Goal: Task Accomplishment & Management: Complete application form

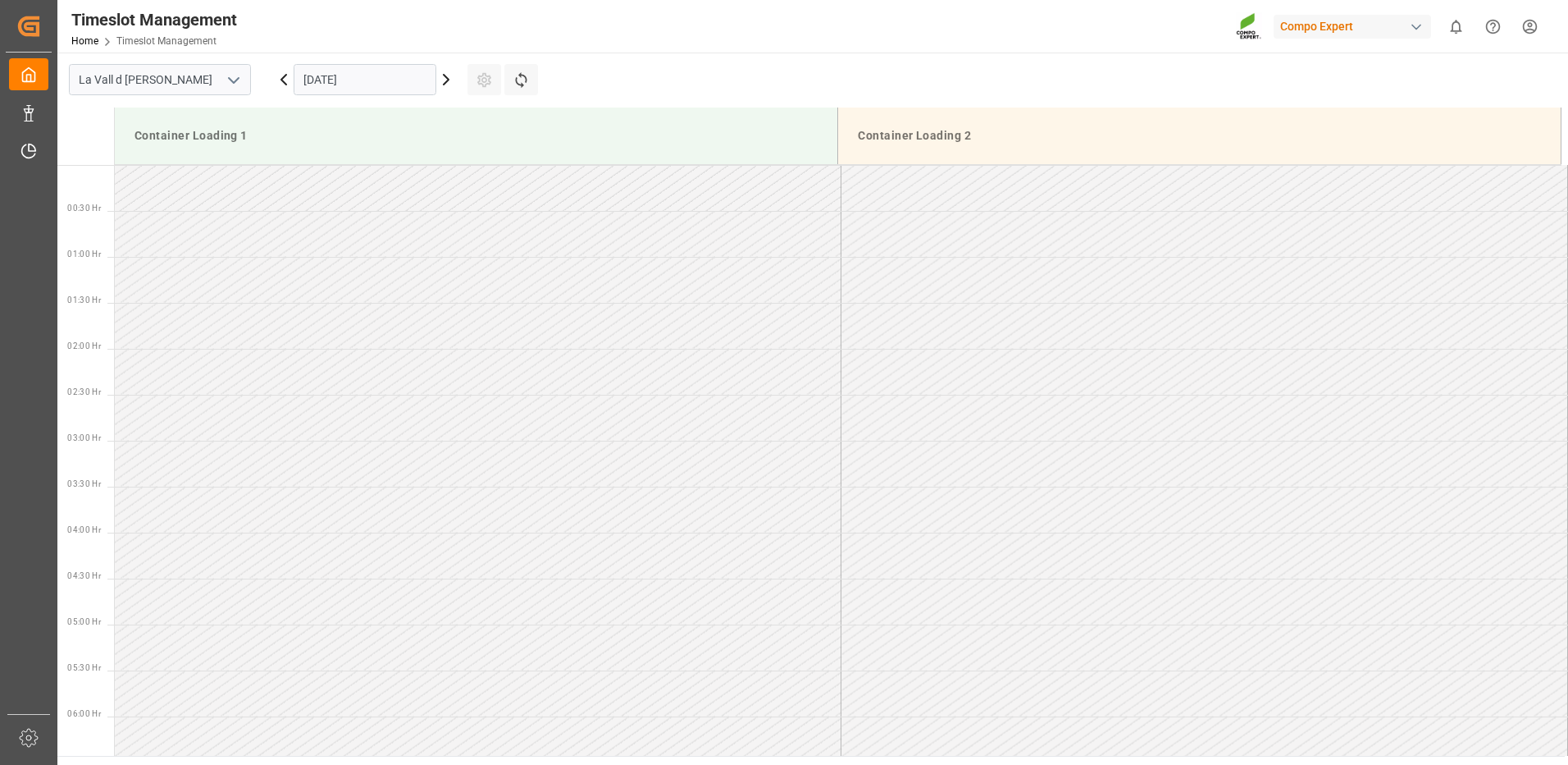
scroll to position [990, 0]
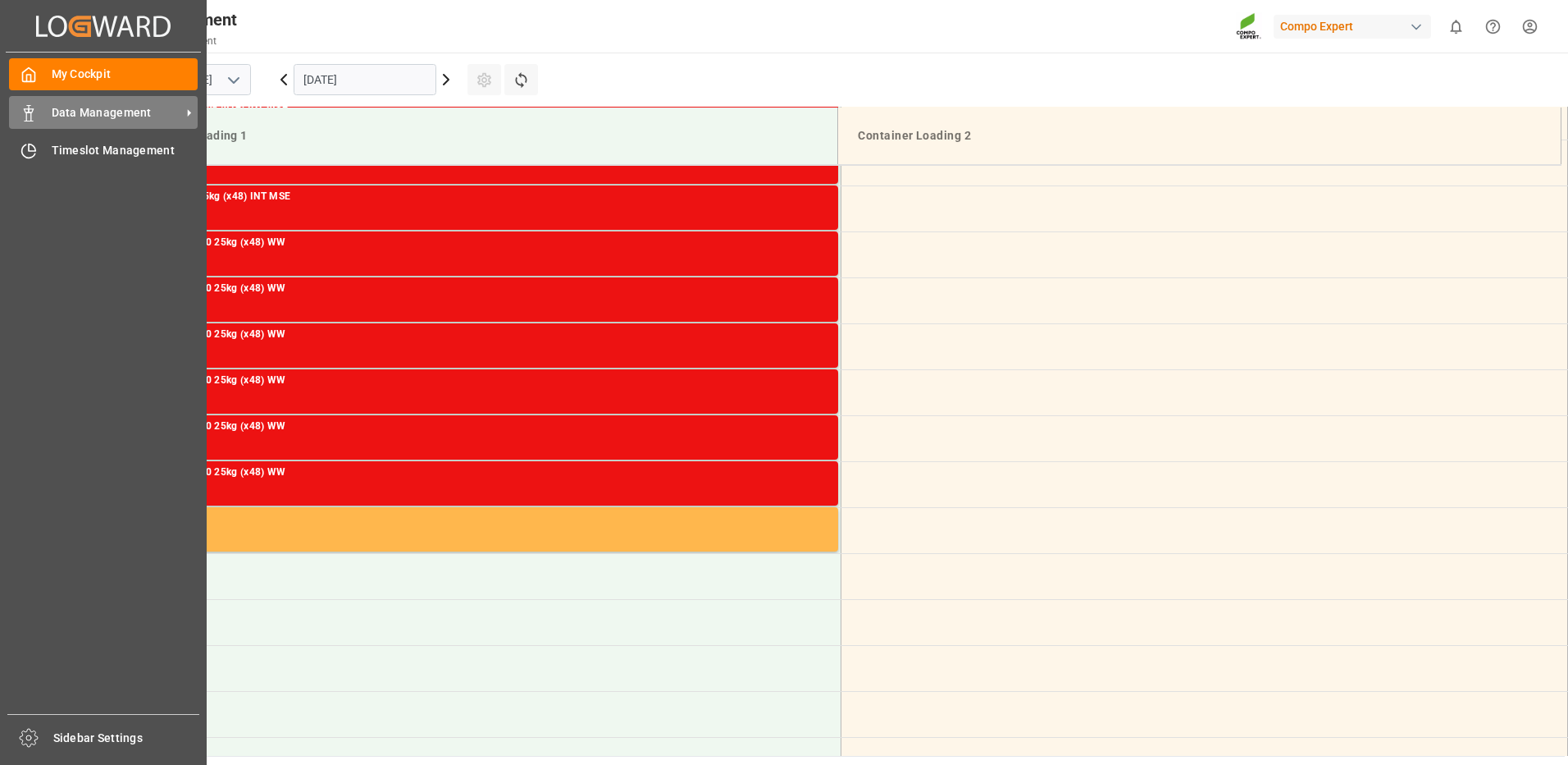
click at [153, 108] on span "Data Management" at bounding box center [116, 113] width 130 height 17
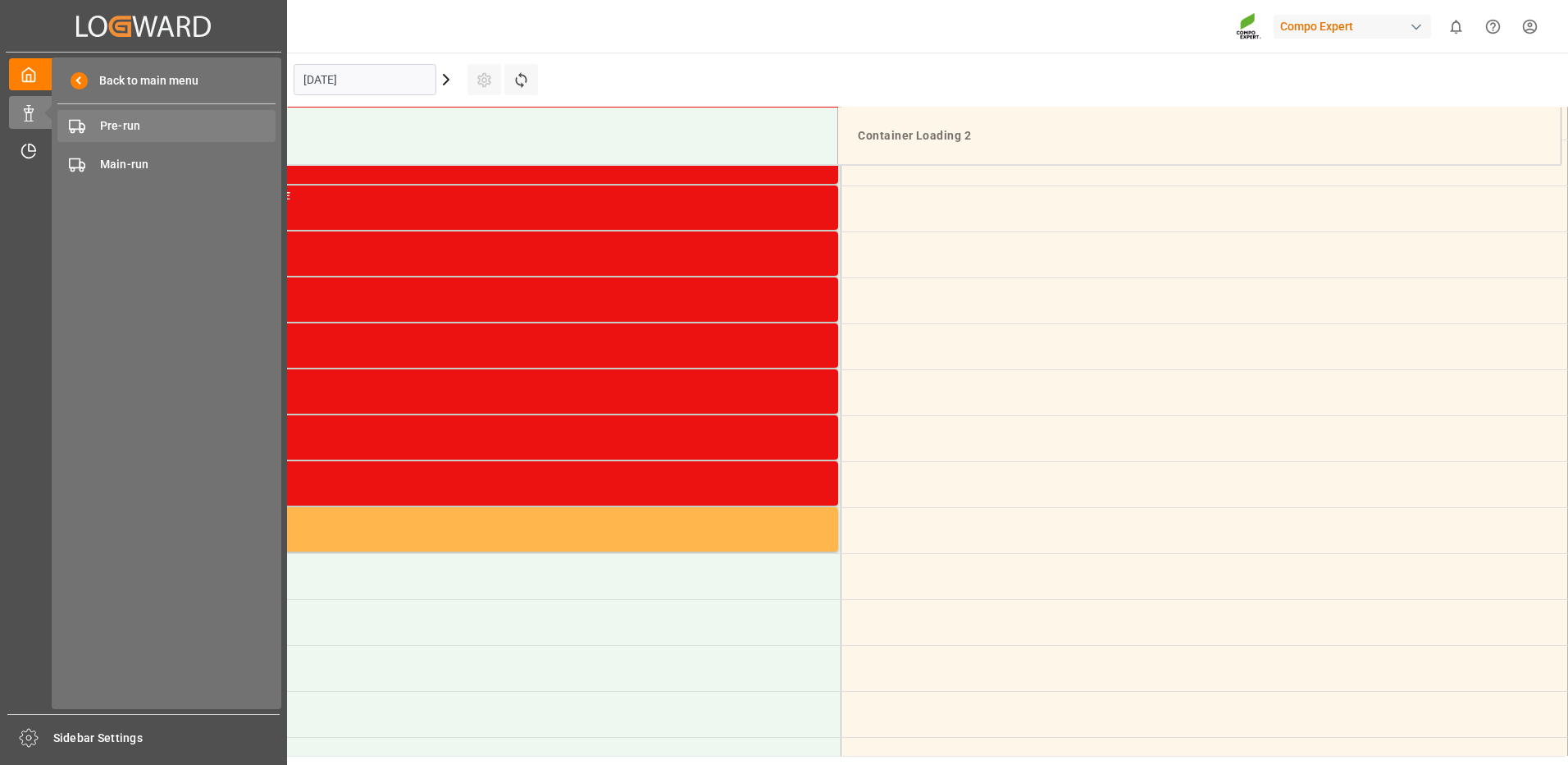
click at [118, 125] on span "Pre-run" at bounding box center [188, 126] width 176 height 17
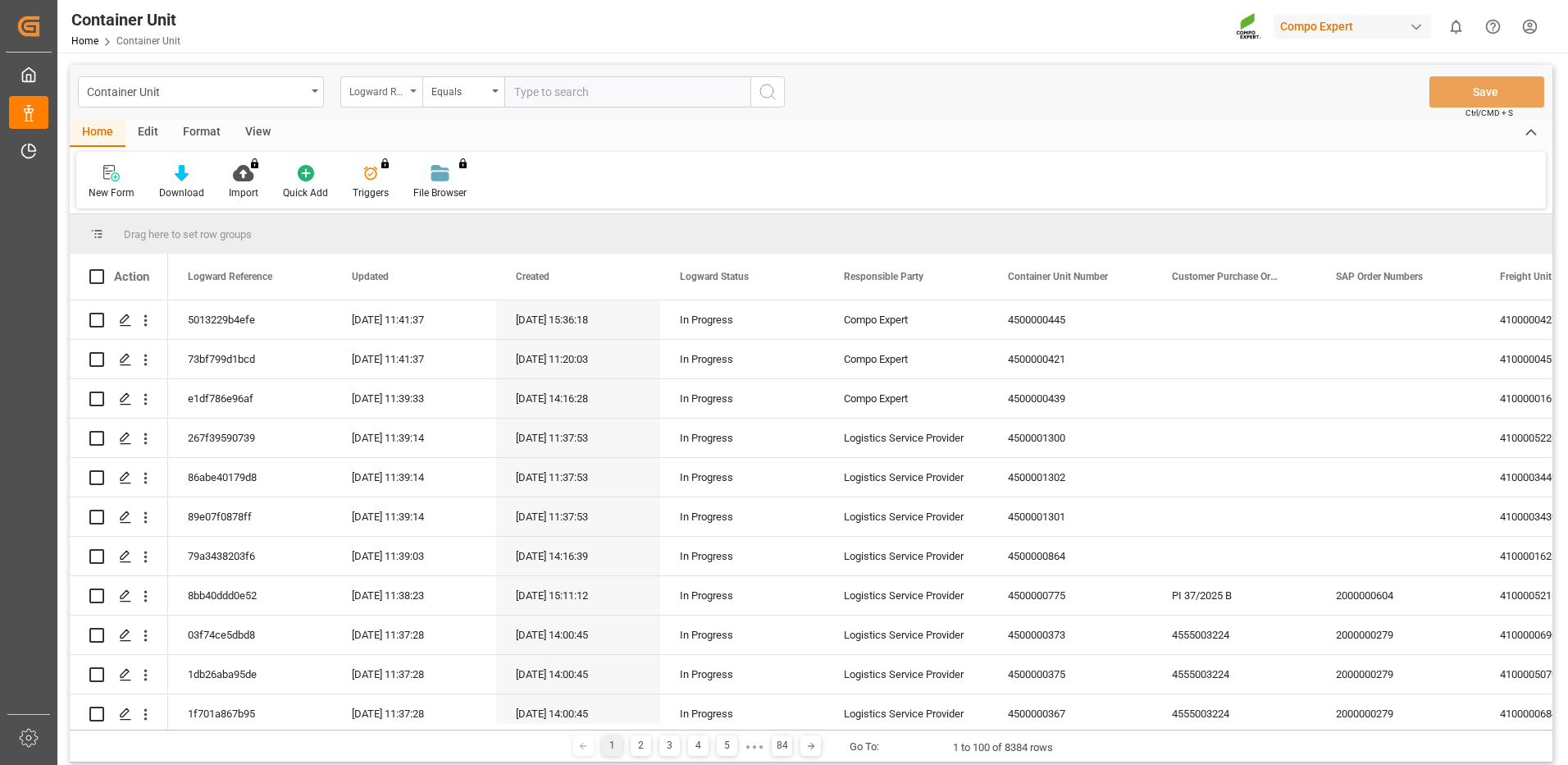
click at [398, 94] on div "Logward Reference" at bounding box center [378, 90] width 56 height 19
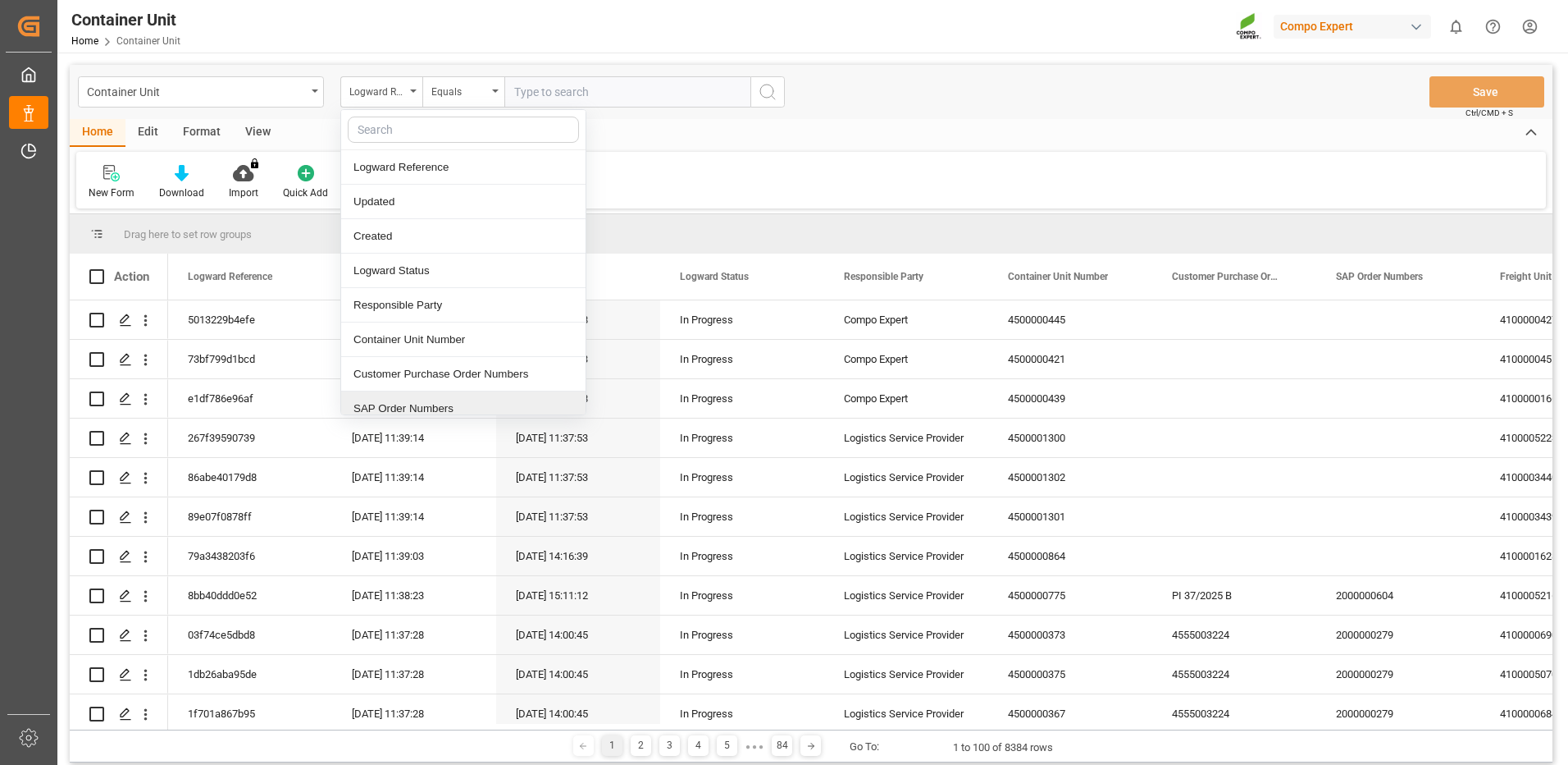
click at [397, 409] on div "SAP Order Numbers" at bounding box center [463, 408] width 245 height 35
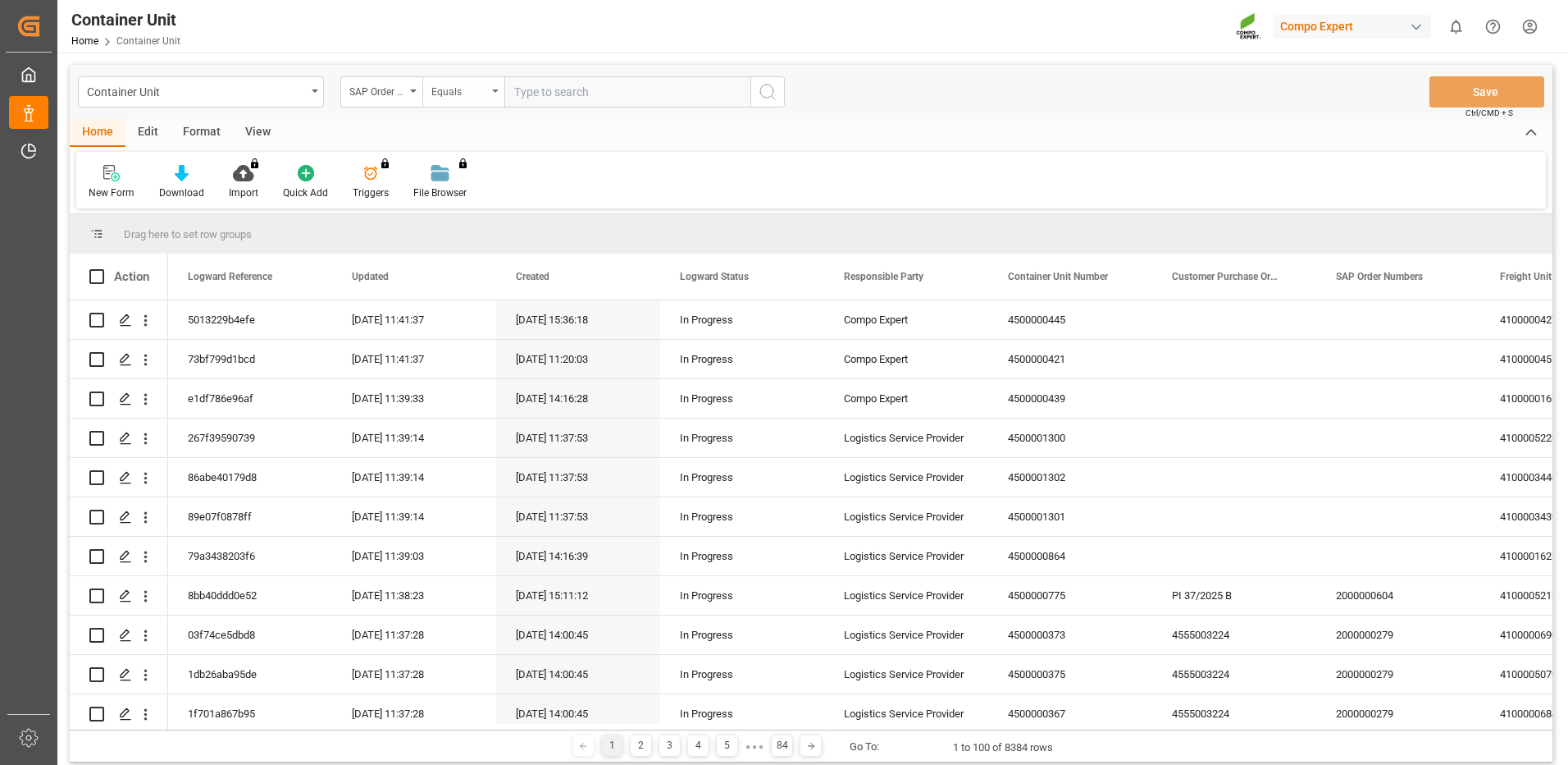
click at [462, 97] on div "Equals" at bounding box center [460, 90] width 56 height 19
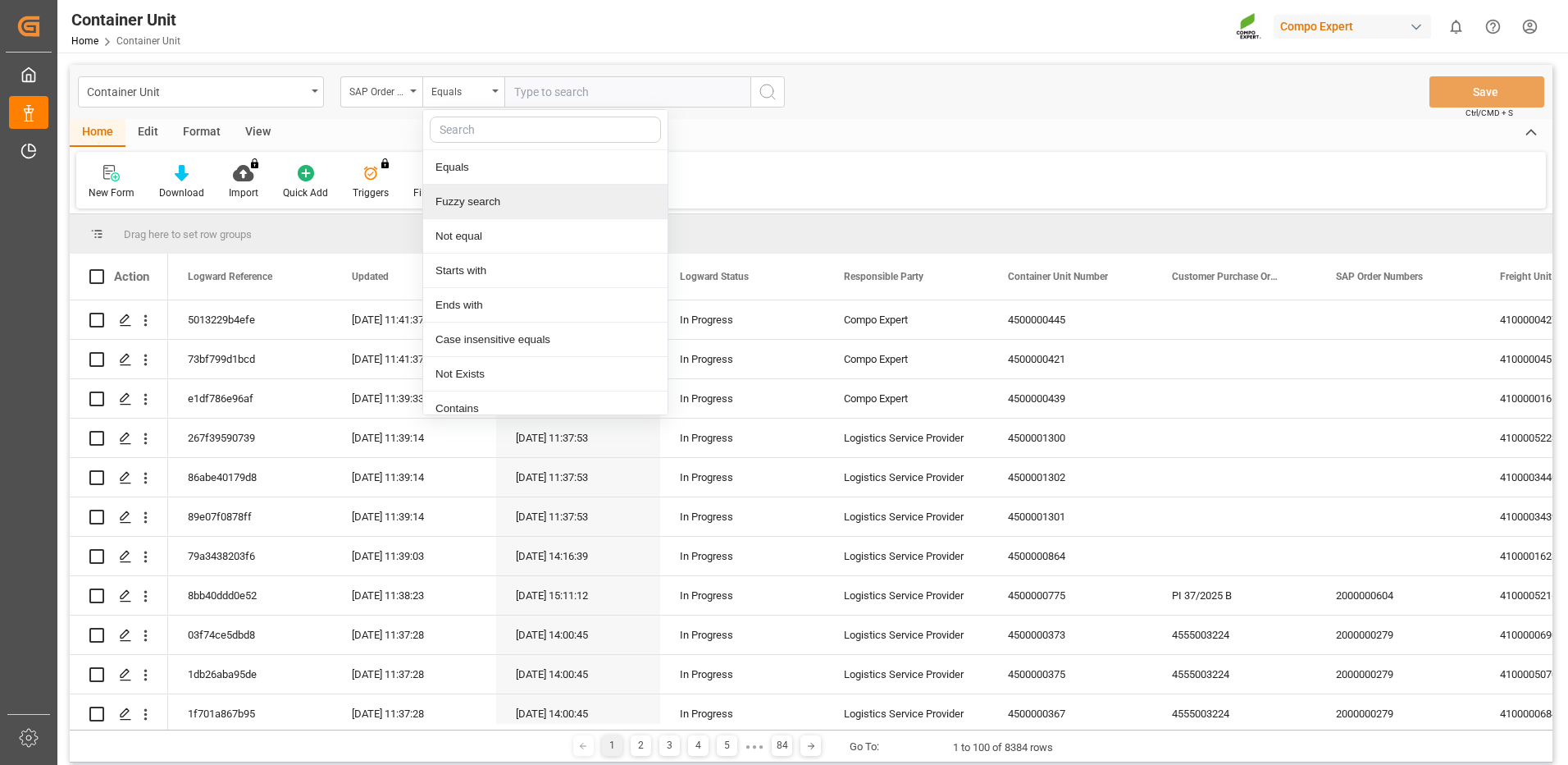
click at [458, 201] on div "Fuzzy search" at bounding box center [545, 202] width 245 height 35
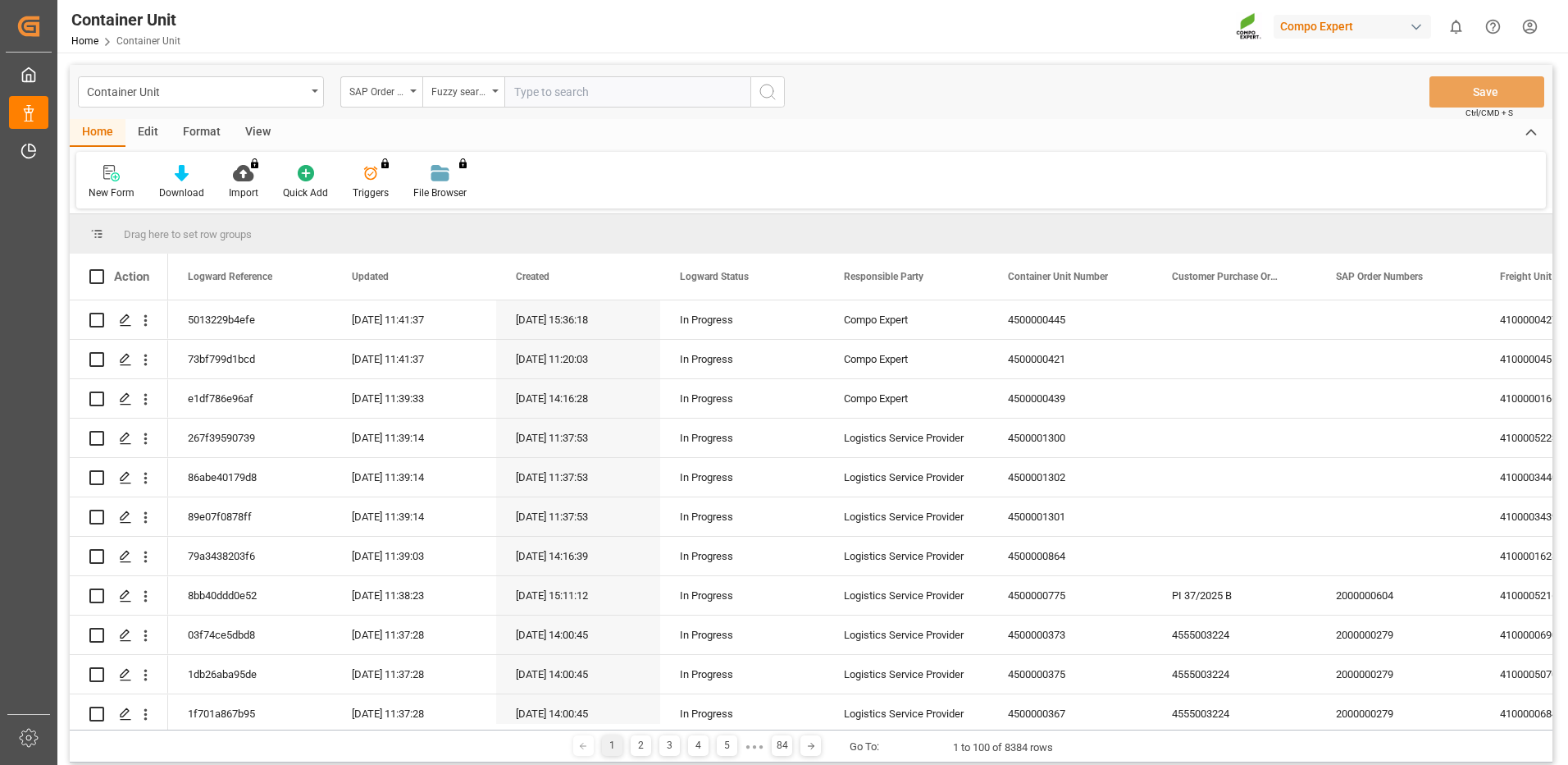
click at [588, 97] on input "text" at bounding box center [627, 91] width 246 height 31
paste input "4510361830"
type input "4510361830"
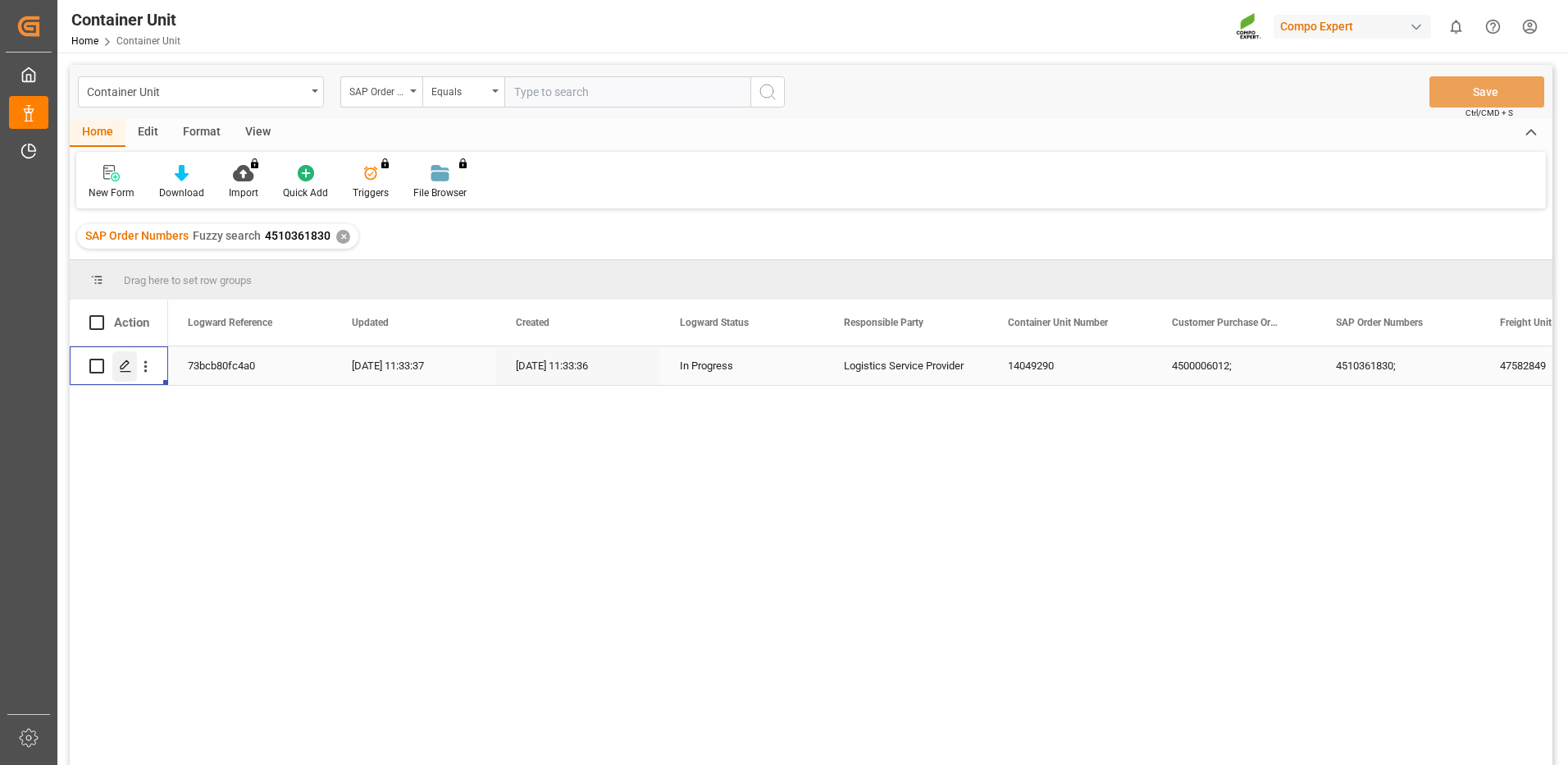
click at [120, 371] on icon "Press SPACE to select this row." at bounding box center [124, 365] width 13 height 13
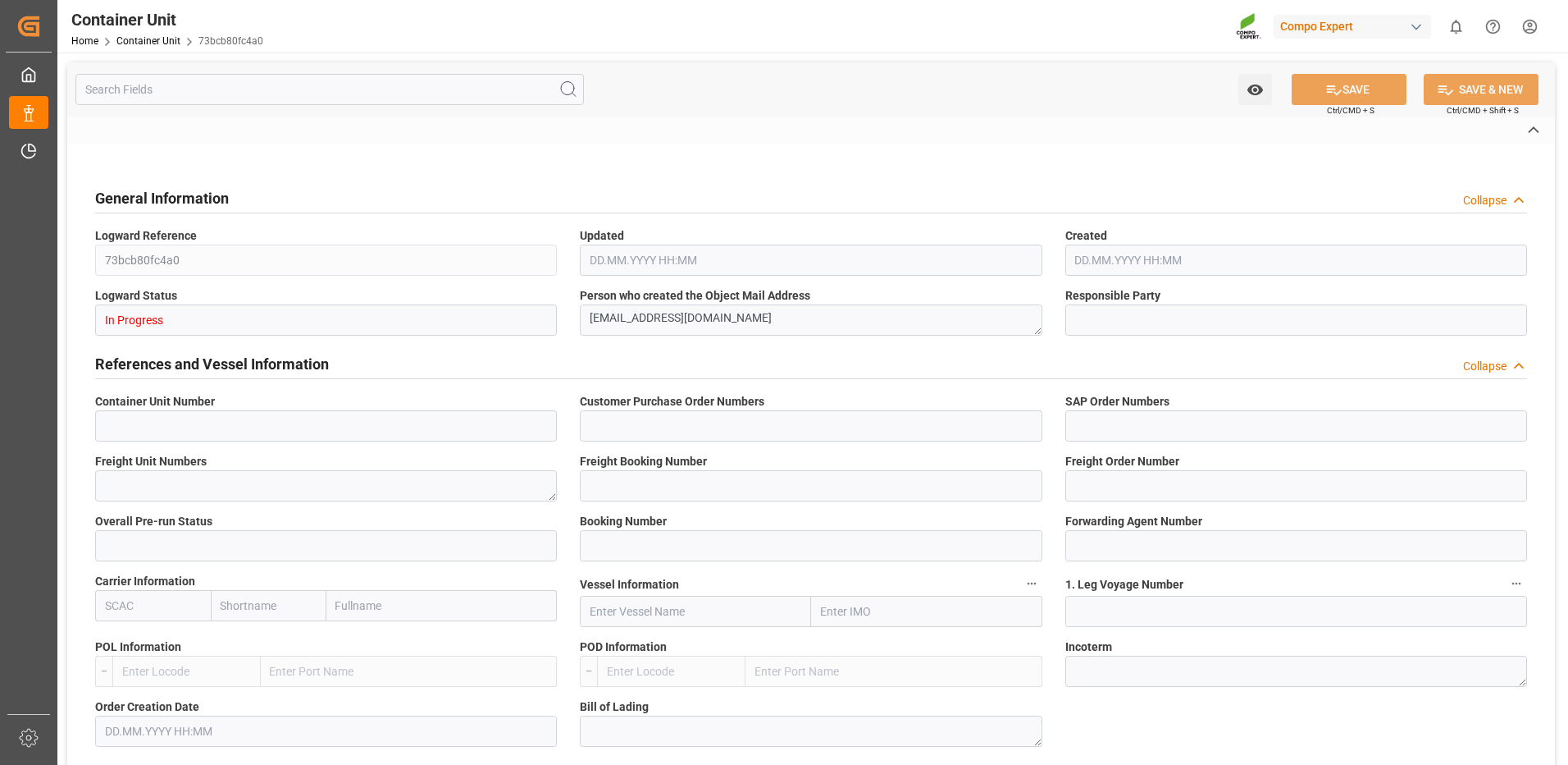
type input "14049290"
type input "4500006012;"
type input "4510361830;"
type textarea "47582849"
type input "14049289"
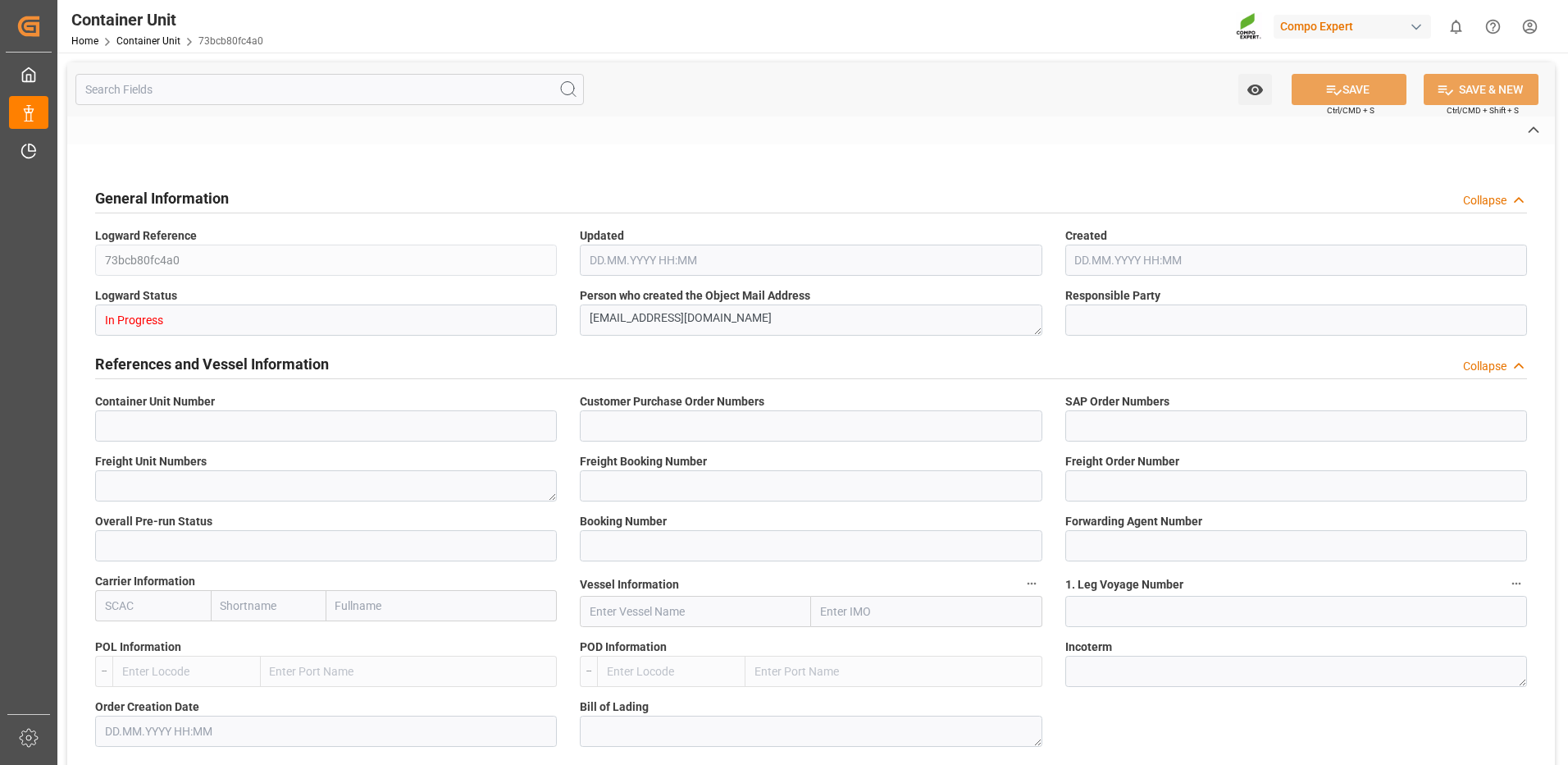
type input "14049290"
type input "1"
type input "6605473"
type input "Altamira"
type textarea "CIF"
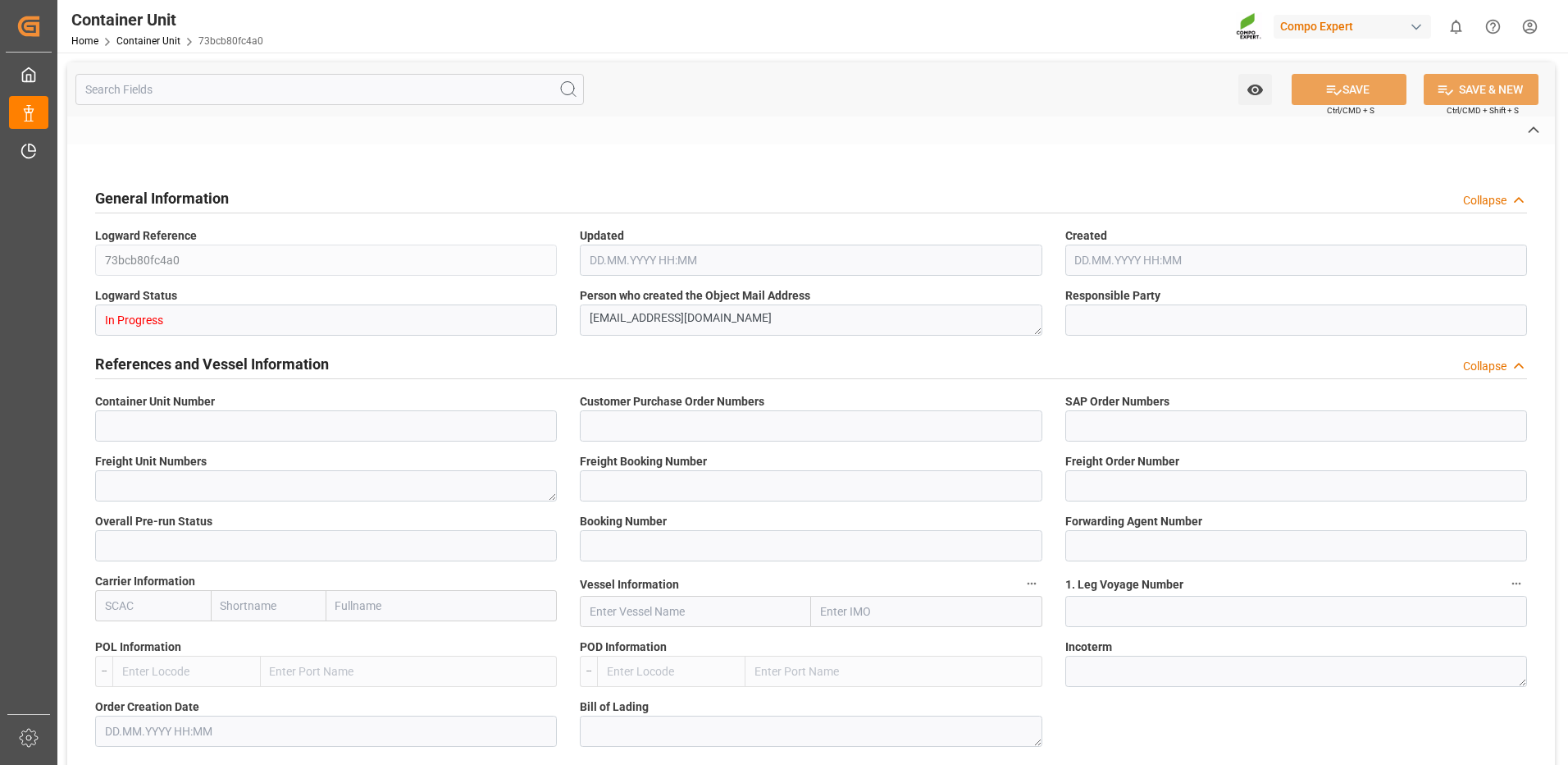
type input "No"
type input "20GP"
type input "2"
type textarea "30"
type textarea "Z3"
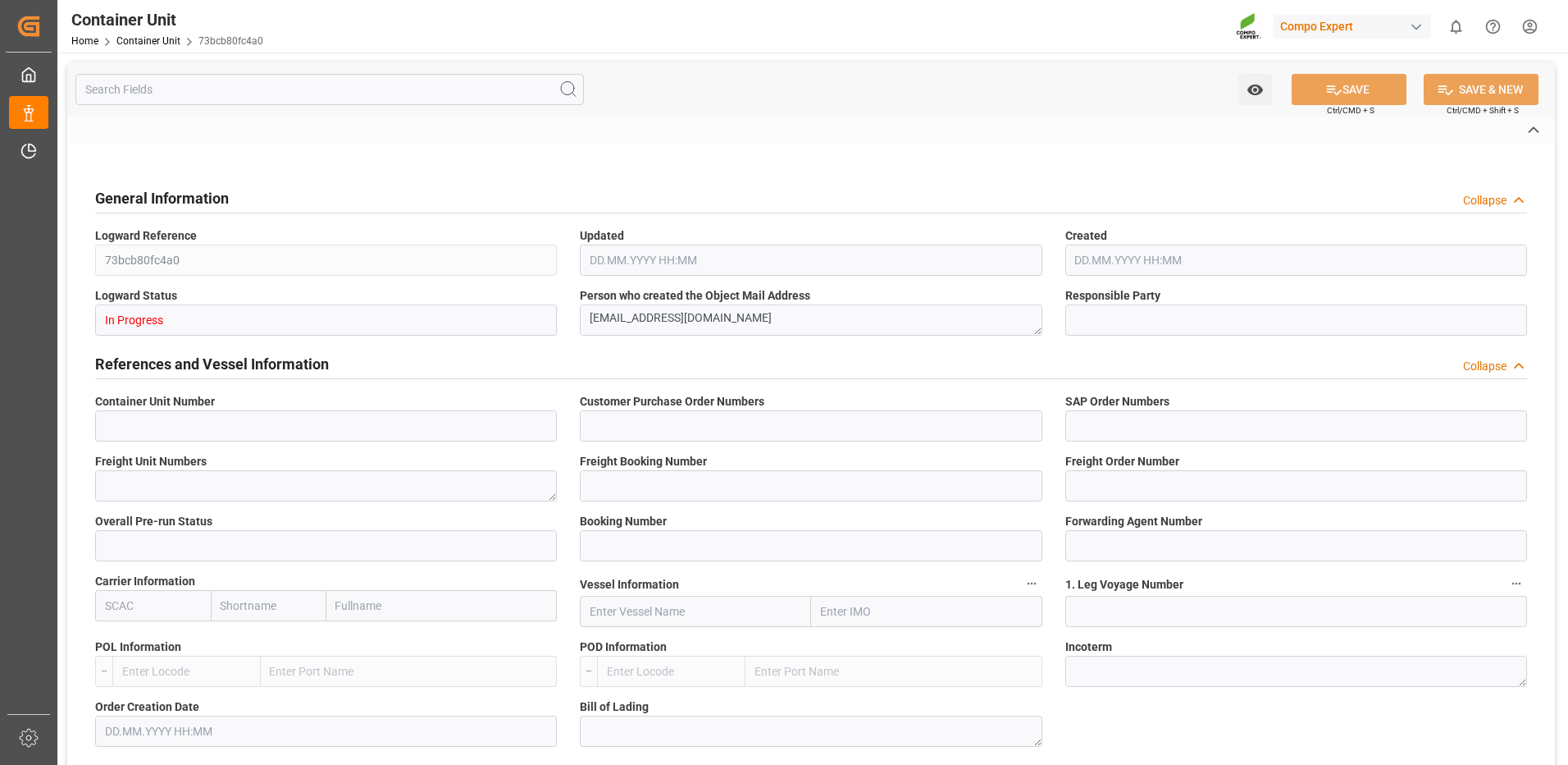
type input "[DATE]"
type textarea "COMPO Centro de Producción"
type input "EUR"
type textarea "[DATE]"
type textarea "Basfoliar [DATE] SP - 25kg"
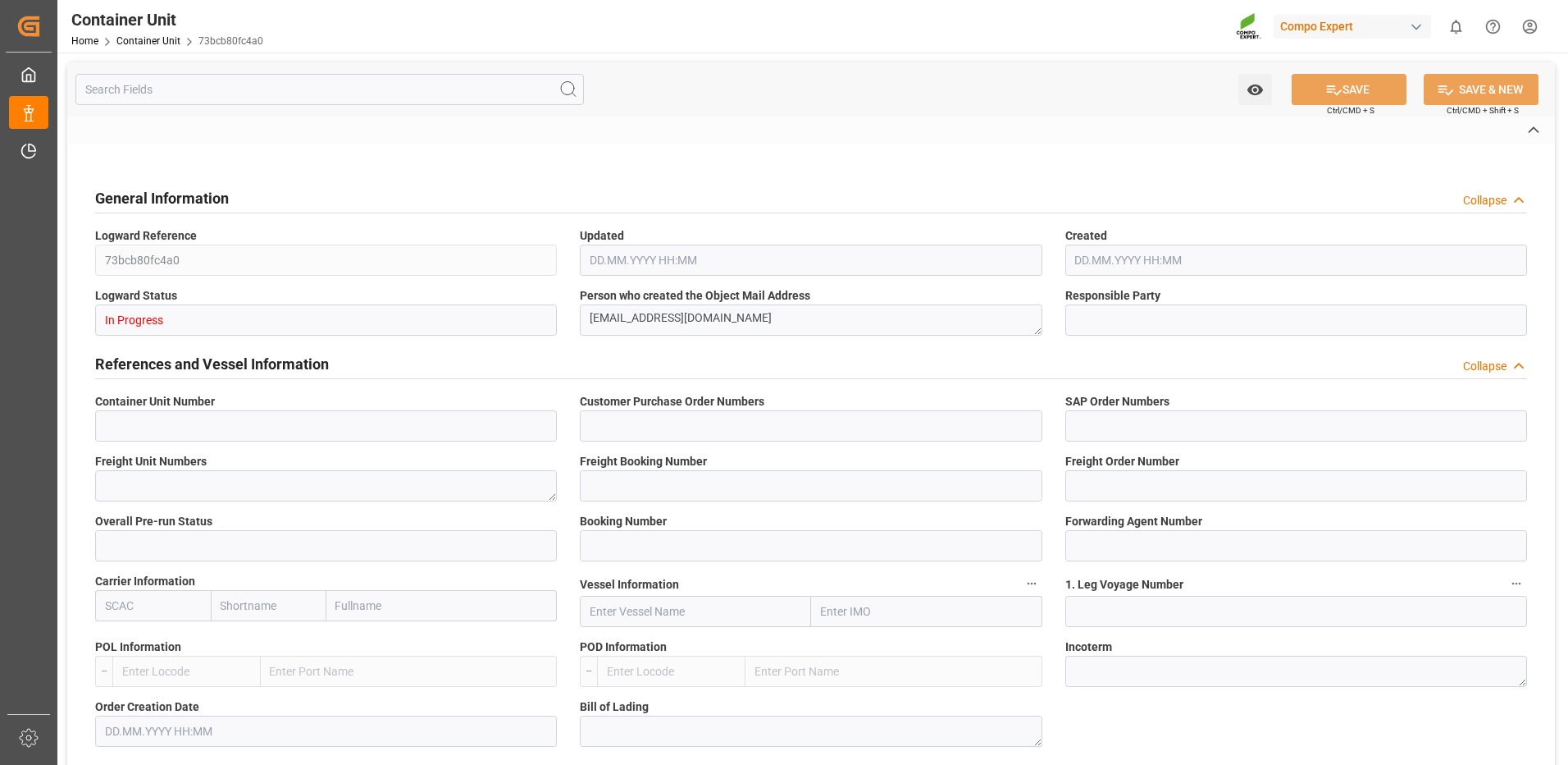
type textarea "4400502899"
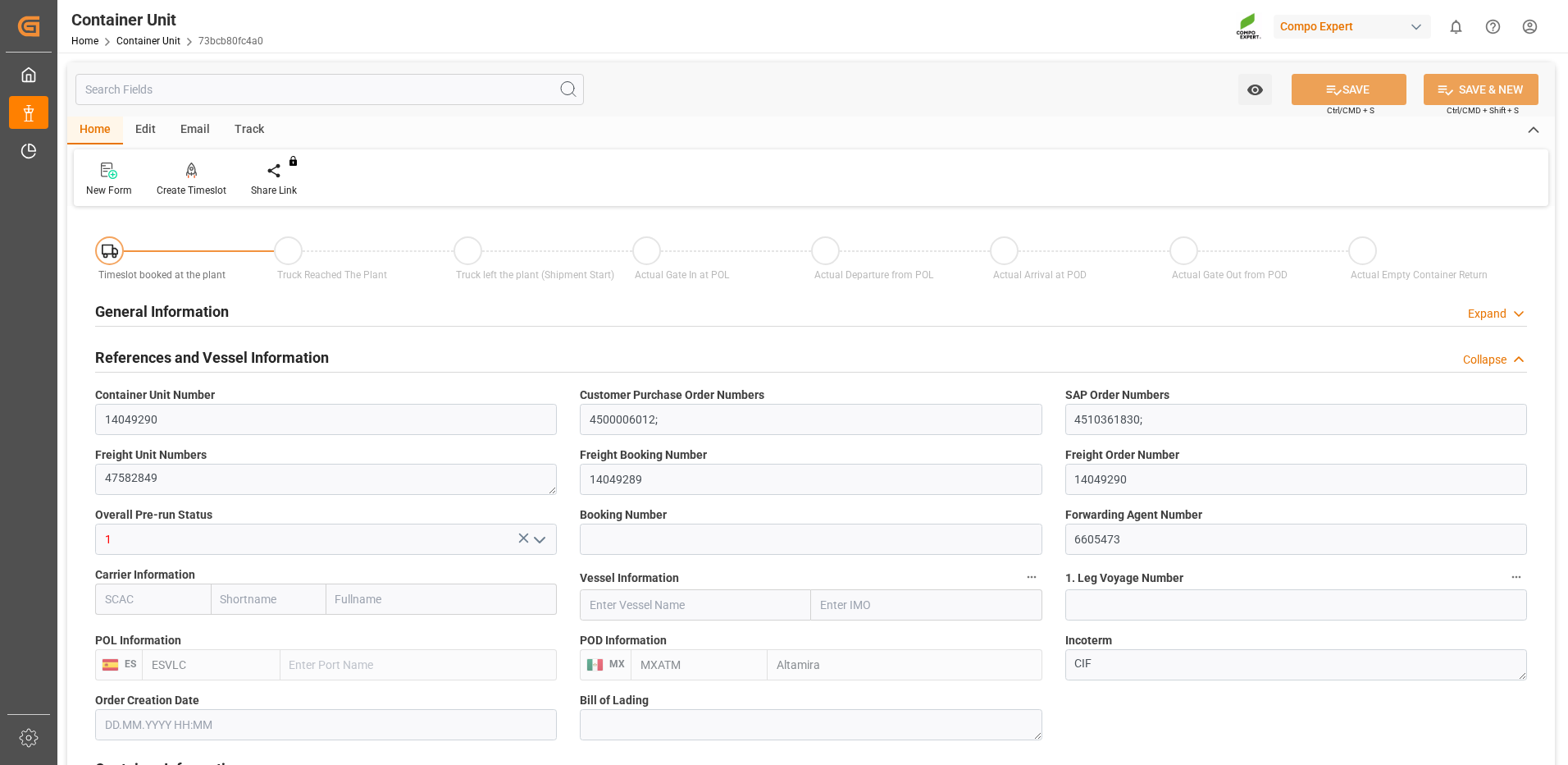
type input "ESVLC"
type input "MXATM"
type input "0"
type input "20"
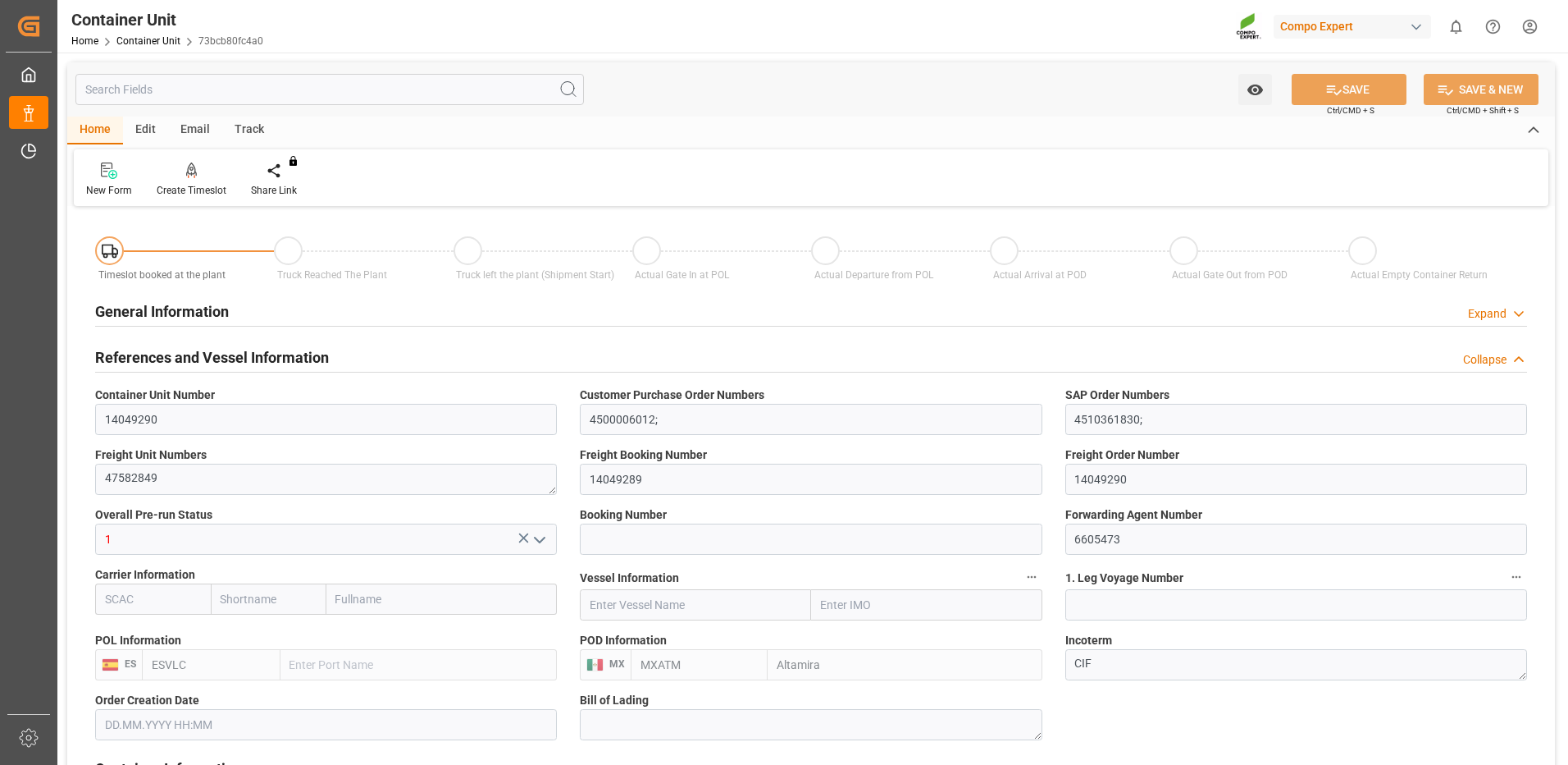
type input "21504"
type input "[DATE]"
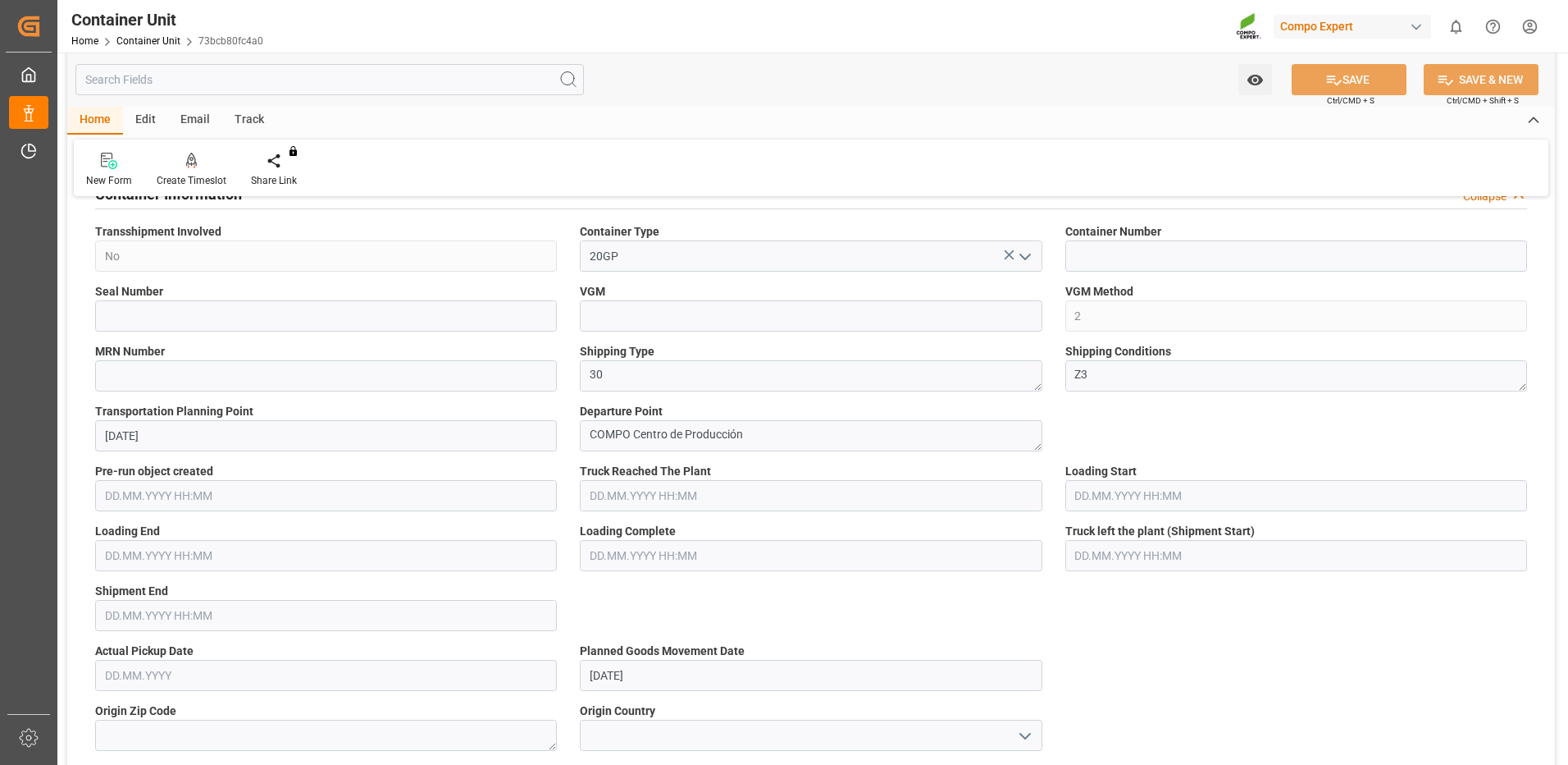
scroll to position [821, 0]
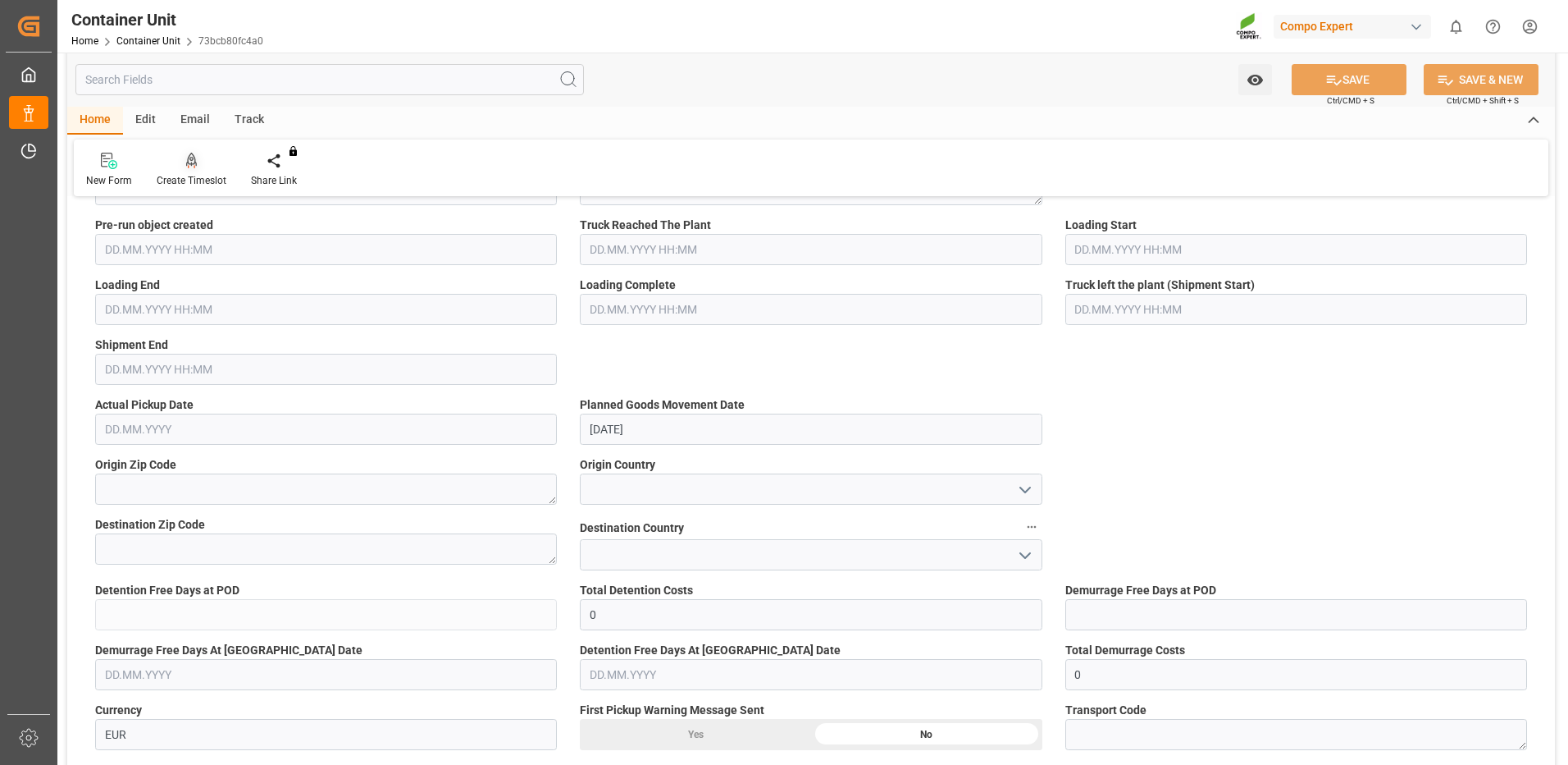
click at [187, 156] on icon at bounding box center [192, 160] width 12 height 16
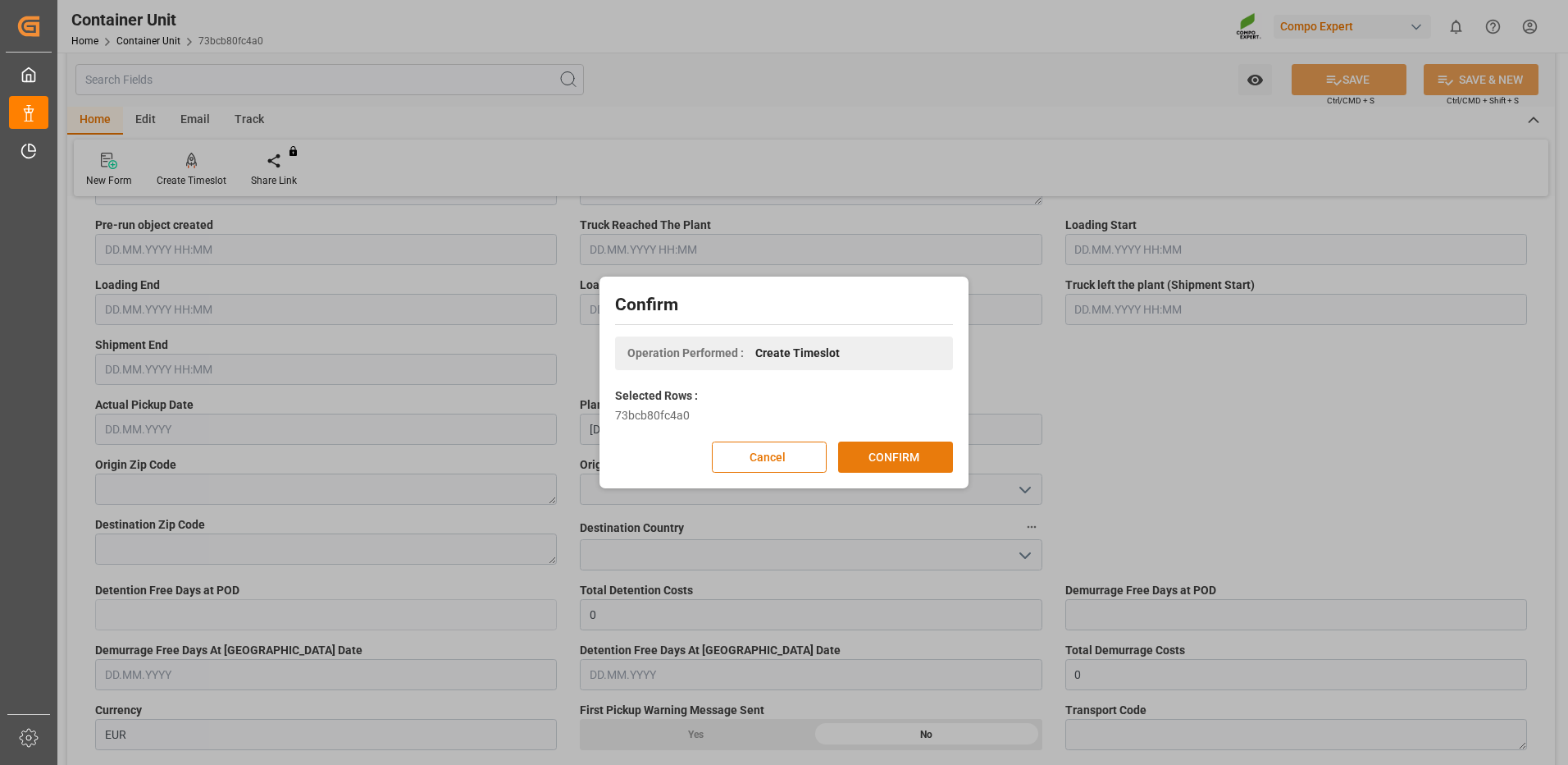
click at [886, 456] on button "CONFIRM" at bounding box center [896, 457] width 115 height 31
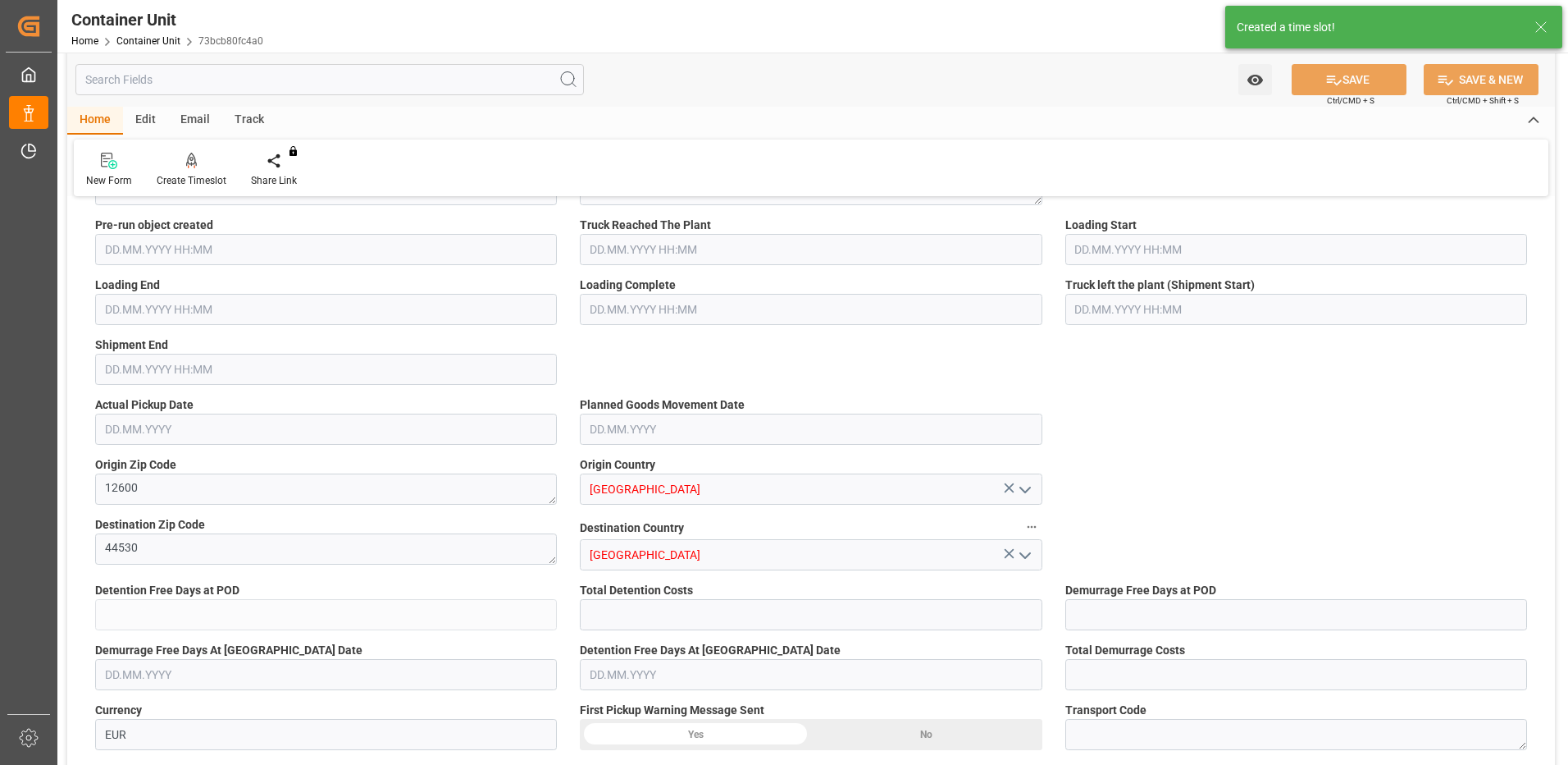
type input "ESVLC"
type input "MXATM"
type input "0"
type input "20"
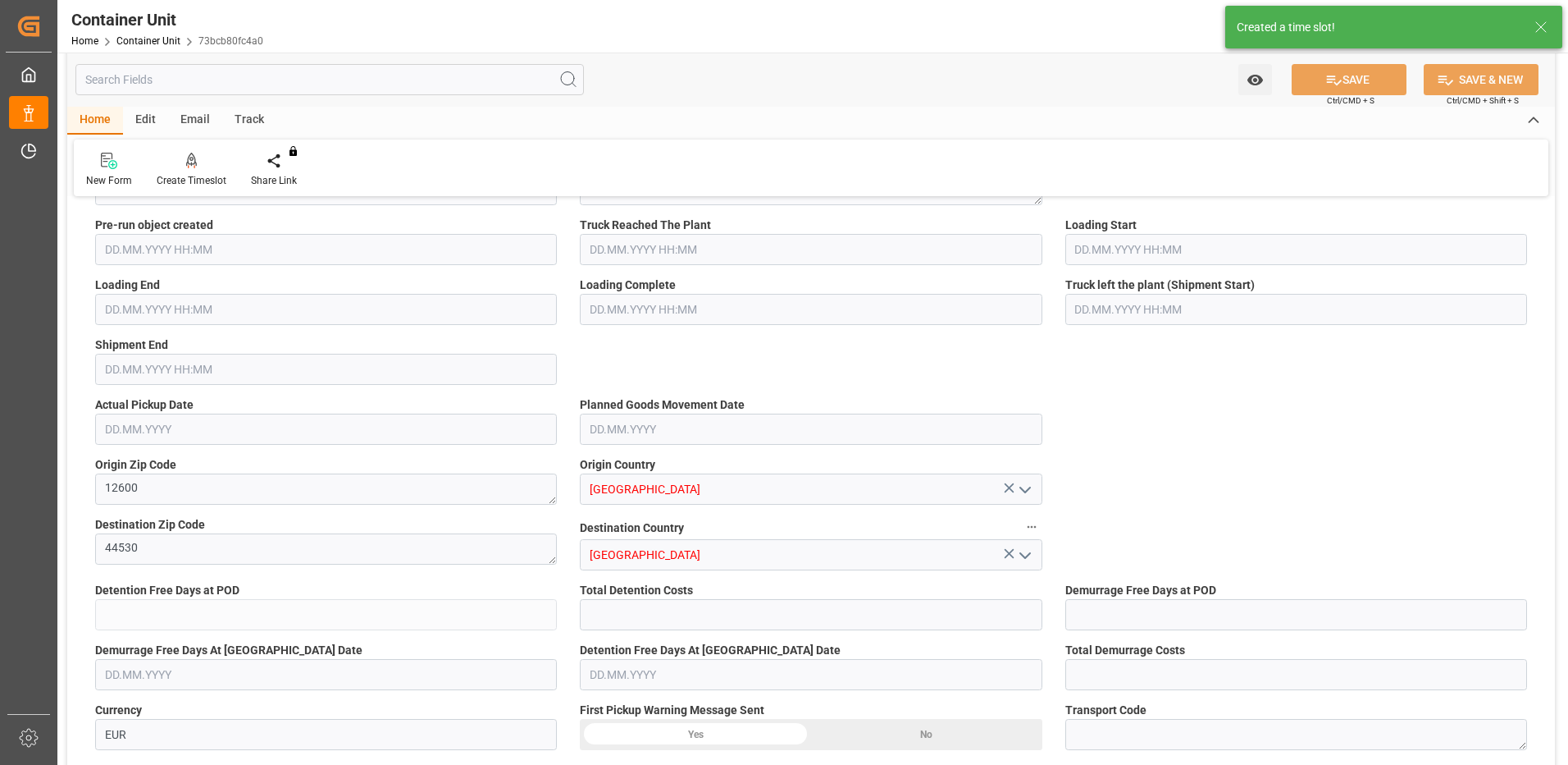
type input "21504"
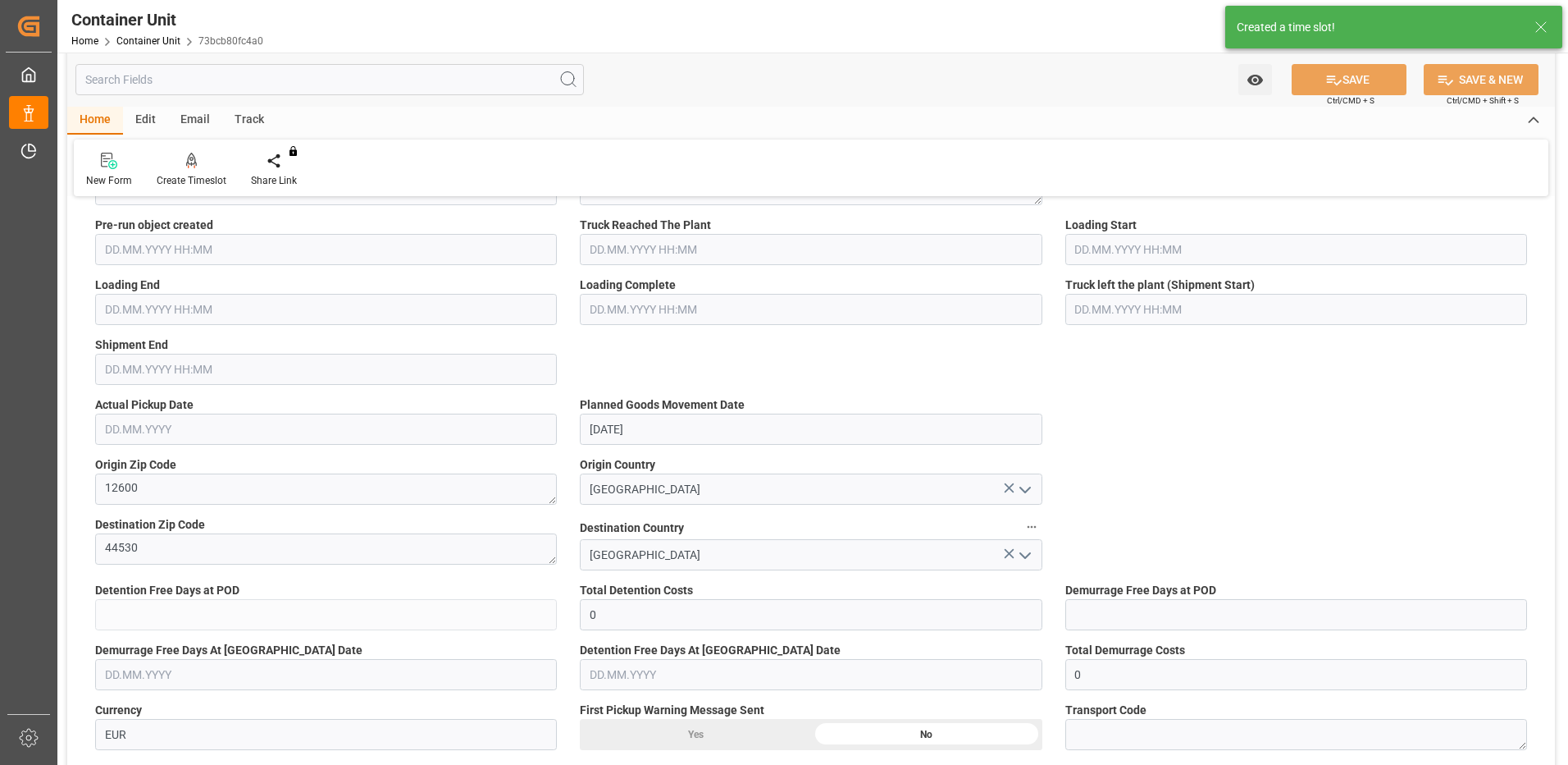
type input "[DATE]"
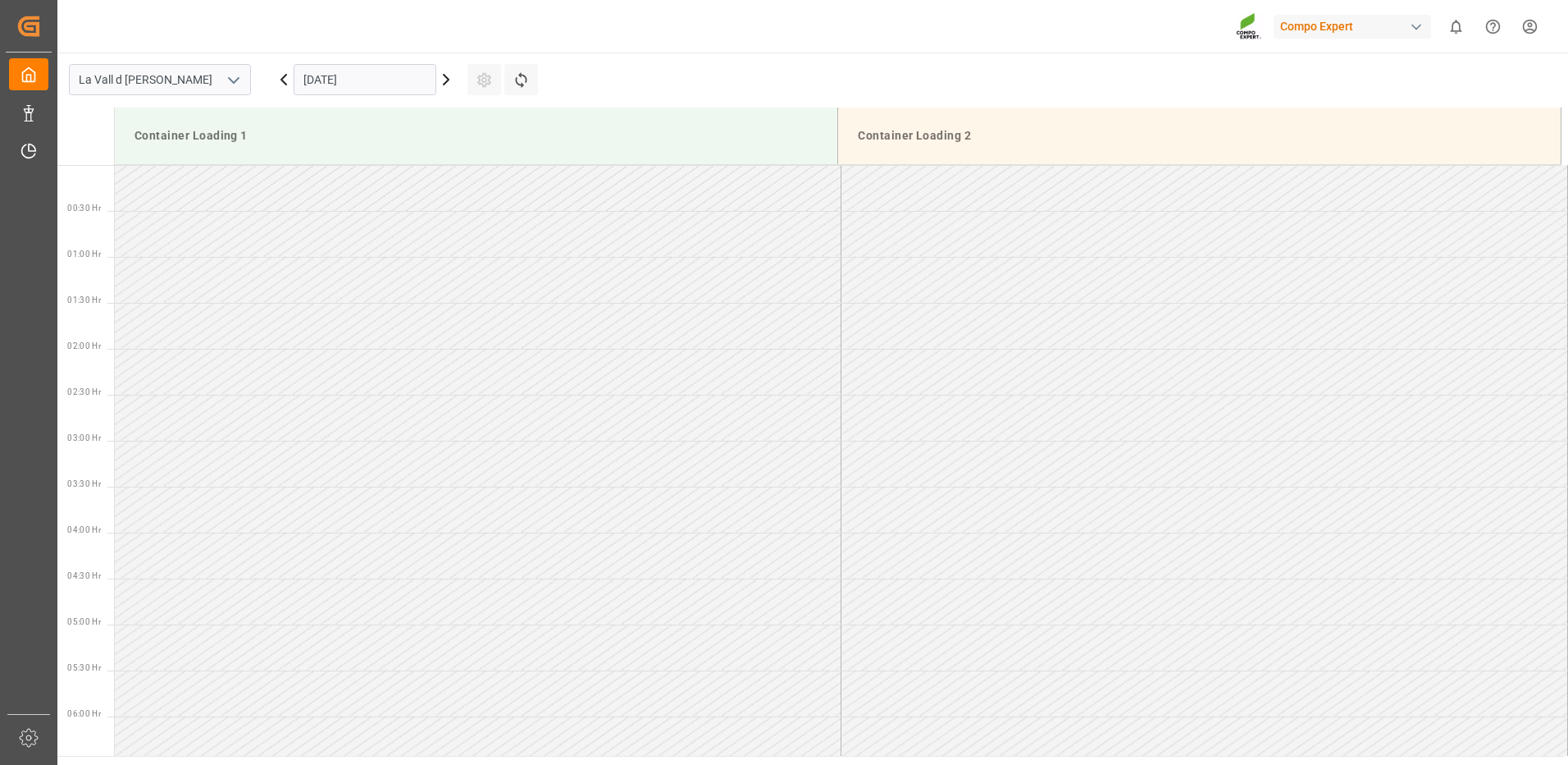
scroll to position [1001, 0]
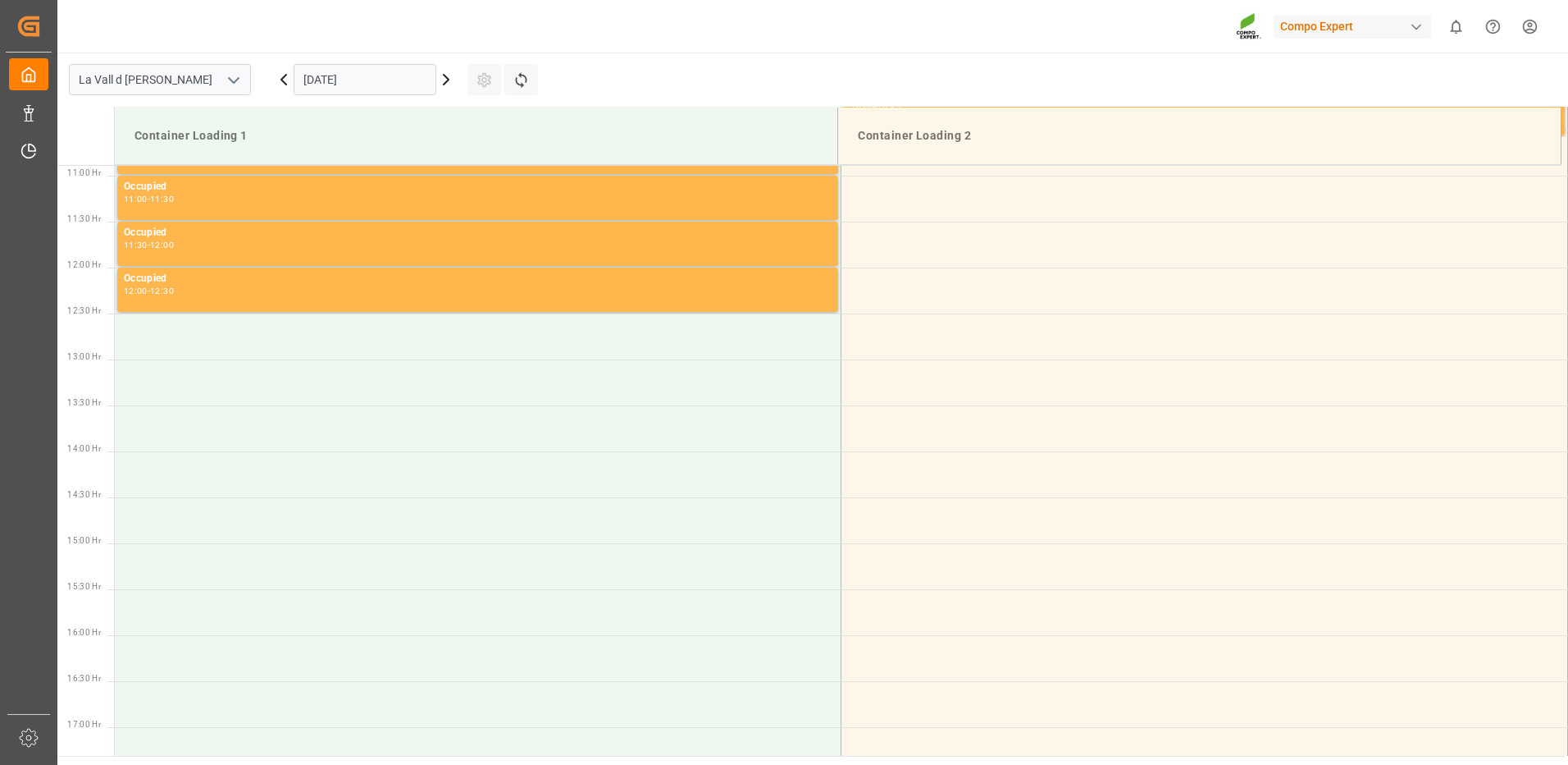
click at [450, 72] on icon at bounding box center [445, 79] width 19 height 19
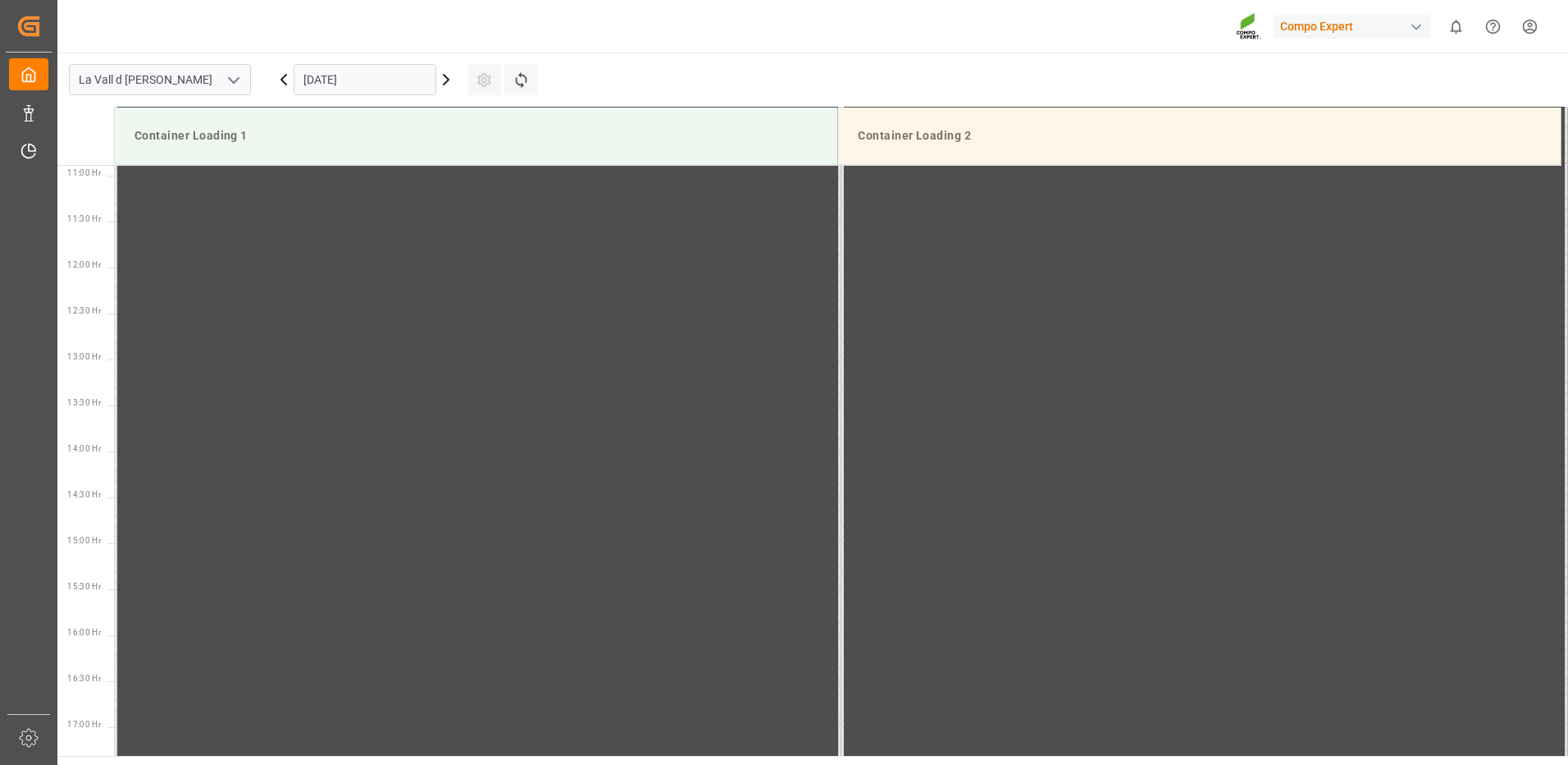
click at [450, 72] on icon at bounding box center [445, 79] width 19 height 19
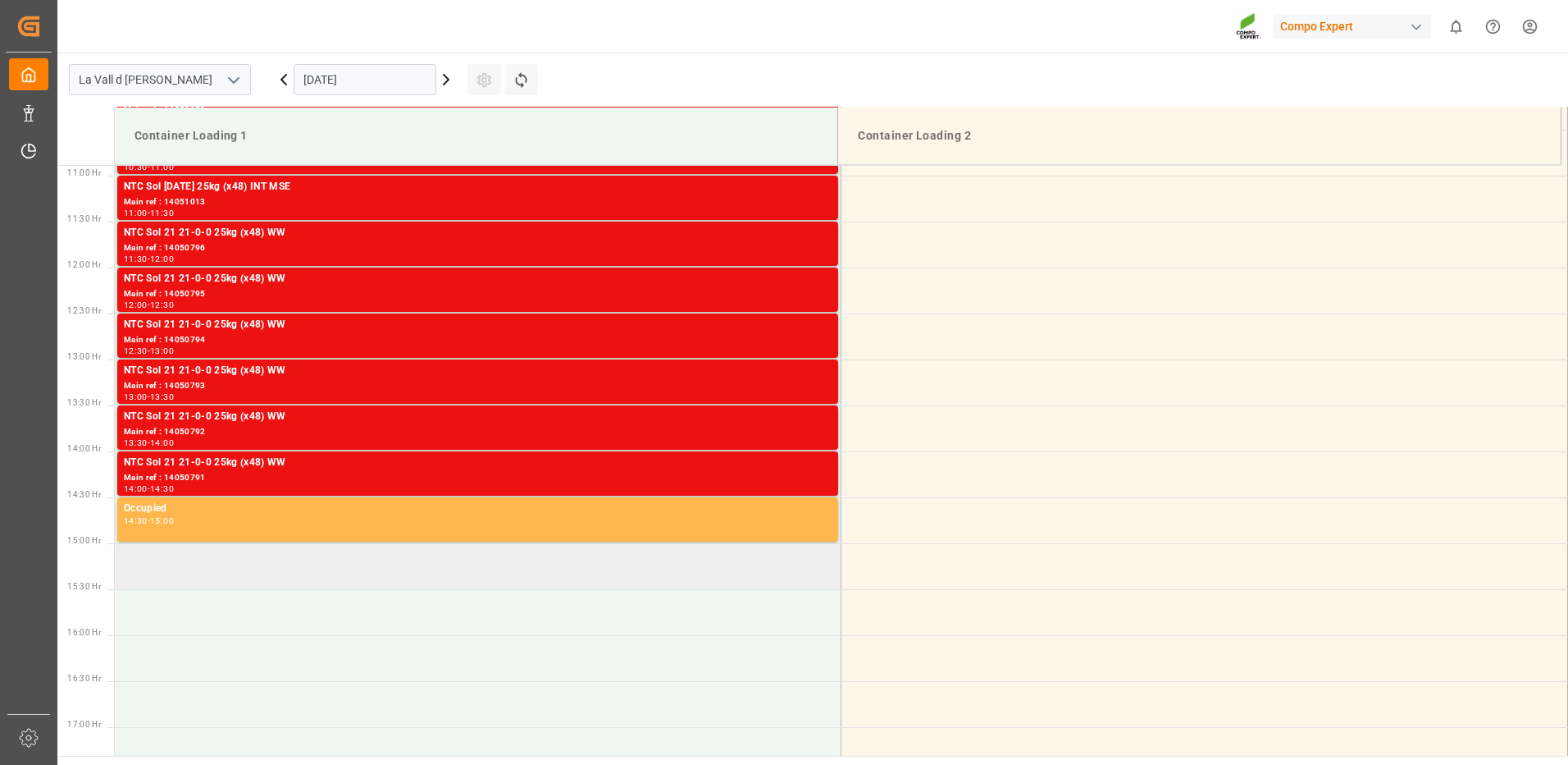
click at [218, 574] on td at bounding box center [478, 566] width 726 height 46
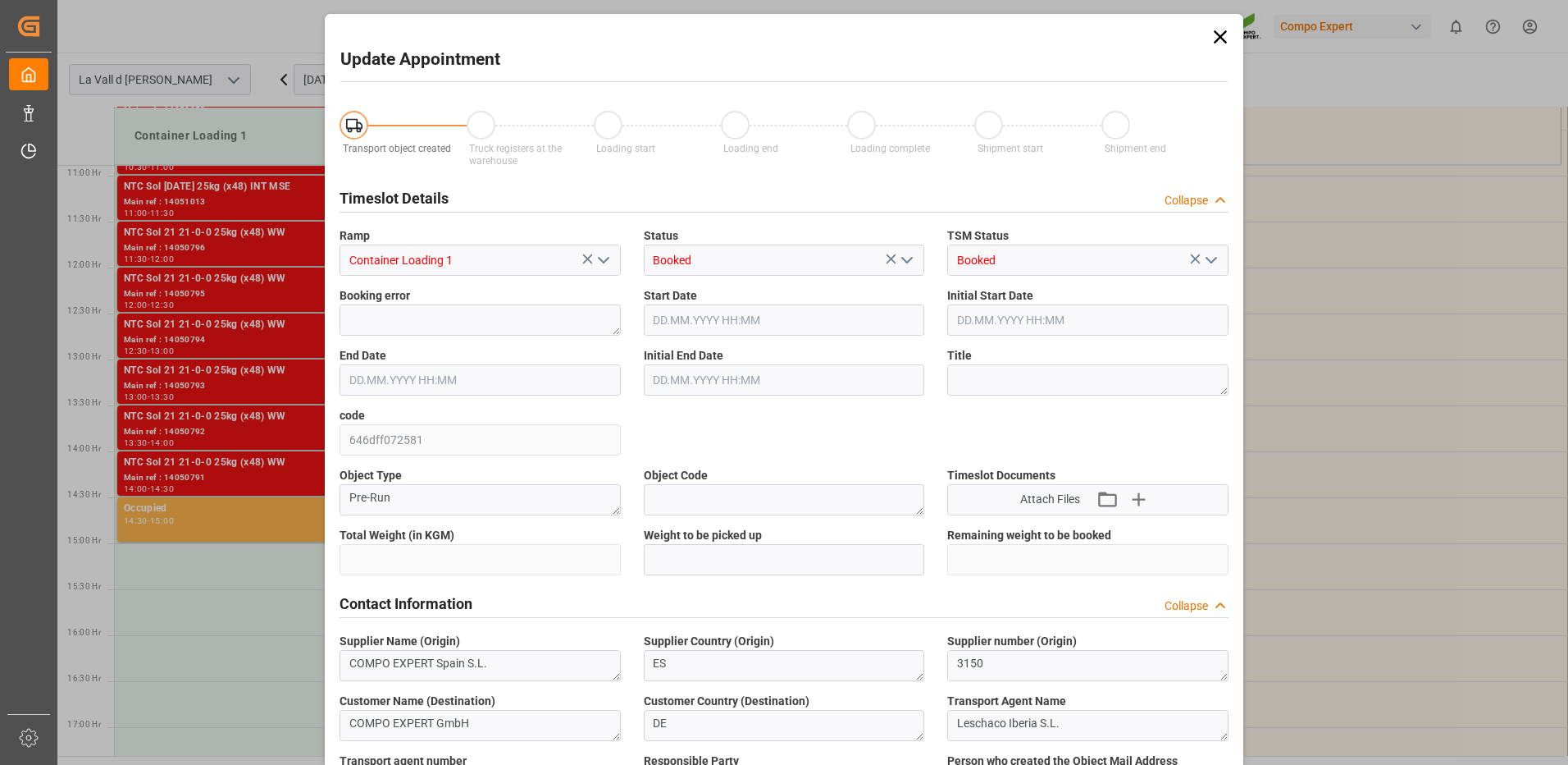
type input "21504"
type input "20"
type input "15.09.2025 15:00"
type input "15.09.2025 15:30"
type input "[DATE] 11:42"
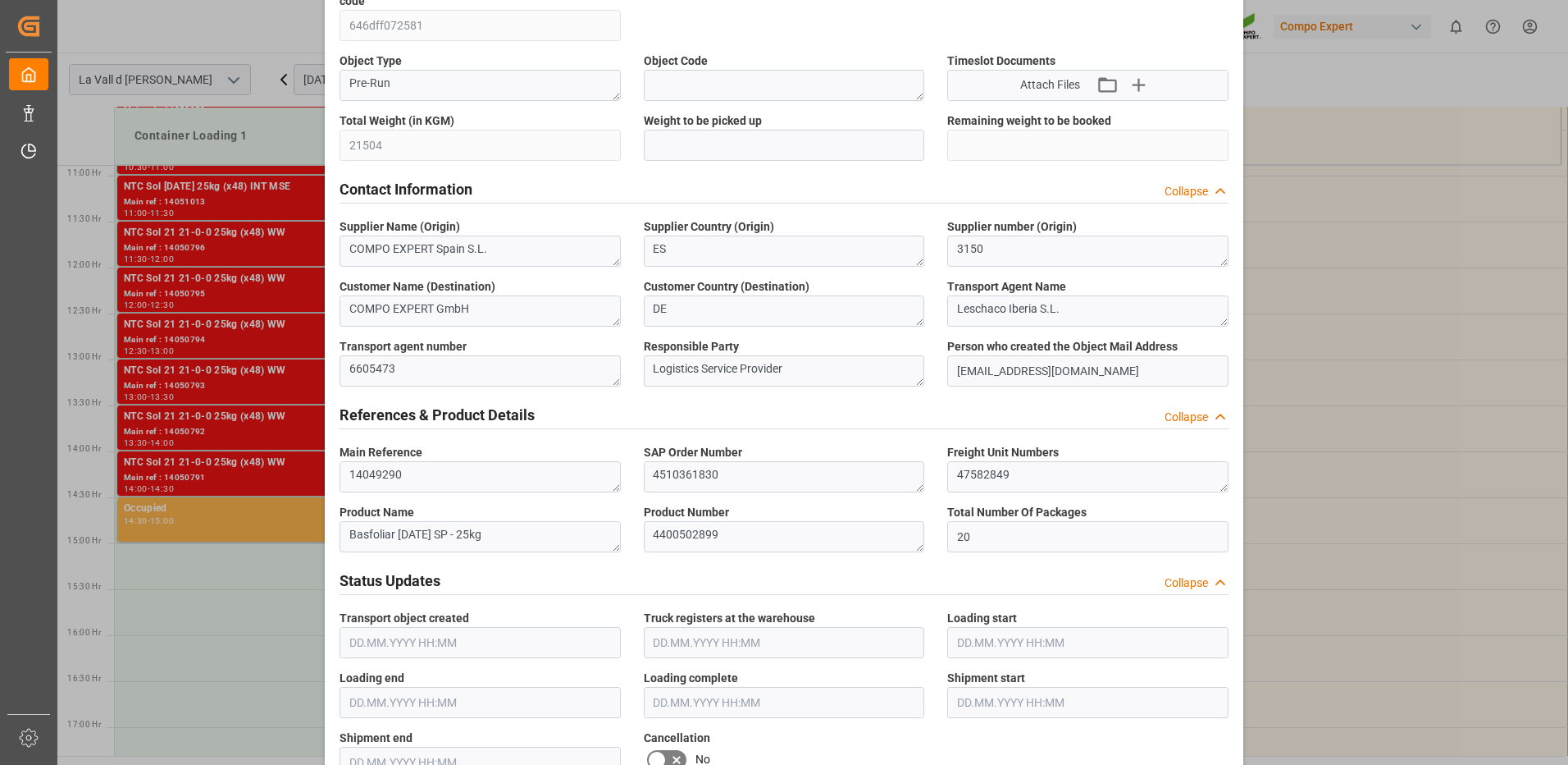
scroll to position [169, 0]
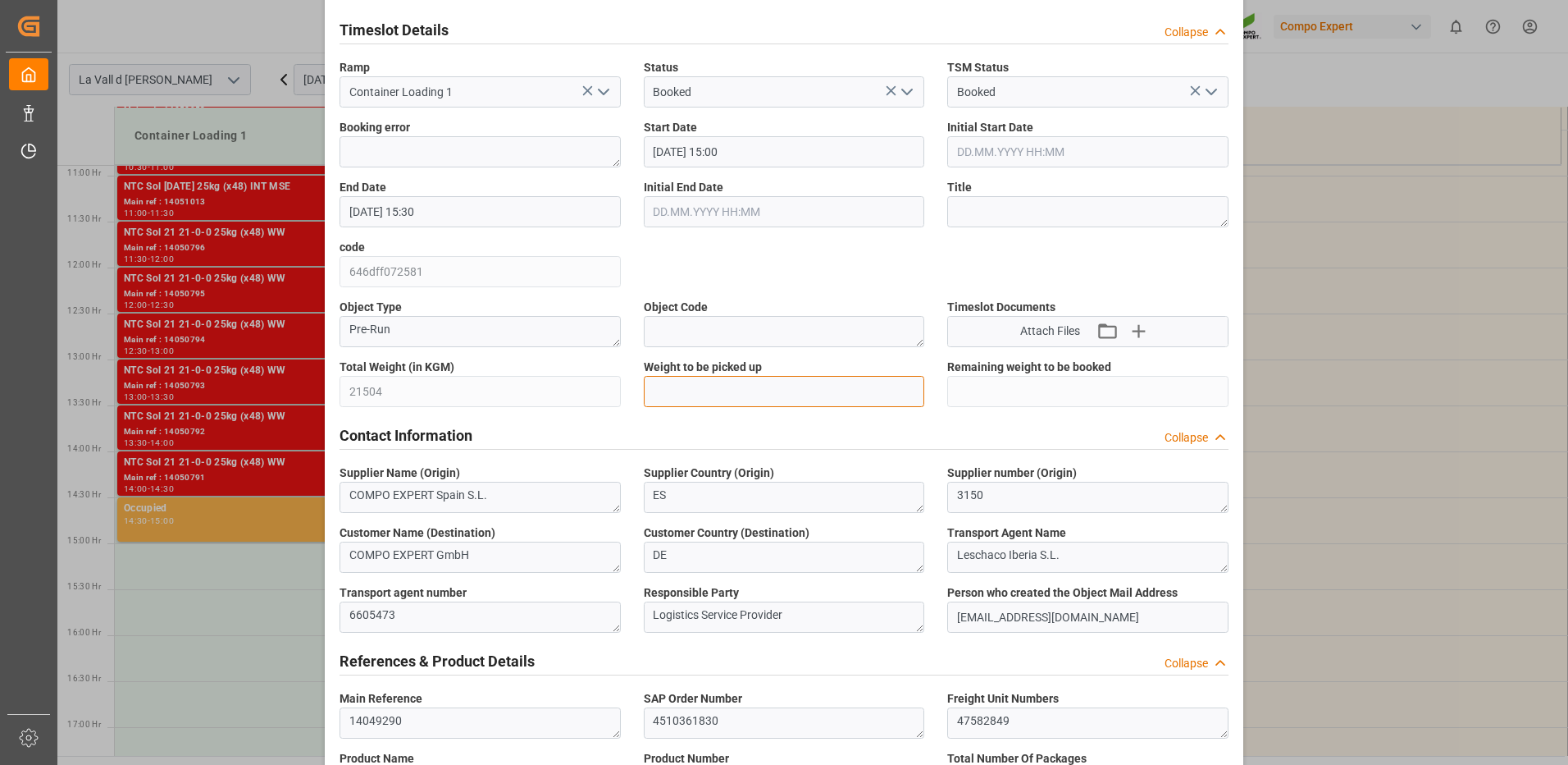
click at [703, 381] on input "text" at bounding box center [784, 391] width 281 height 31
click at [721, 383] on input "21504" at bounding box center [784, 391] width 281 height 31
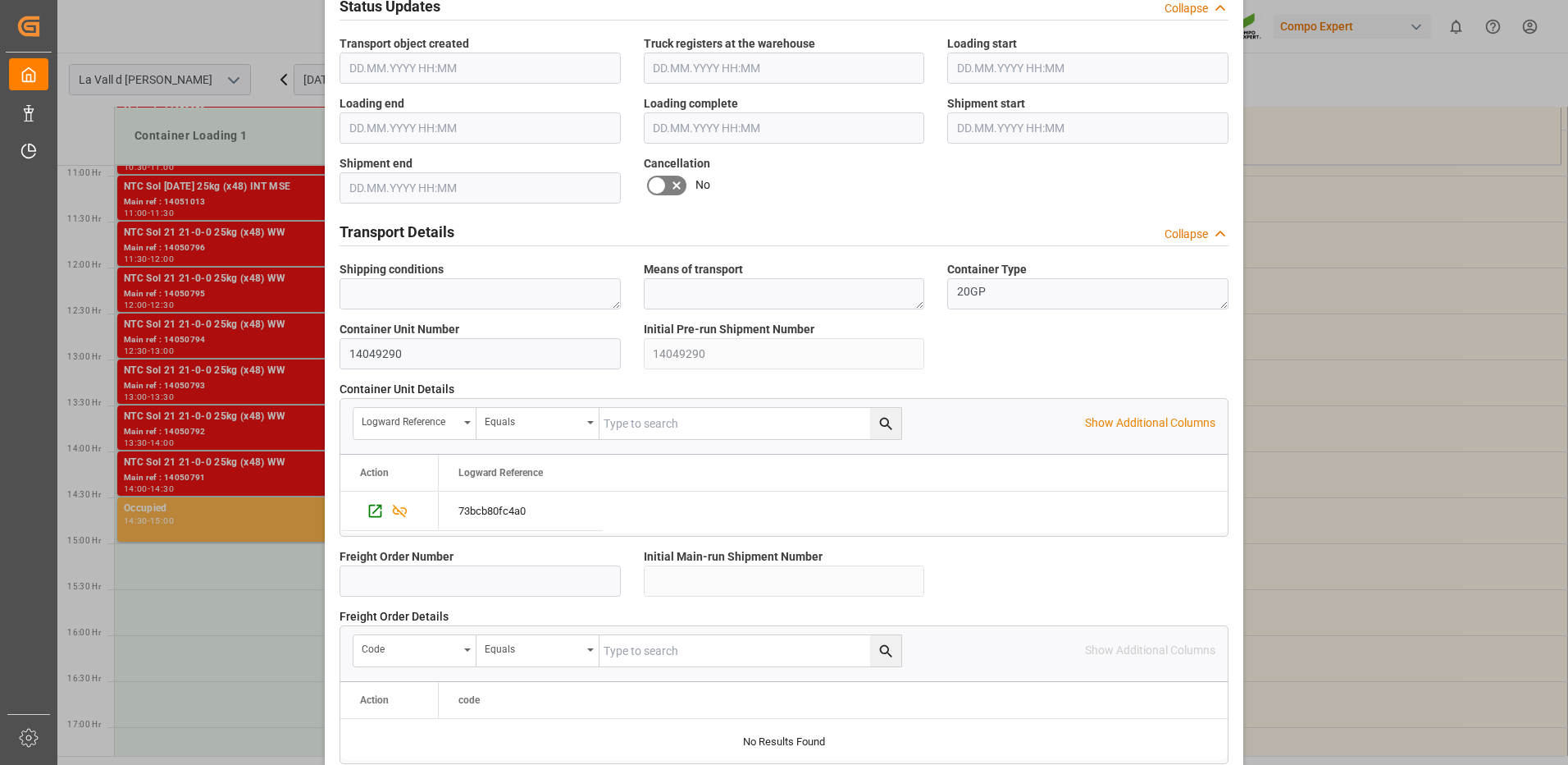
scroll to position [1400, 0]
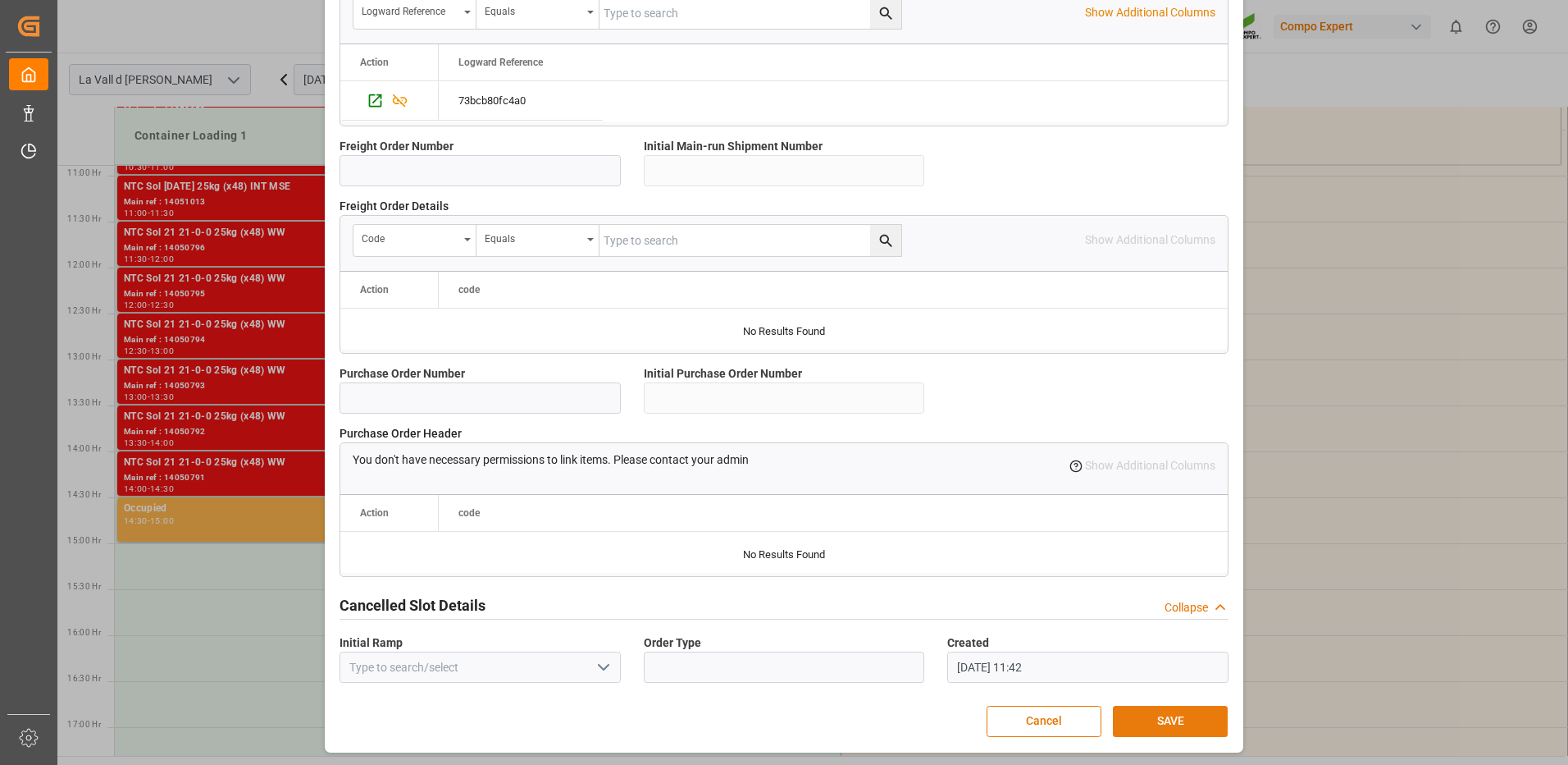
type input "21504"
click at [1157, 720] on button "SAVE" at bounding box center [1170, 721] width 115 height 31
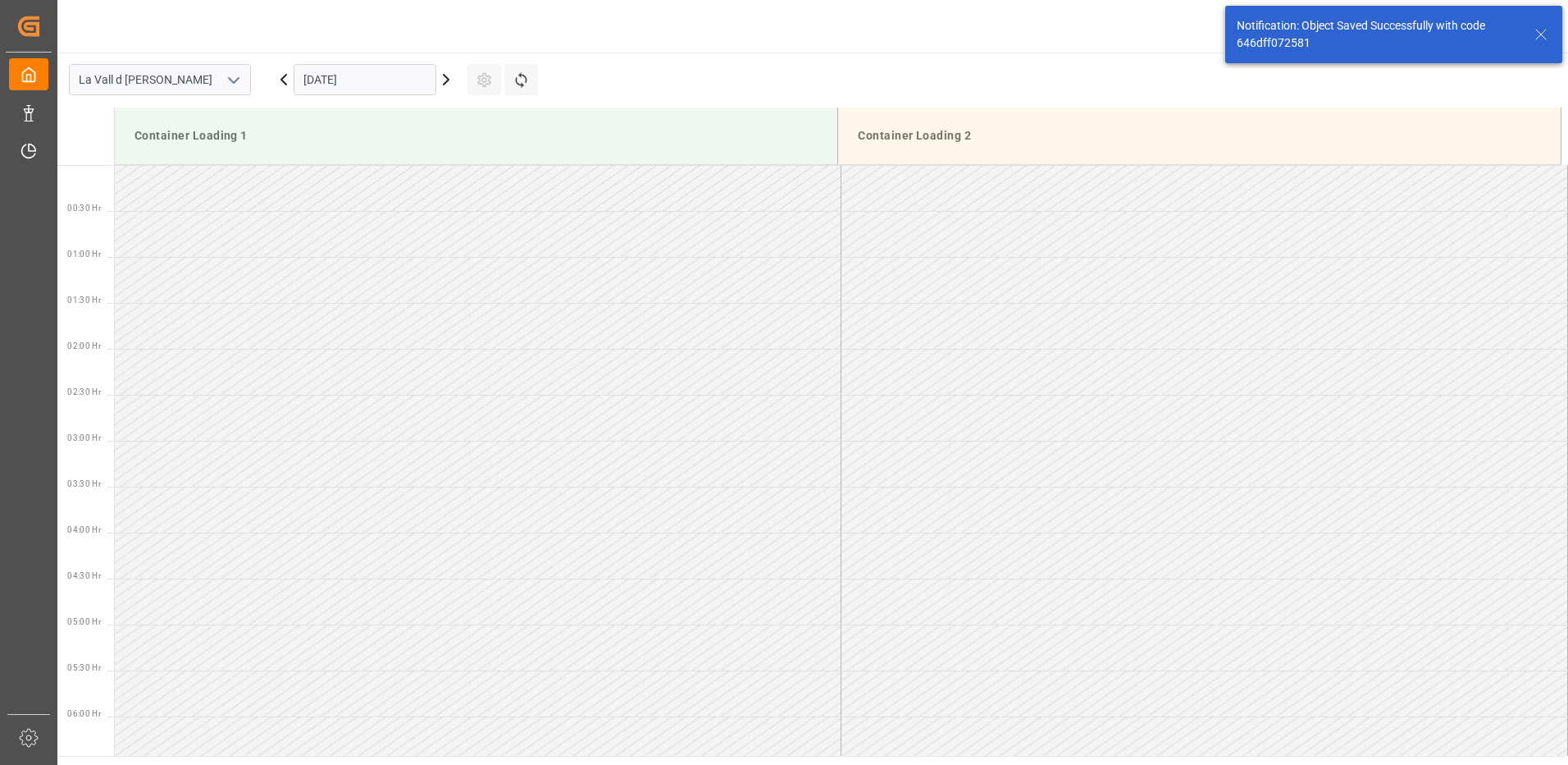
scroll to position [1276, 0]
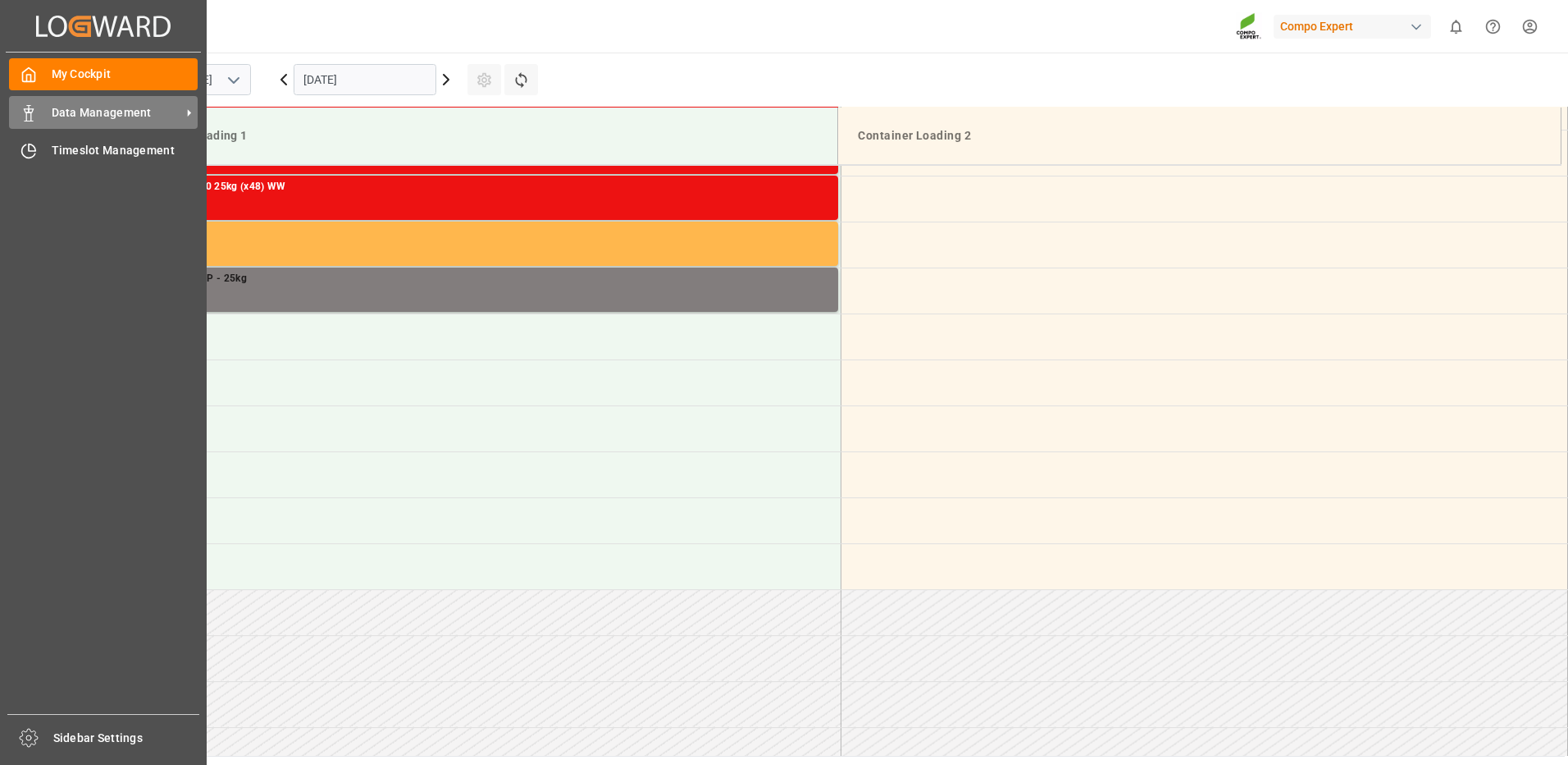
click at [131, 107] on span "Data Management" at bounding box center [116, 113] width 130 height 17
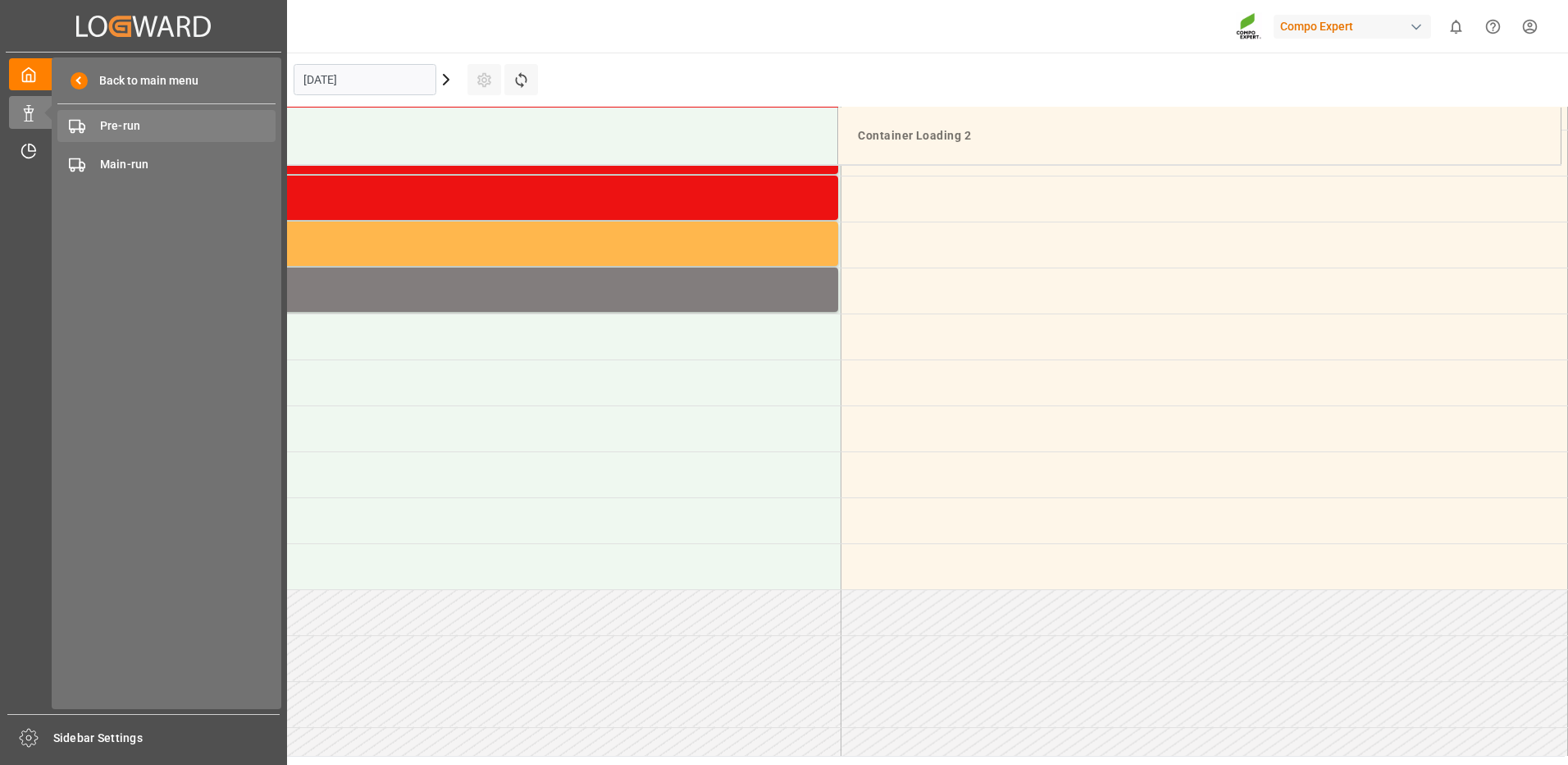
click at [164, 129] on span "Pre-run" at bounding box center [188, 126] width 176 height 17
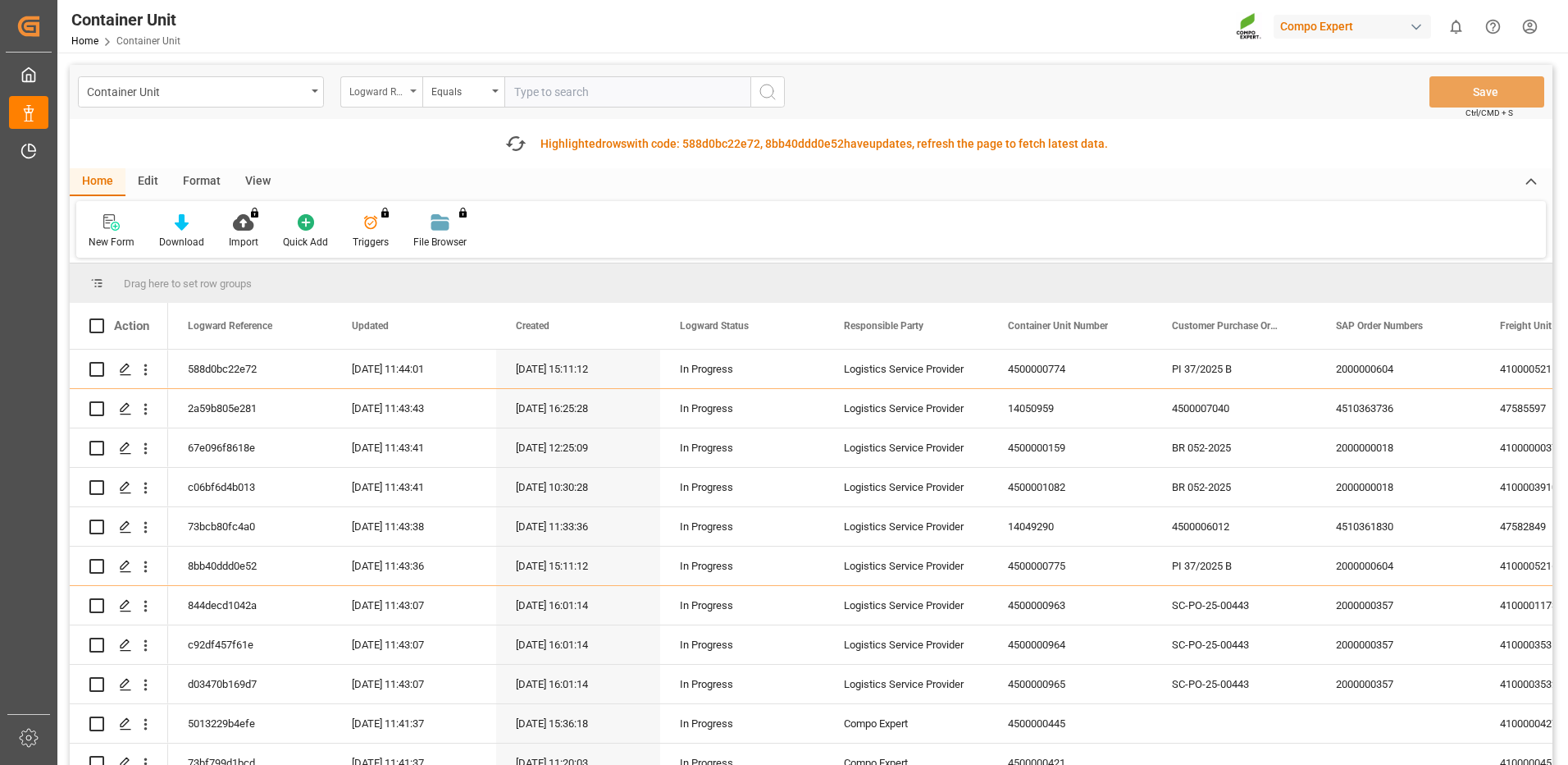
click at [405, 93] on div "Logward Reference" at bounding box center [378, 90] width 56 height 19
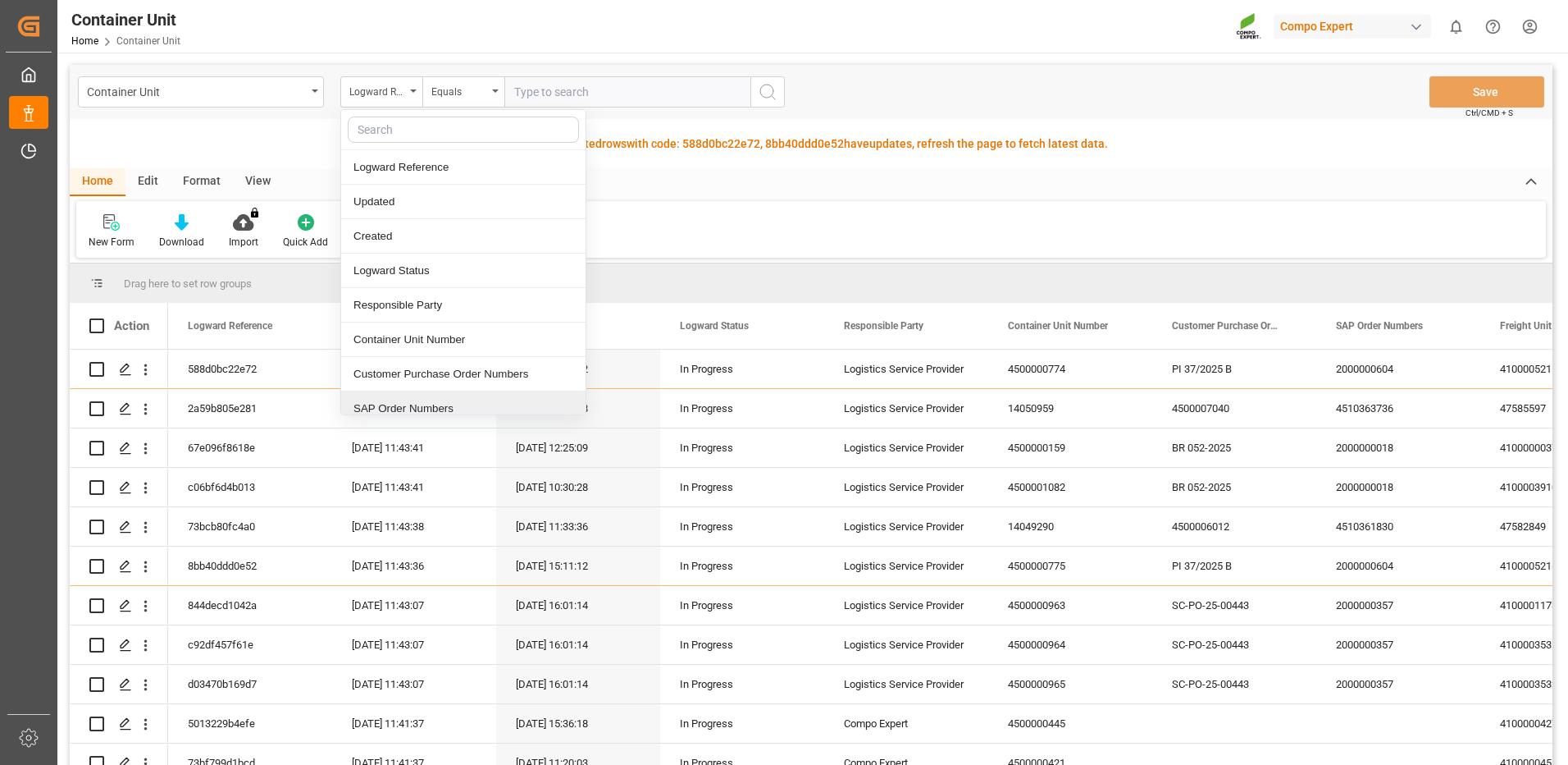
click at [445, 402] on div "SAP Order Numbers" at bounding box center [463, 408] width 245 height 35
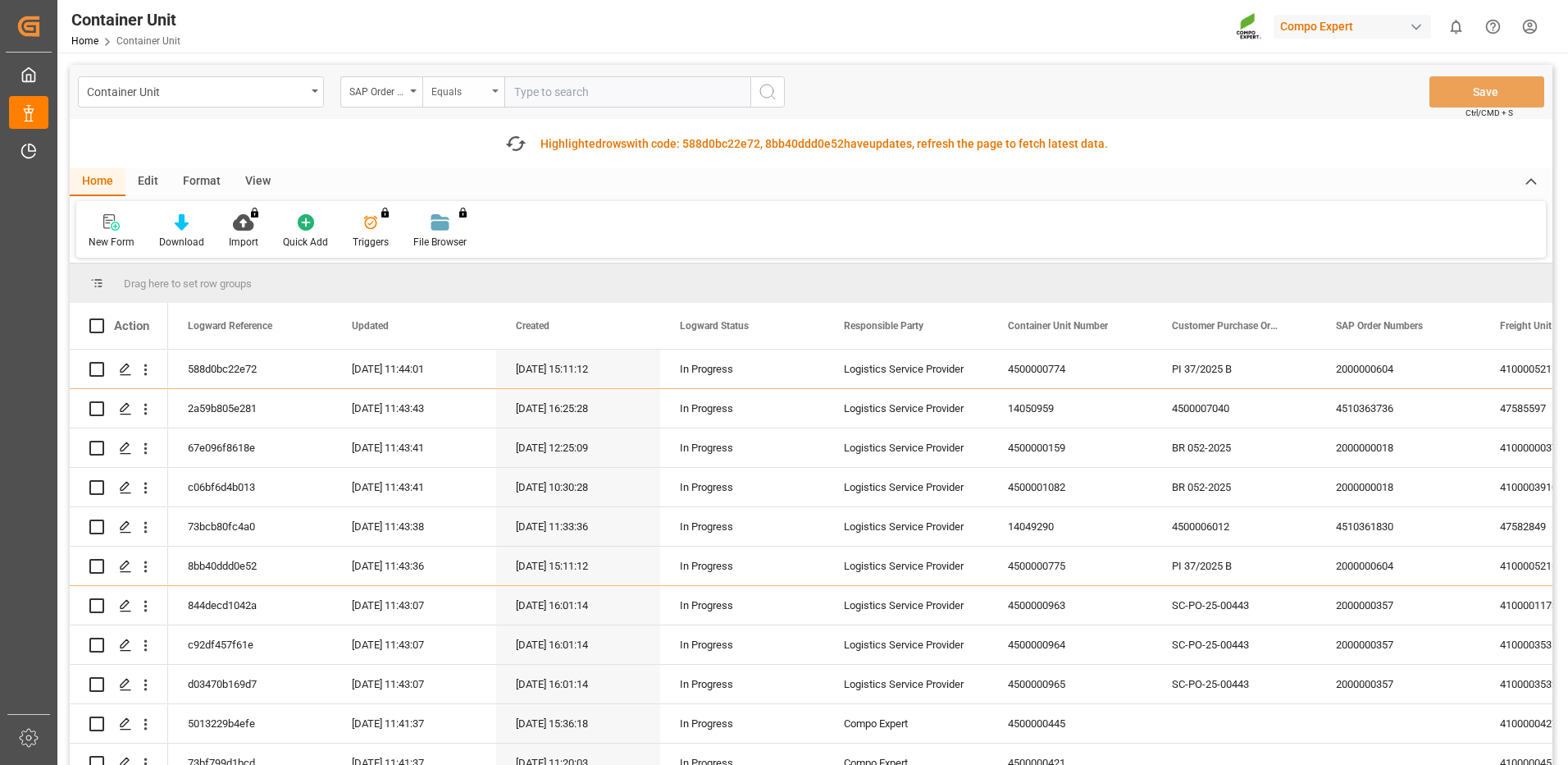
click at [471, 87] on div "Equals" at bounding box center [460, 90] width 56 height 19
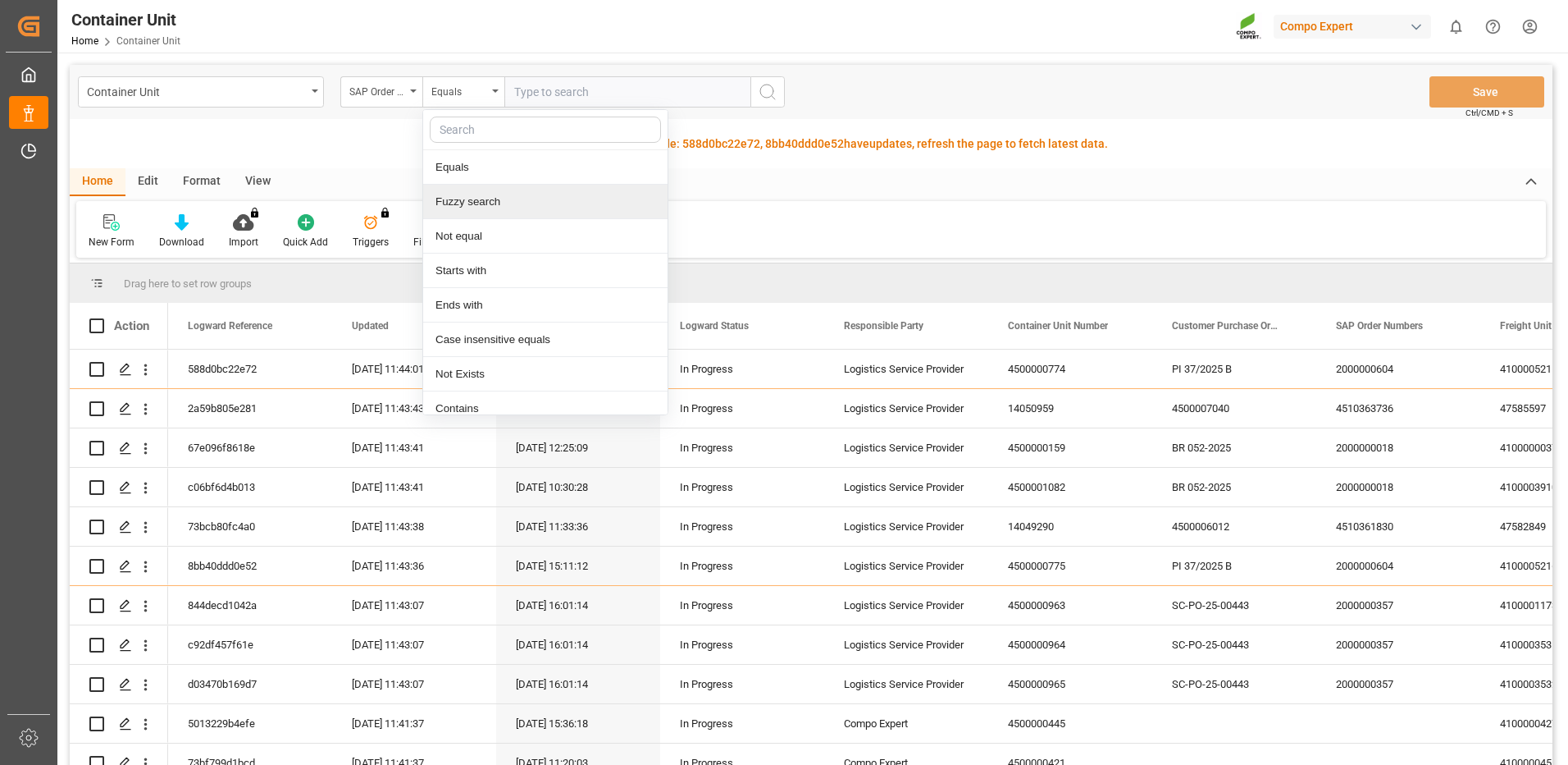
click at [486, 205] on div "Fuzzy search" at bounding box center [545, 202] width 245 height 35
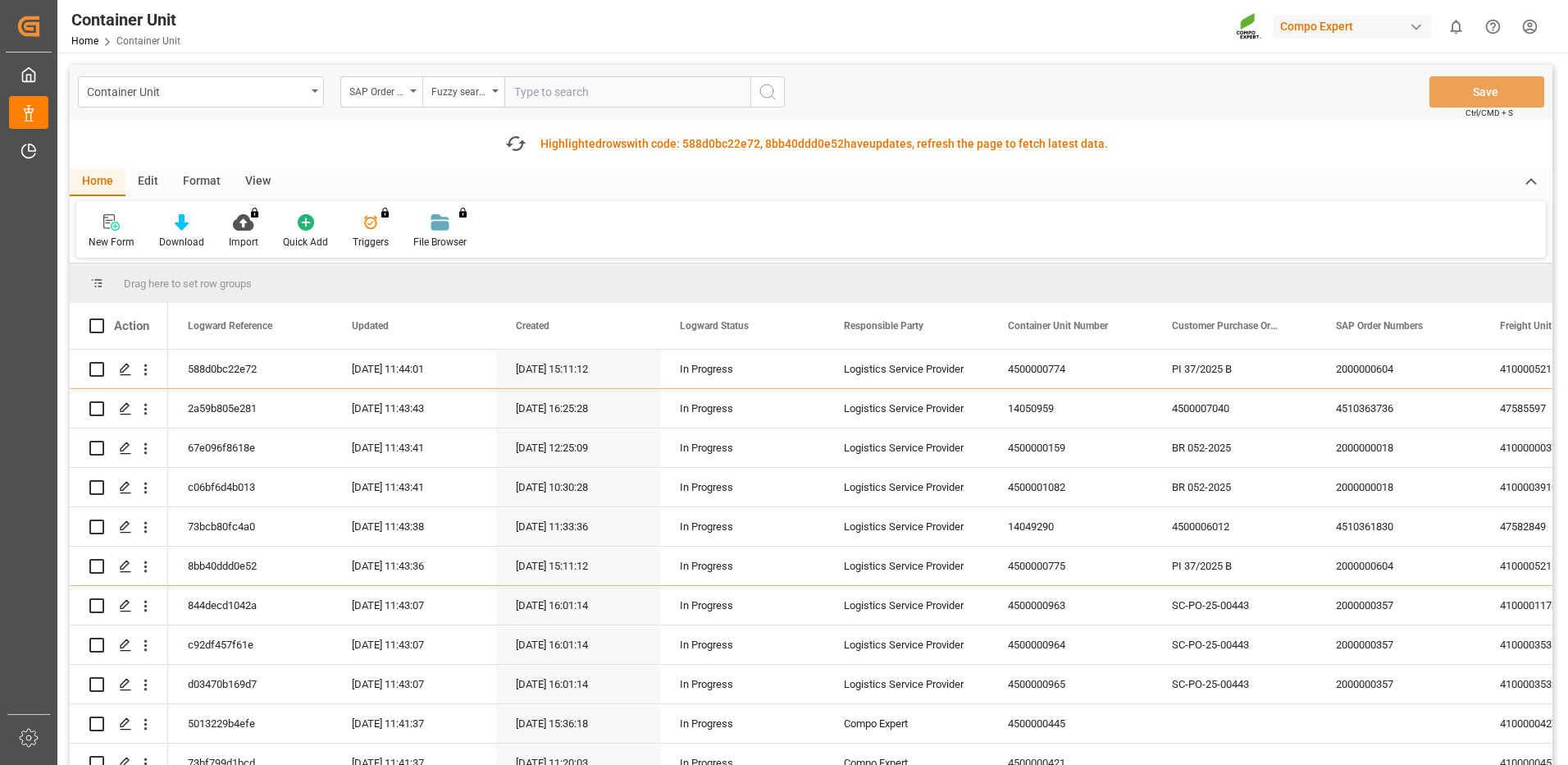
click at [575, 97] on input "text" at bounding box center [627, 91] width 246 height 31
paste input "4510361831"
type input "4510361831"
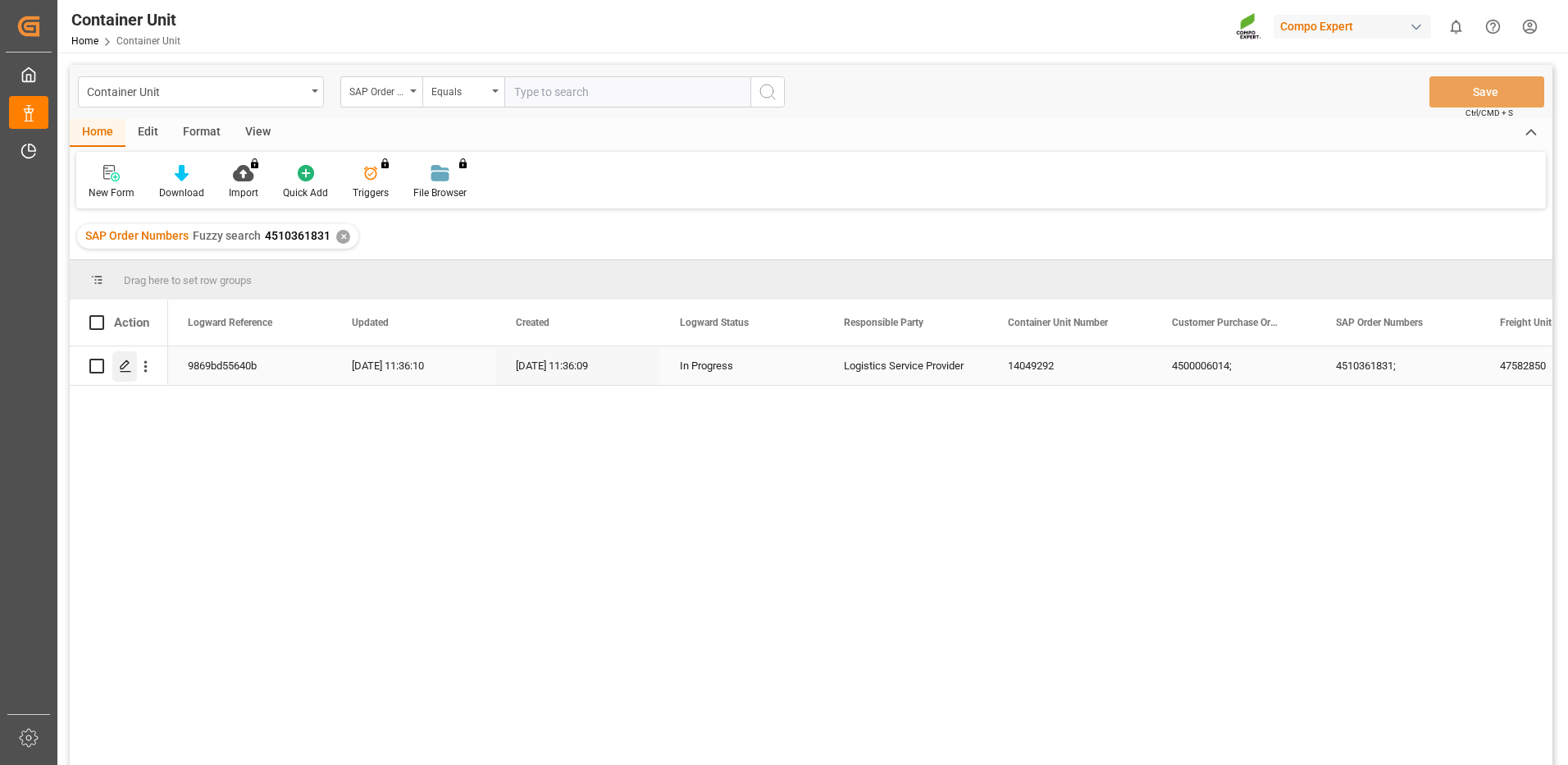
click at [124, 368] on polygon "Press SPACE to select this row." at bounding box center [124, 365] width 8 height 8
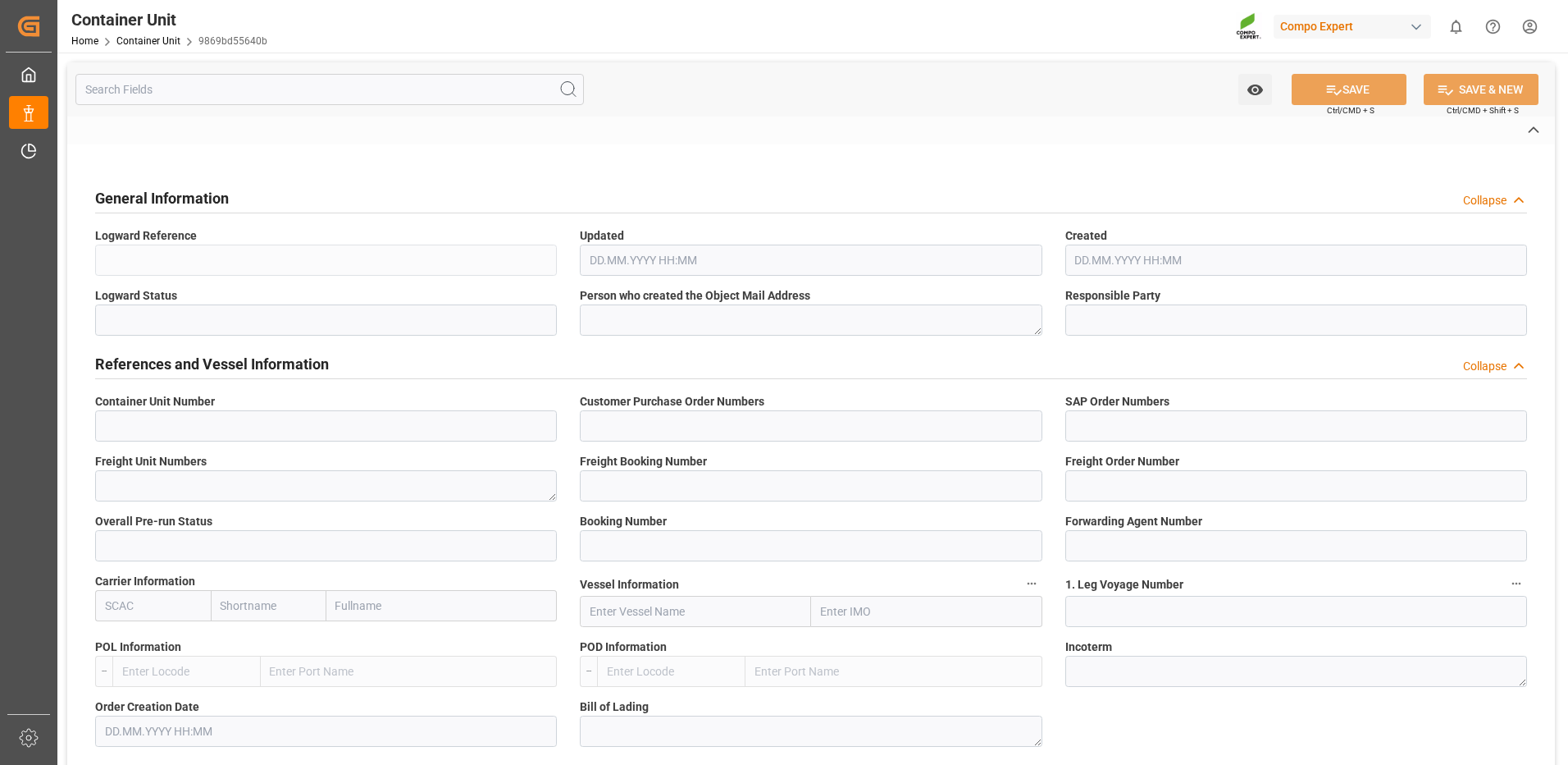
type input "14049292"
type input "4500006014;"
type input "4510361831;"
type textarea "47582850"
type input "14049291"
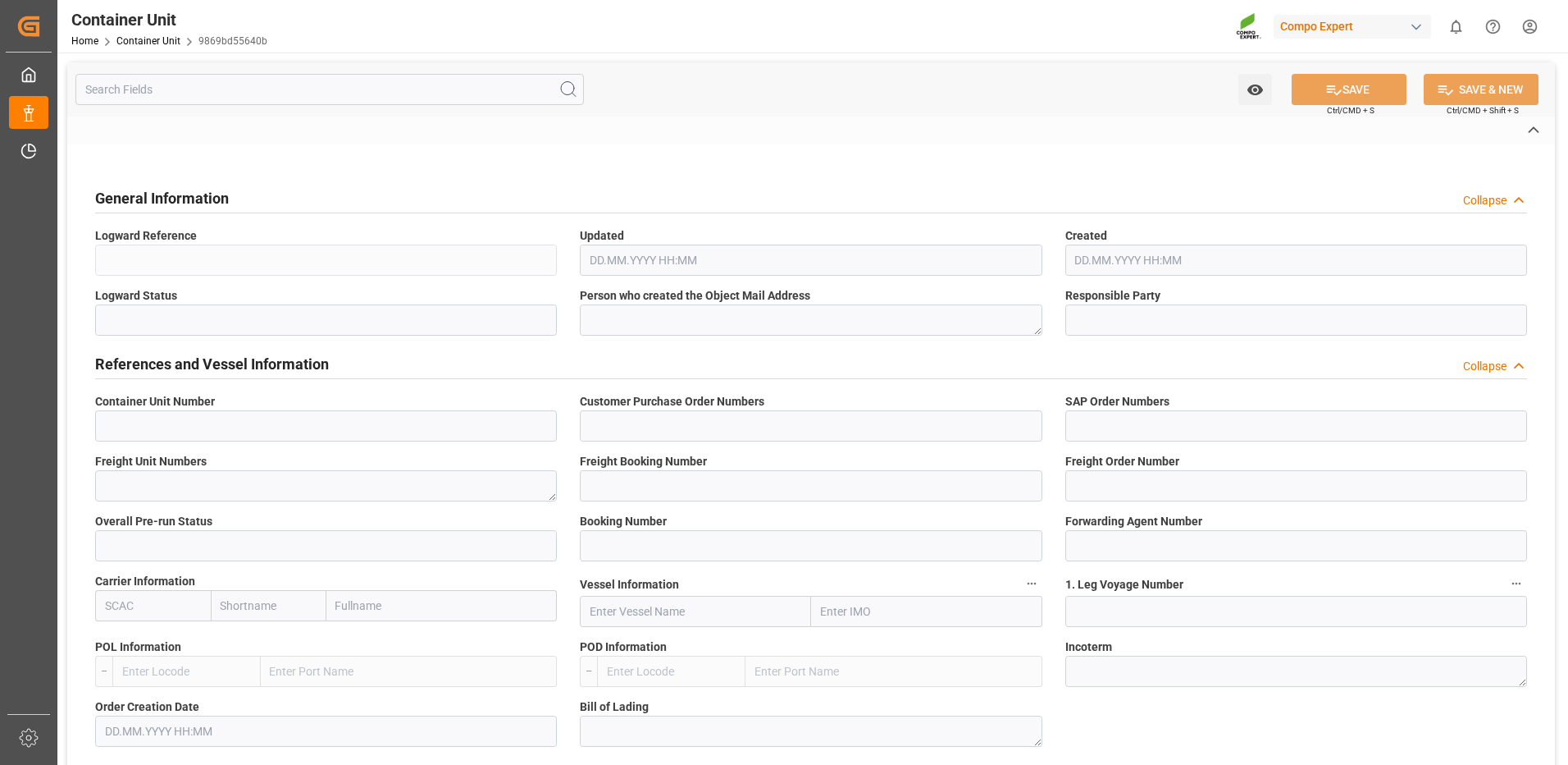
type input "14049292"
type input "1"
type input "6605473"
type input "Altamira"
type textarea "CIF"
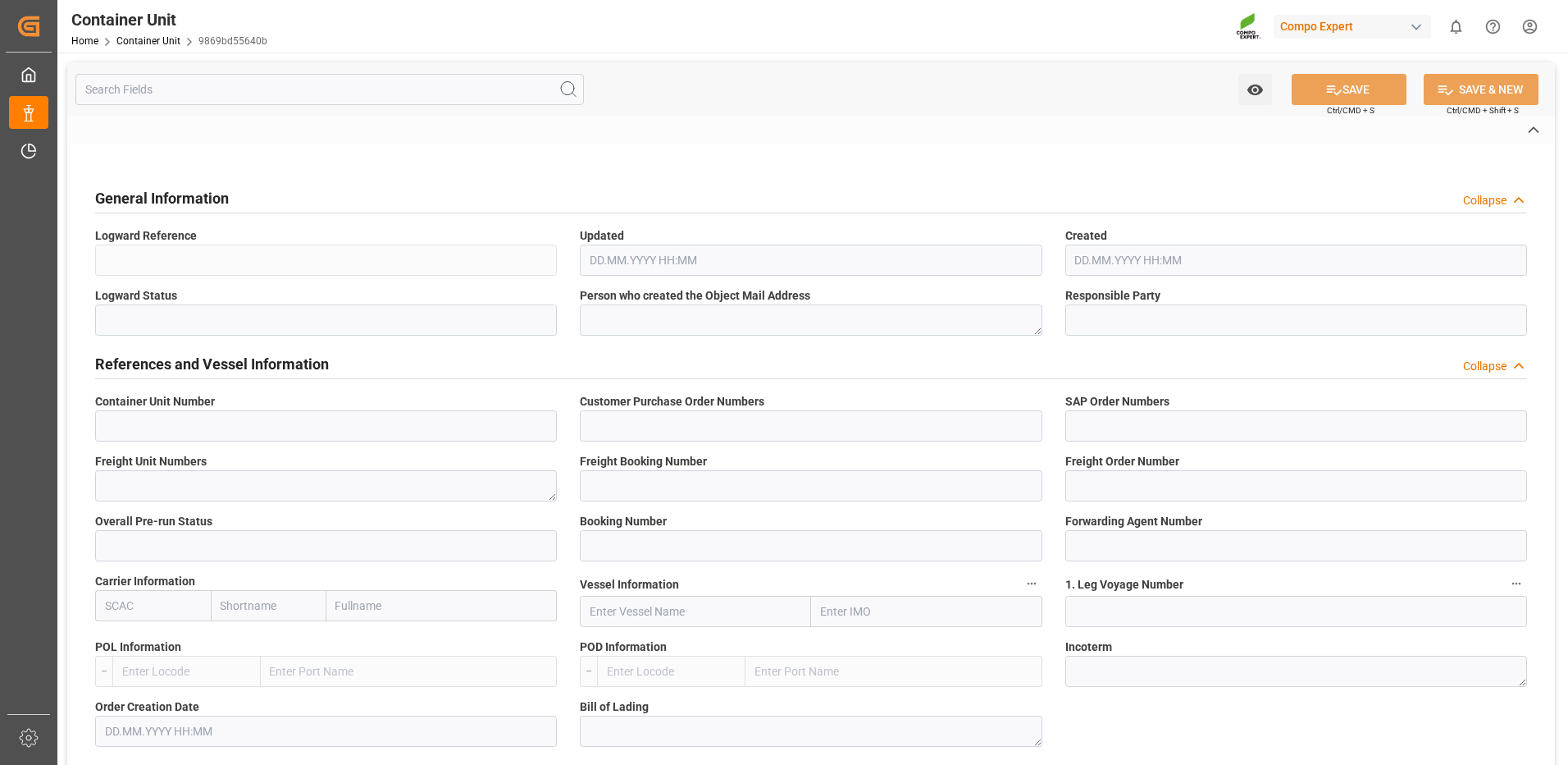
type input "No"
type input "20GP"
type input "2"
type textarea "30"
type textarea "Z3"
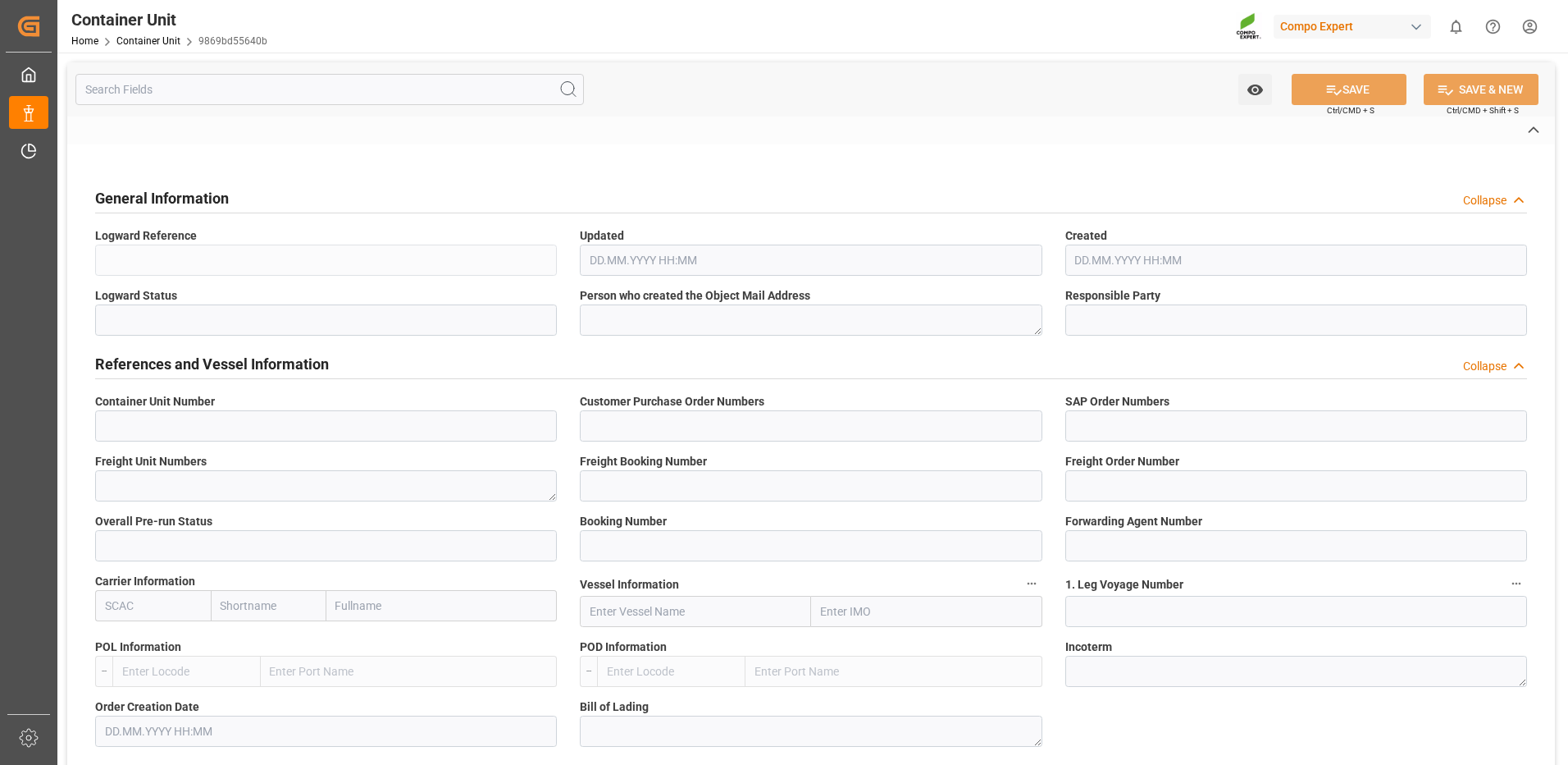
type input "[DATE]"
type textarea "COMPO Centro de Producción"
type input "EUR"
type textarea "[DATE]"
type textarea "BFL 15-30-15 SP 25kg (x48) GEN"
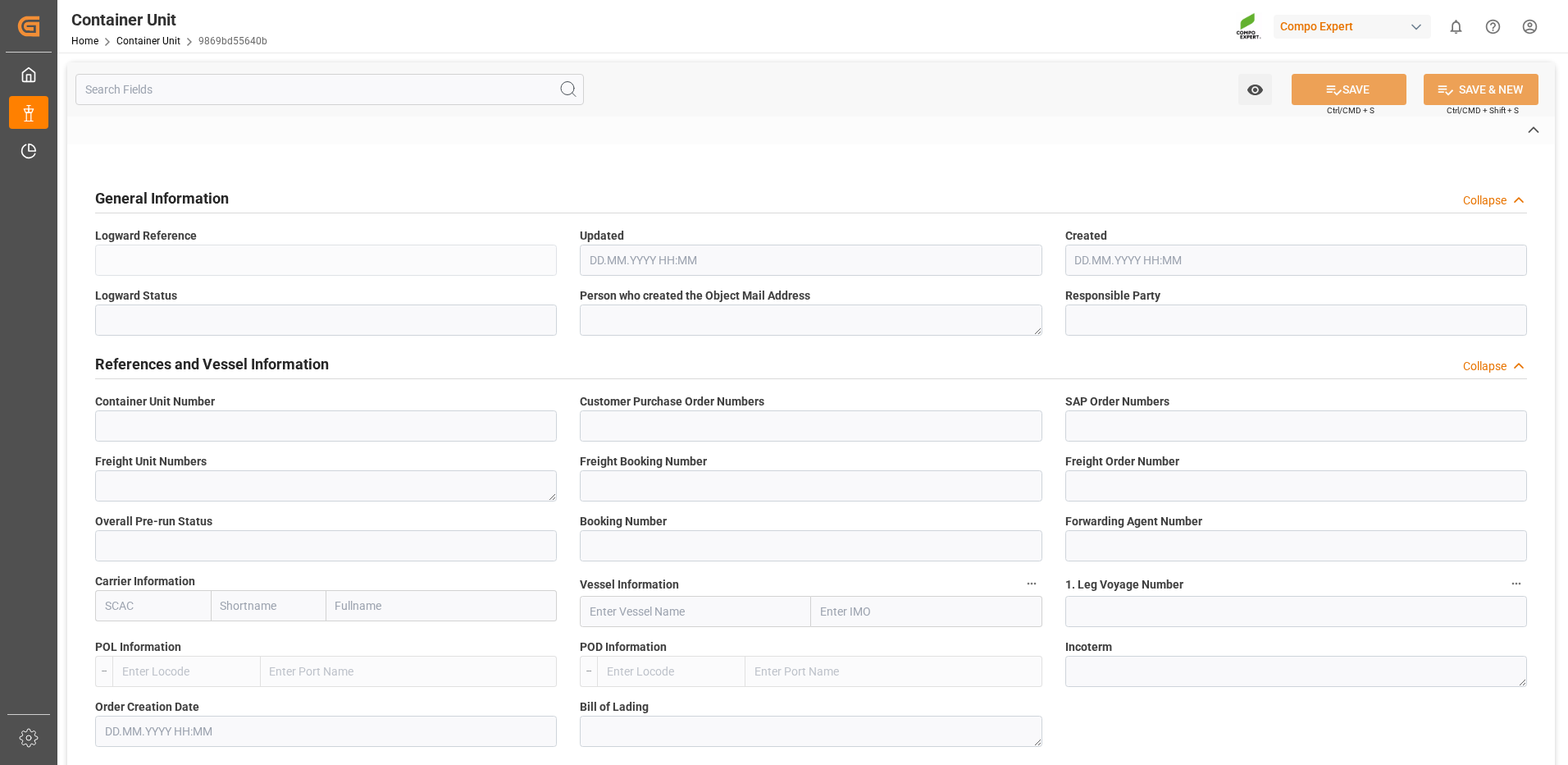
type textarea "2322612899"
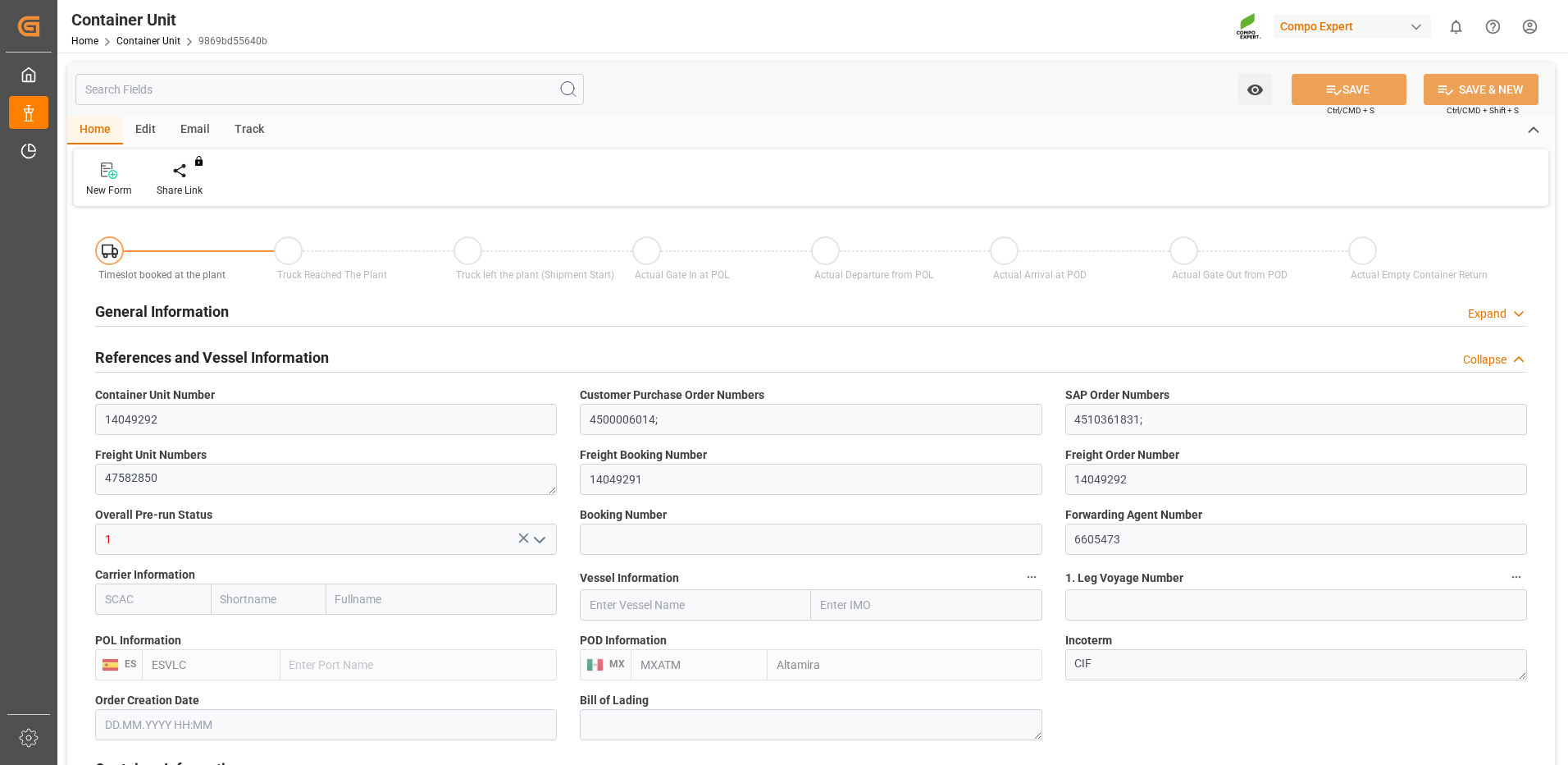
type input "ESVLC"
type input "MXATM"
type input "0"
type input "20"
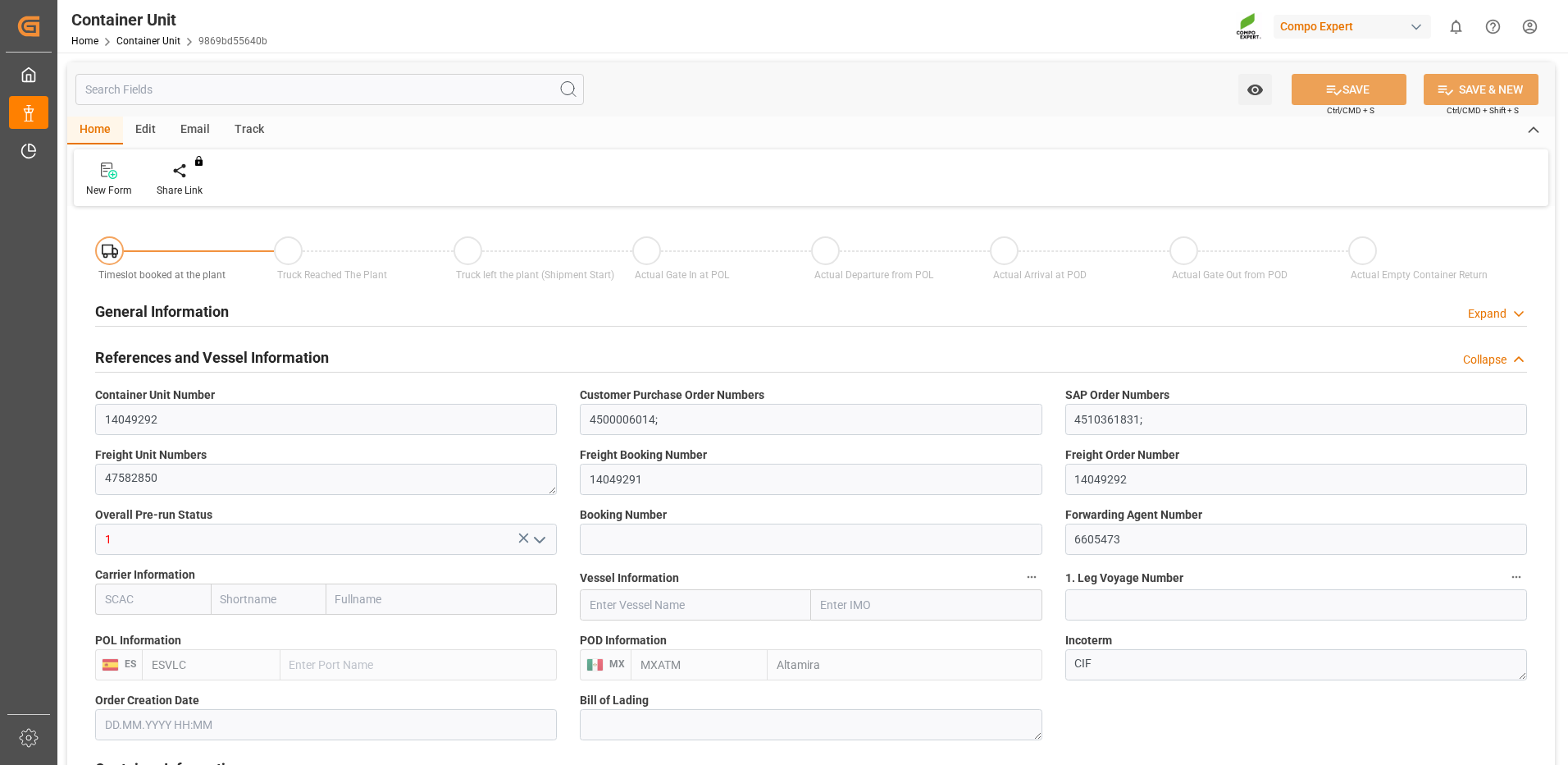
type input "24576"
type input "[DATE]"
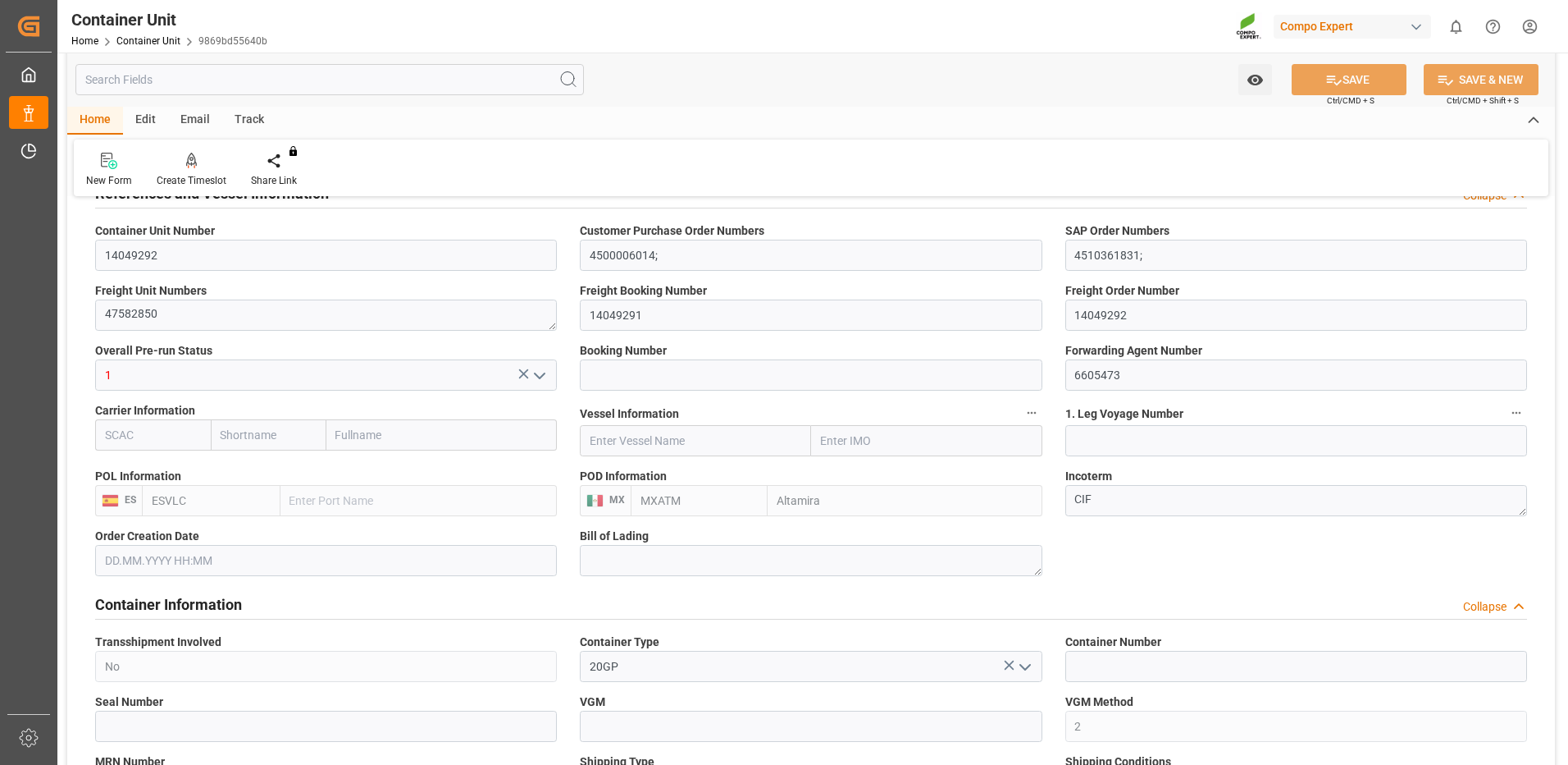
scroll to position [247, 0]
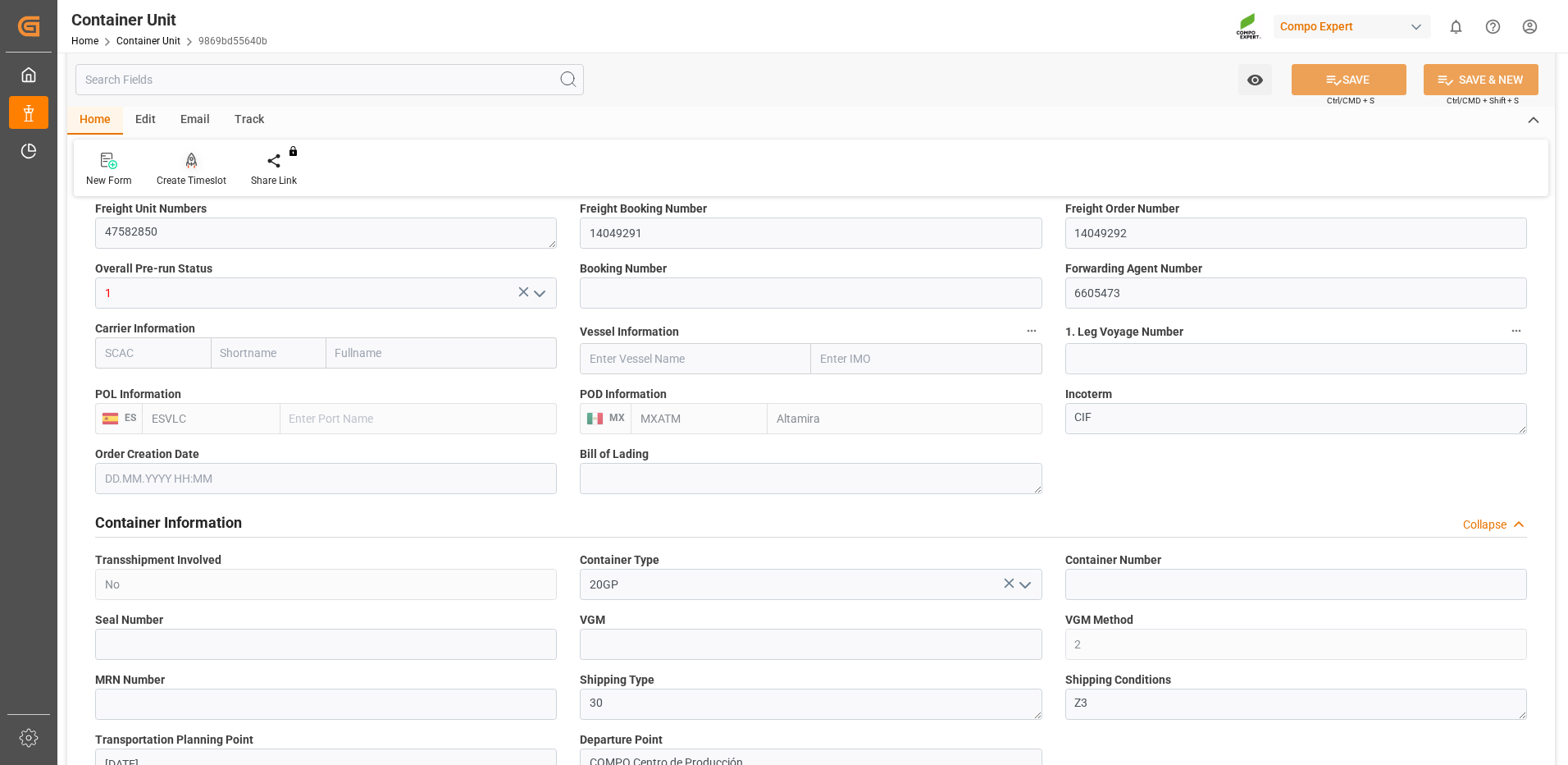
click at [176, 165] on div at bounding box center [191, 160] width 69 height 17
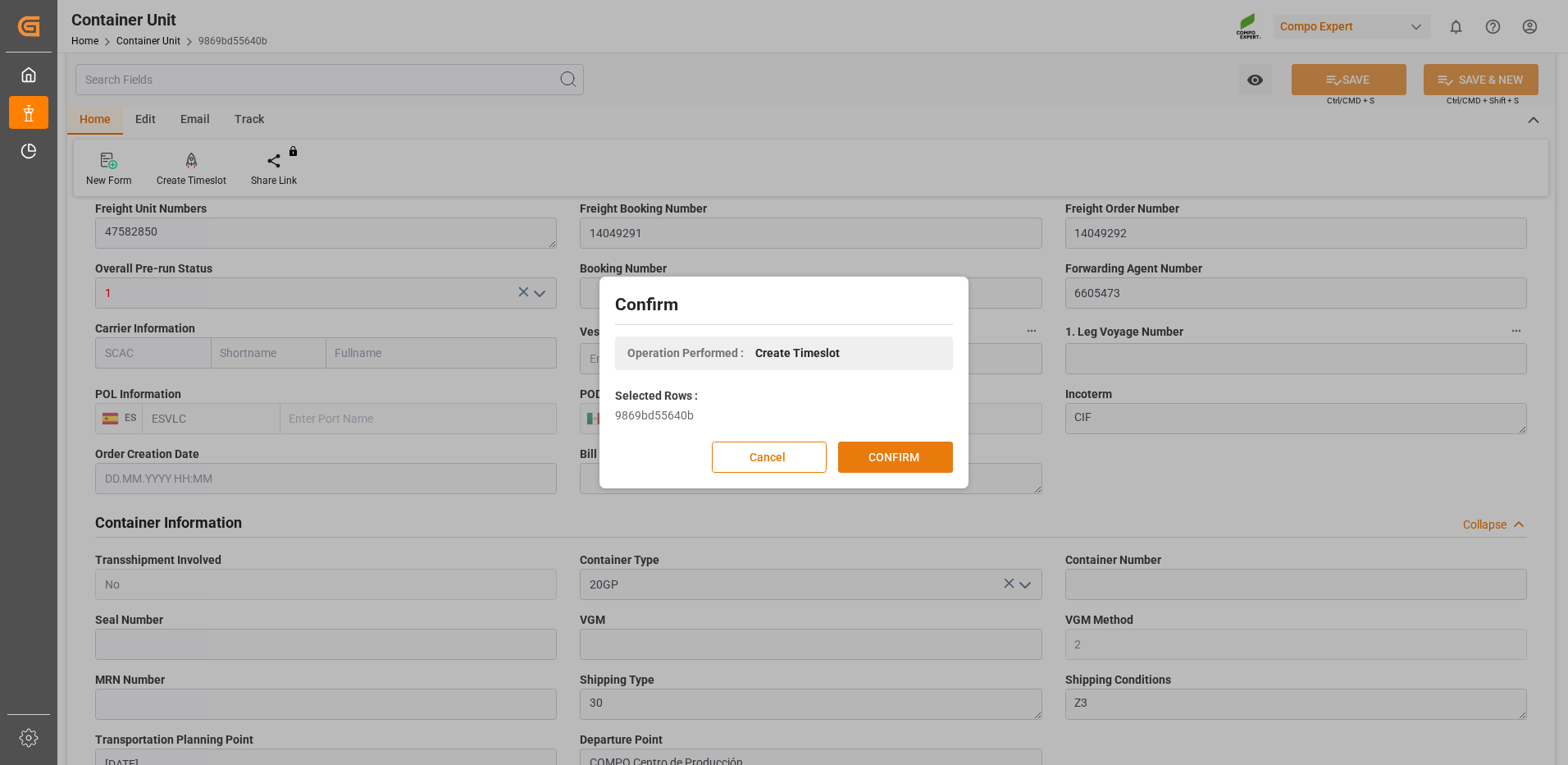
click at [908, 463] on button "CONFIRM" at bounding box center [896, 457] width 115 height 31
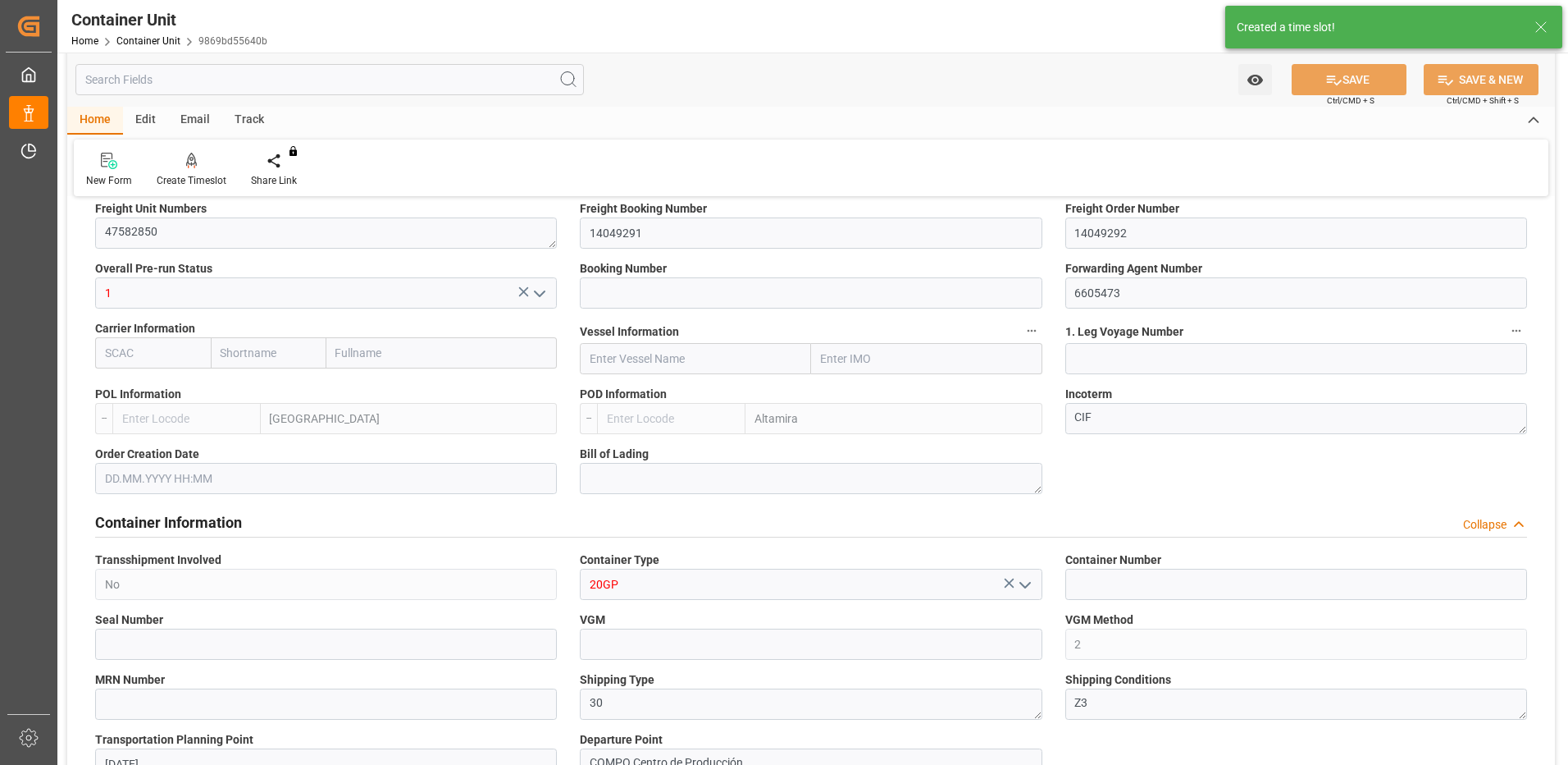
type input "ESVLC"
type input "MXATM"
type input "0"
type input "20"
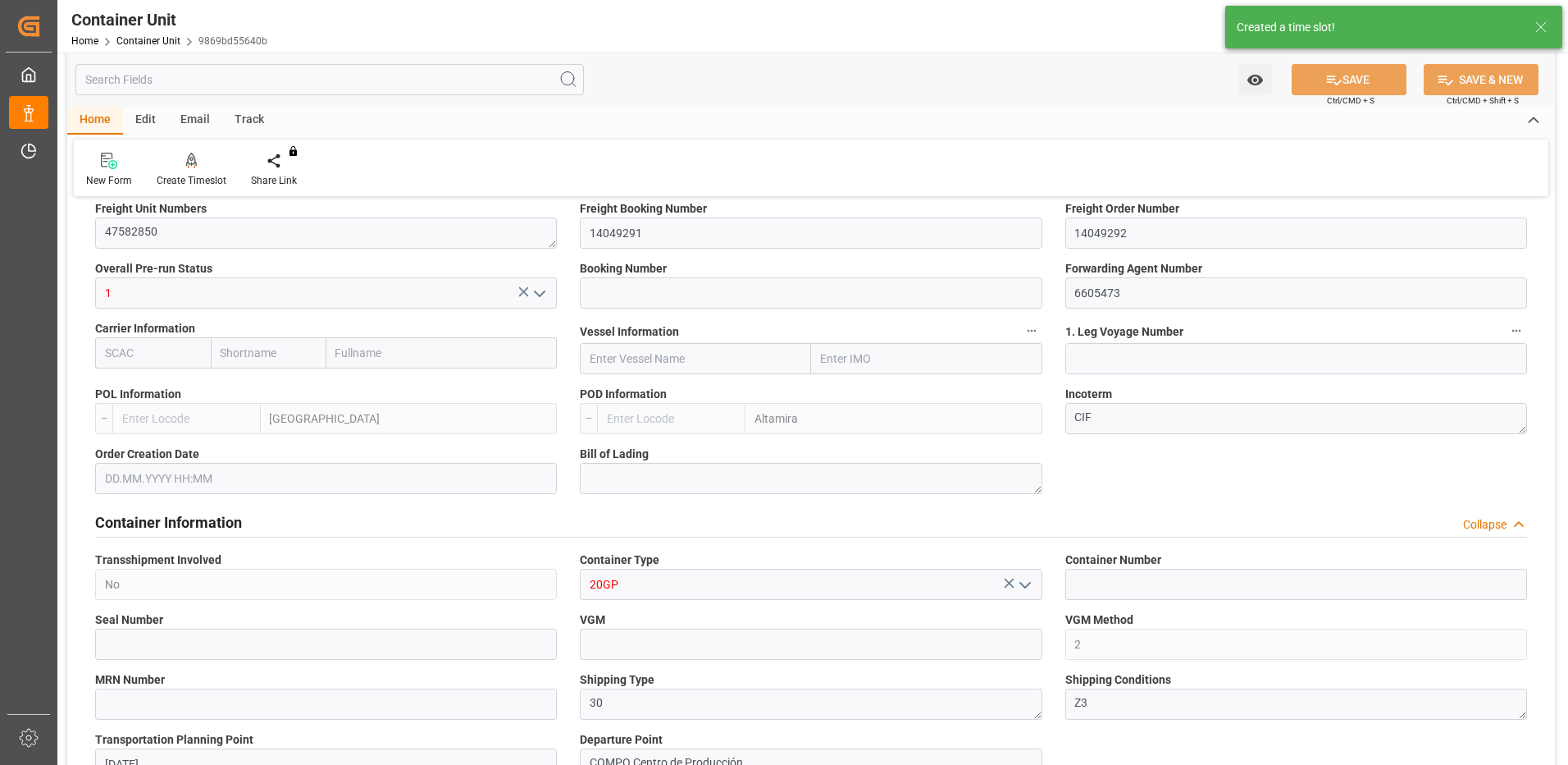
type input "24576"
type input "[DATE]"
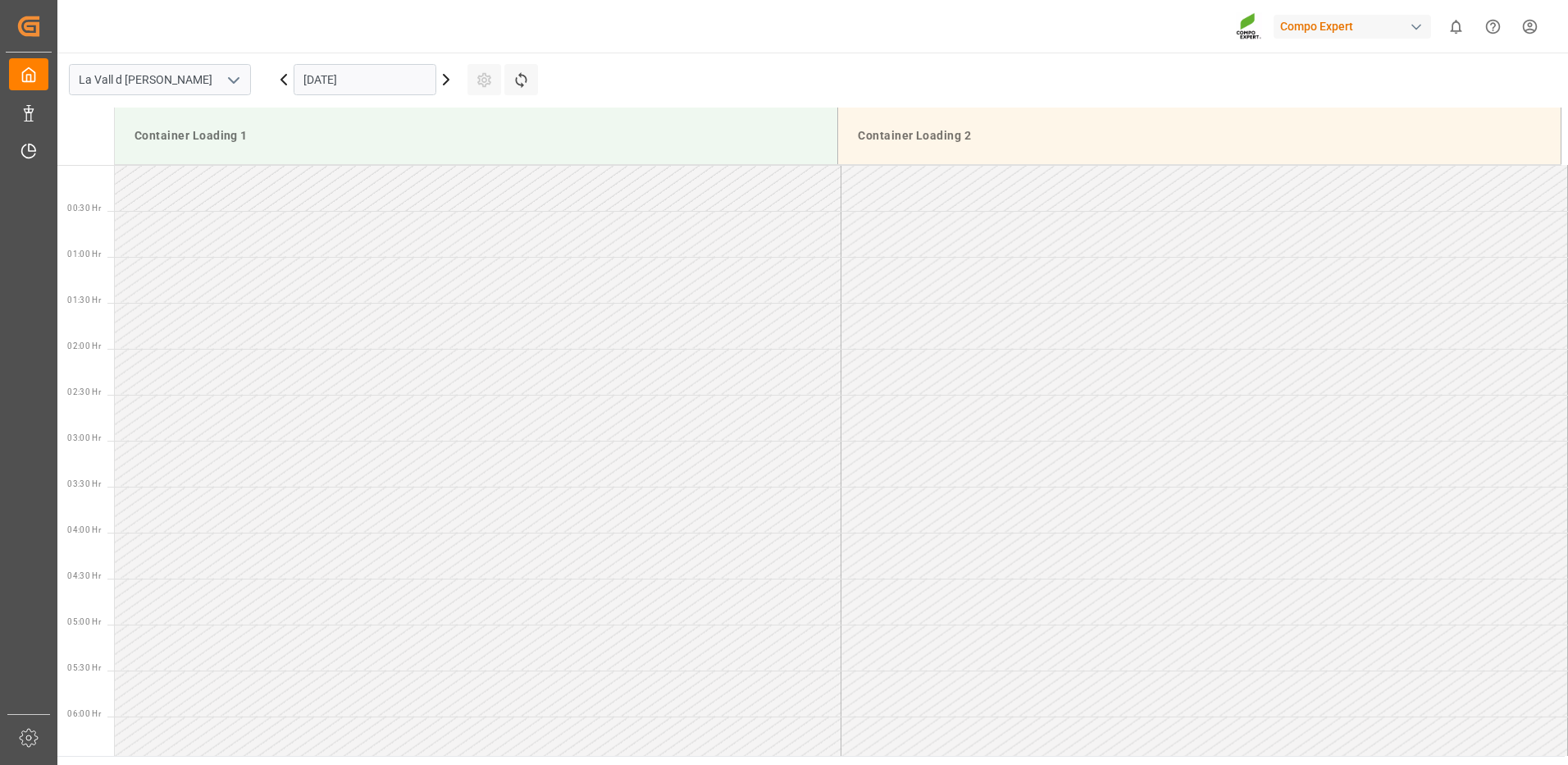
scroll to position [1001, 0]
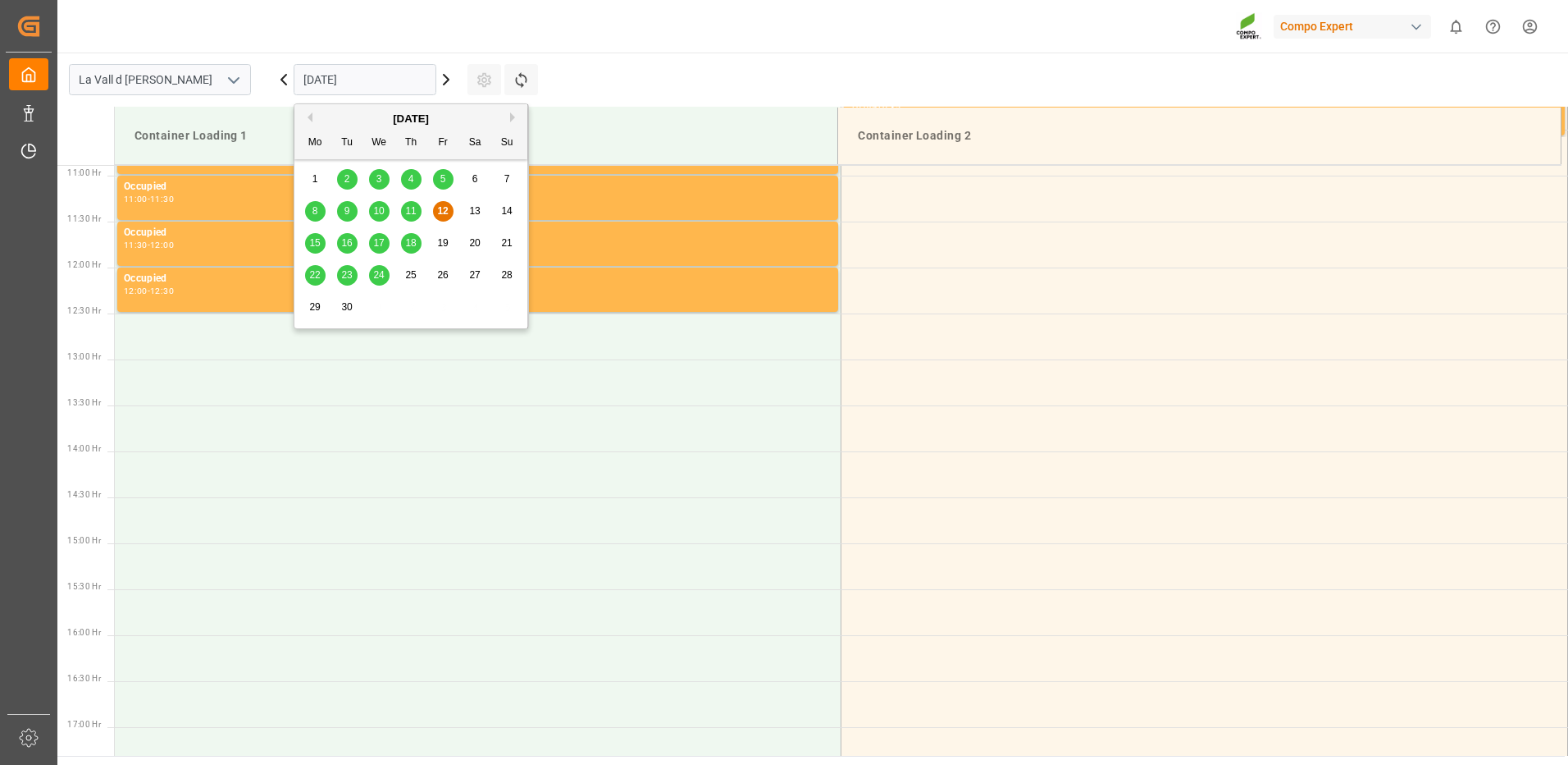
click at [382, 78] on input "12.09.2025" at bounding box center [365, 80] width 143 height 31
click at [320, 235] on div "15" at bounding box center [315, 243] width 20 height 19
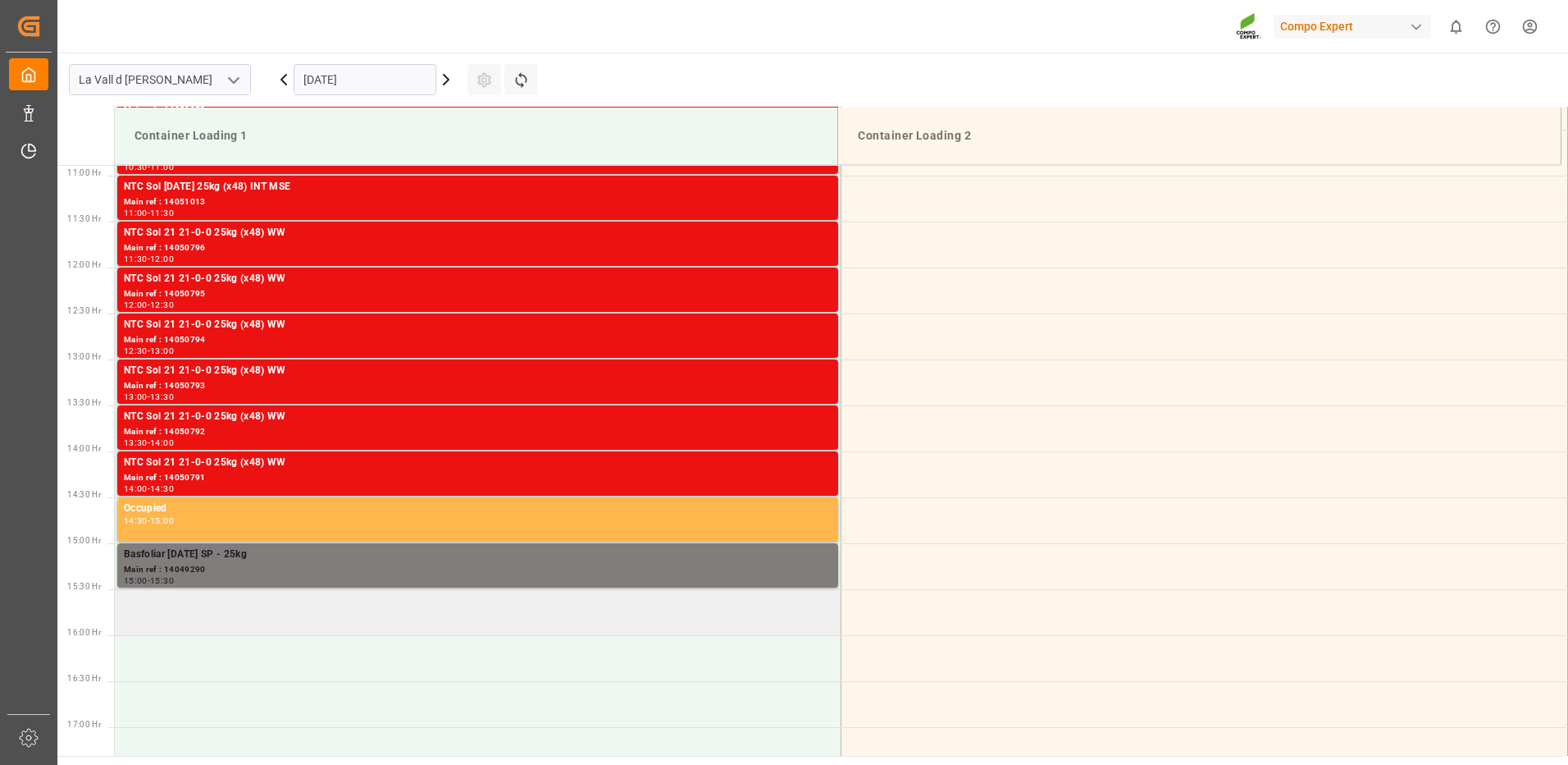
click at [176, 627] on td at bounding box center [478, 612] width 726 height 46
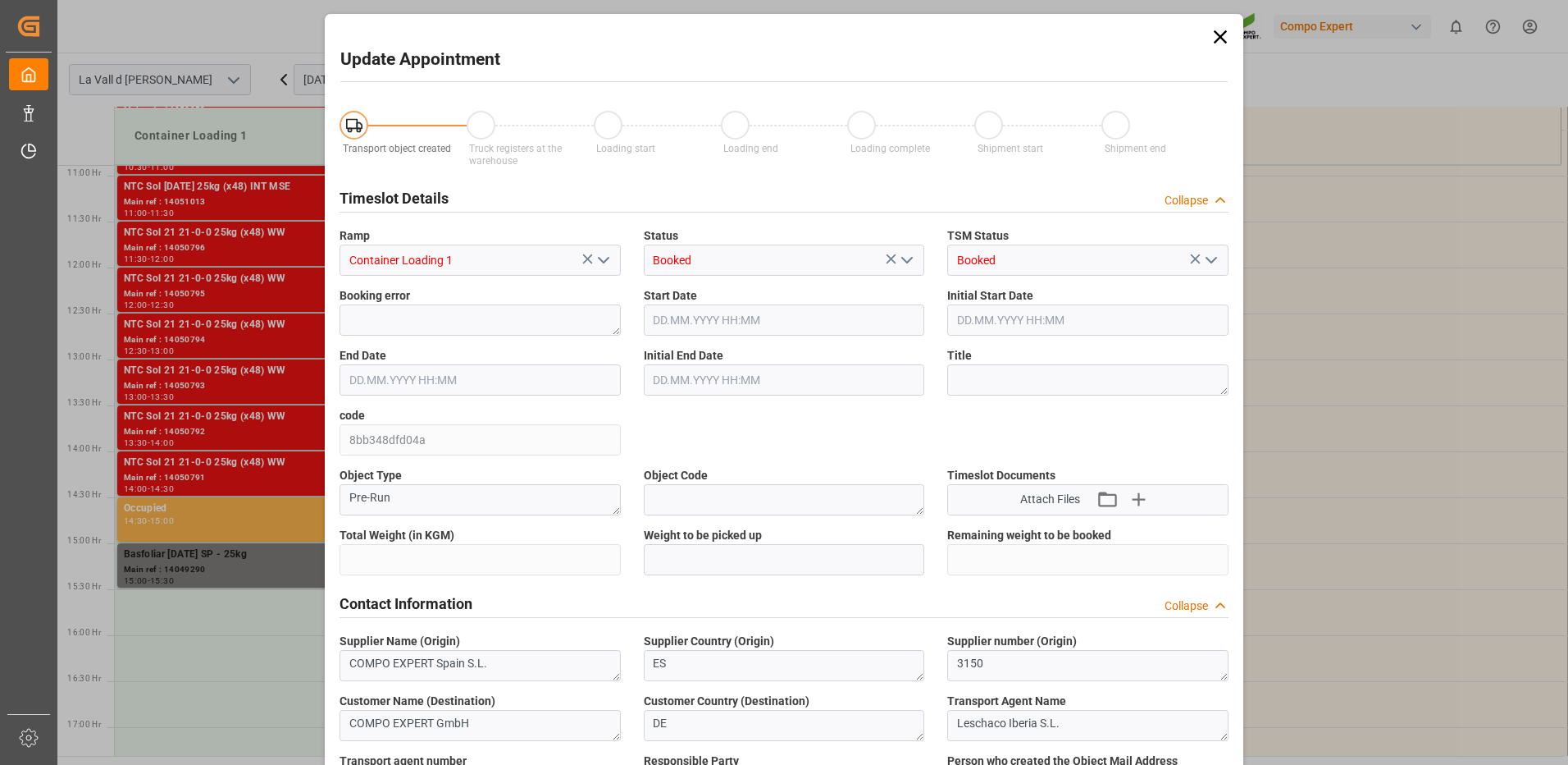
type input "24576"
type input "20"
type input "15.09.2025 15:30"
type input "15.09.2025 16:00"
type input "12.09.2025 11:44"
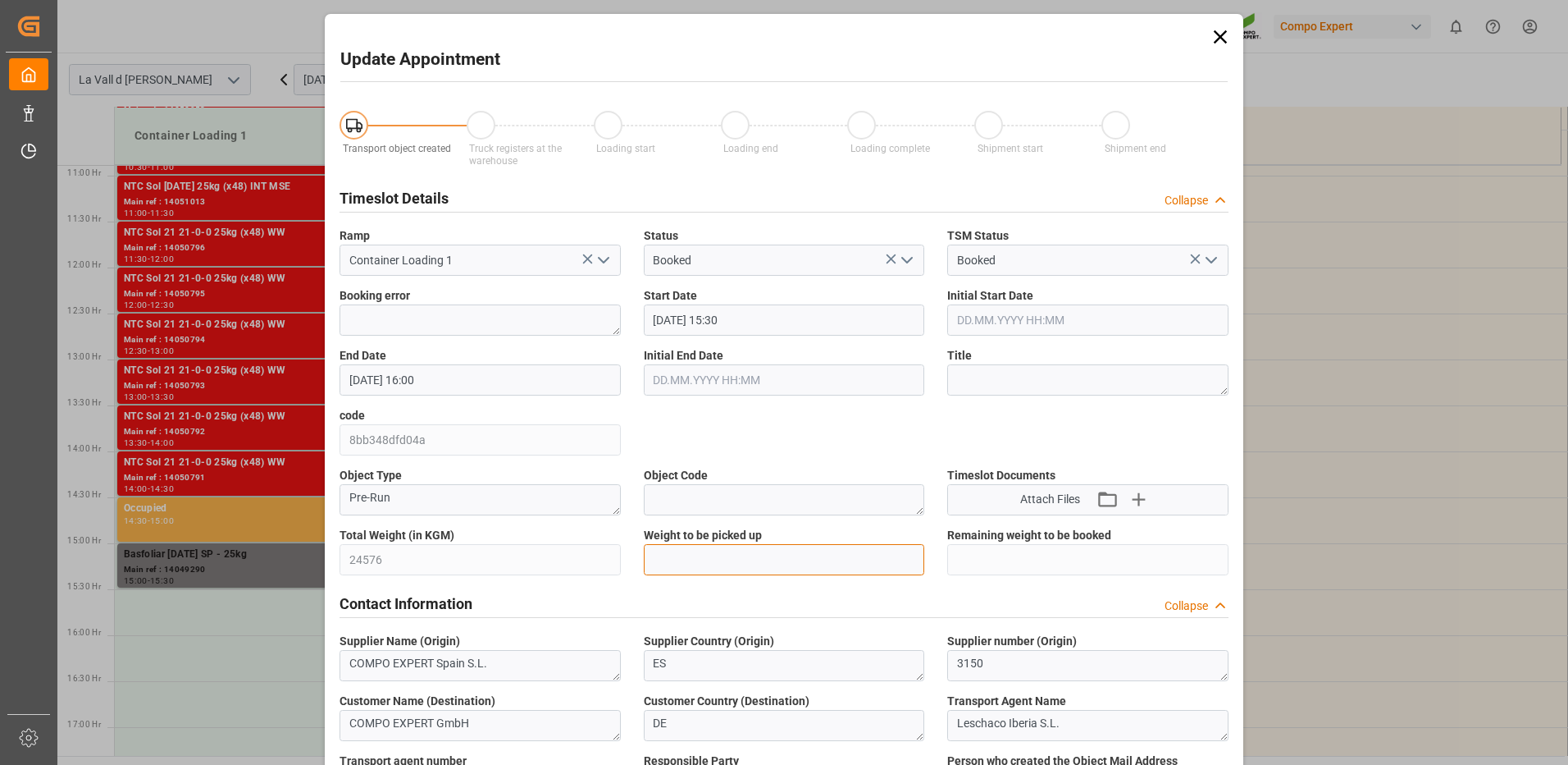
click at [674, 562] on input "text" at bounding box center [784, 559] width 281 height 31
type input "24576"
click at [795, 611] on div "Contact Information Collapse" at bounding box center [784, 602] width 889 height 31
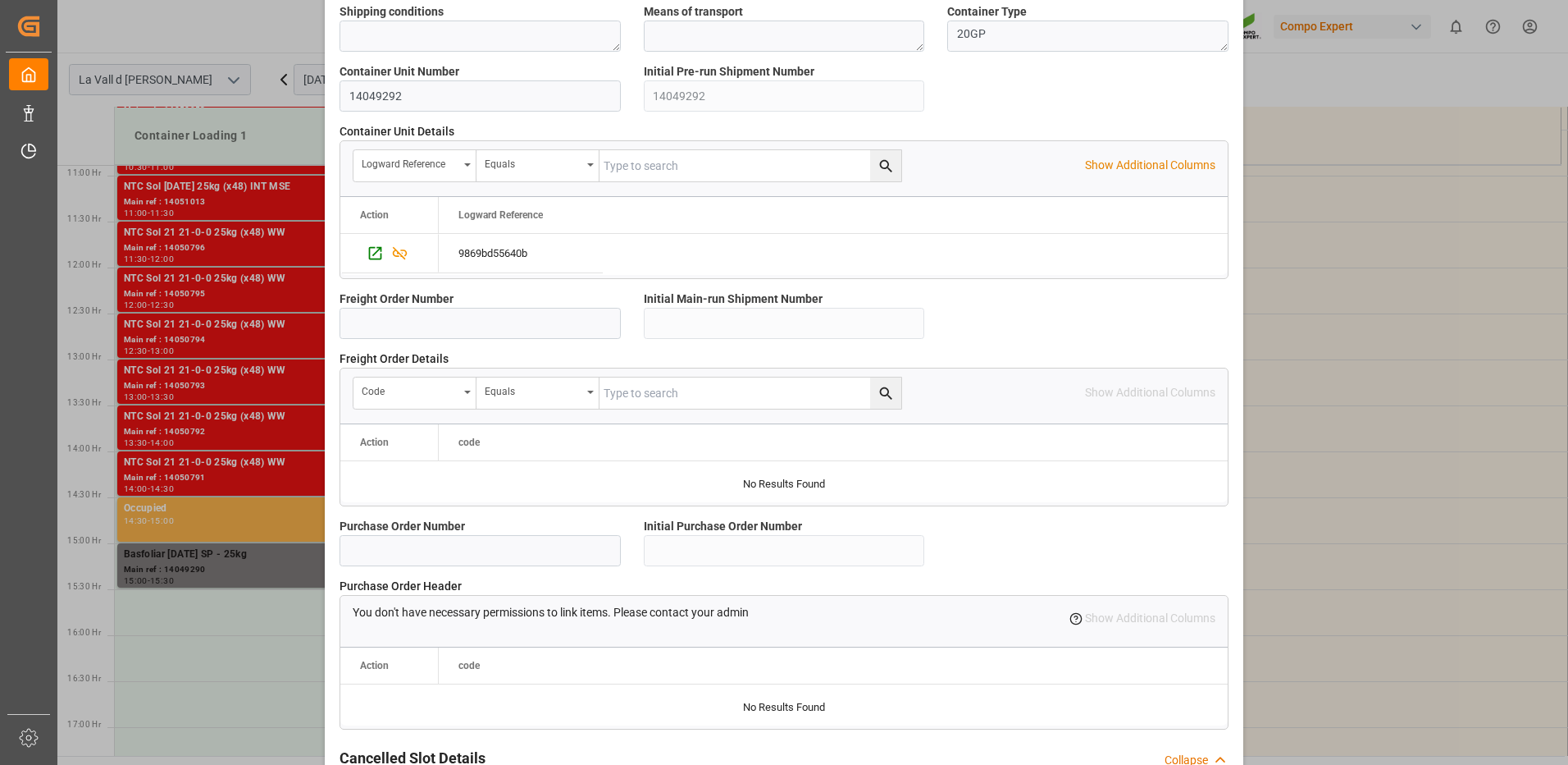
scroll to position [1219, 0]
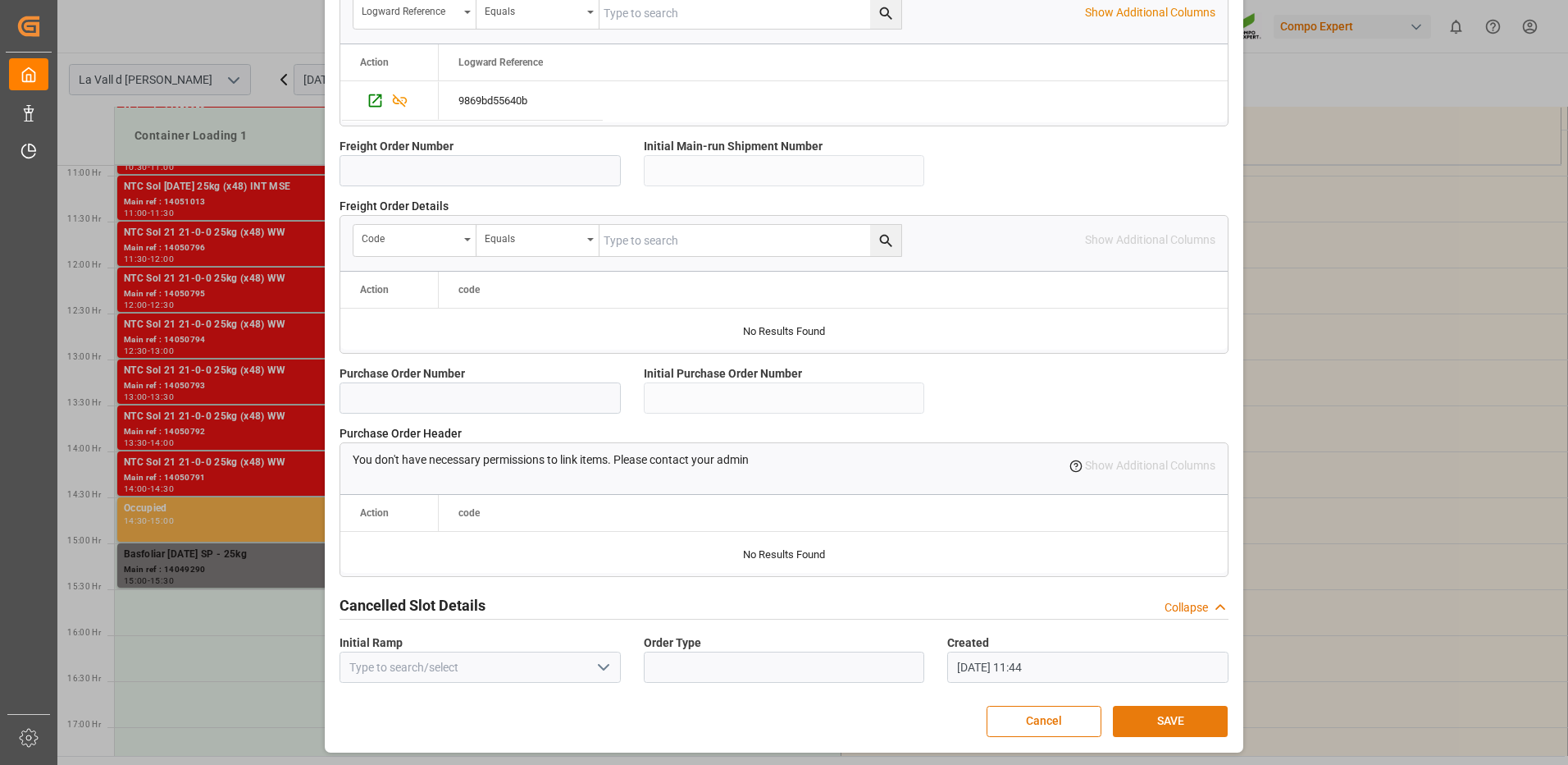
click at [1163, 720] on button "SAVE" at bounding box center [1170, 721] width 115 height 31
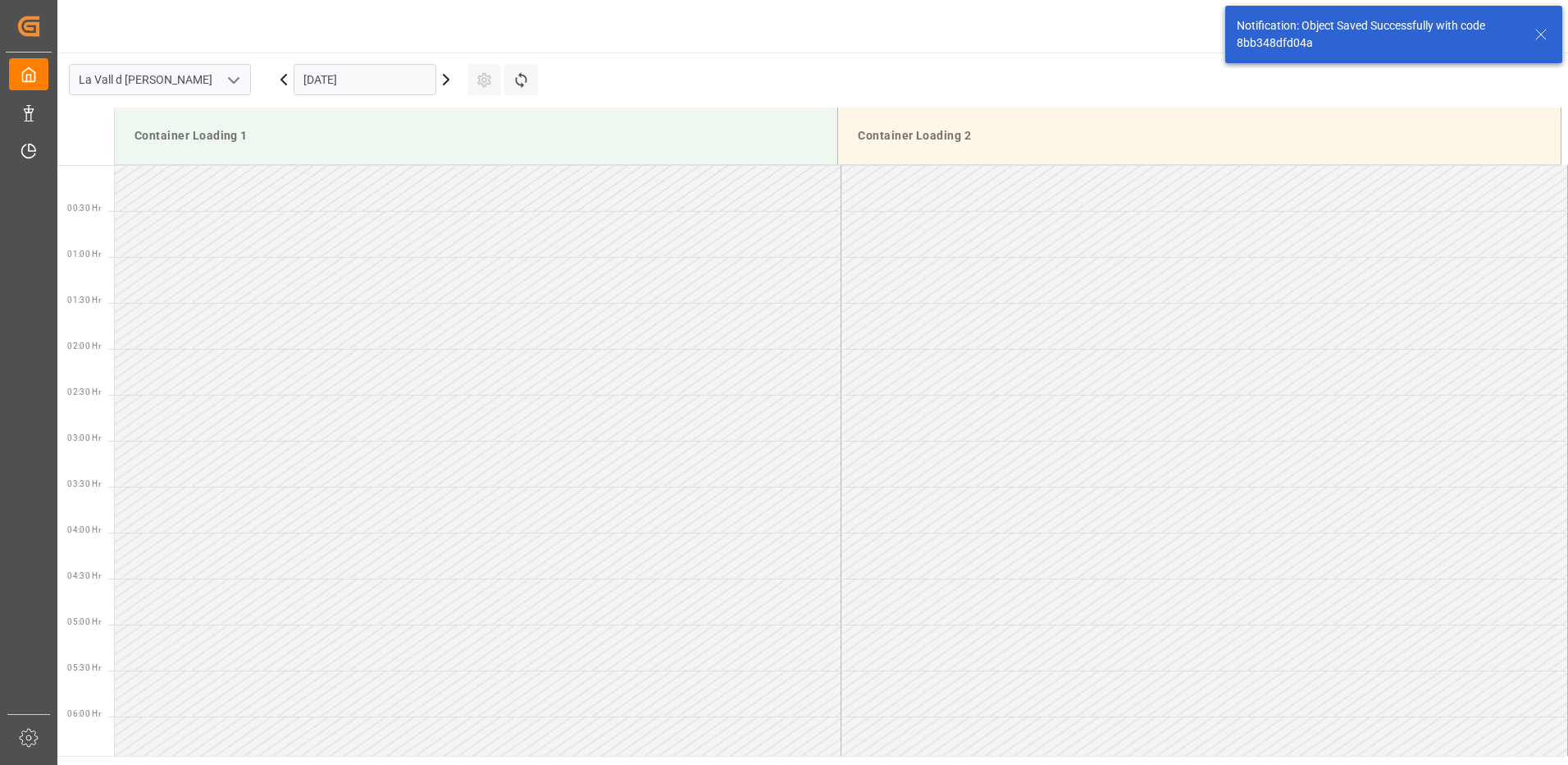
scroll to position [1276, 0]
